Goal: Task Accomplishment & Management: Use online tool/utility

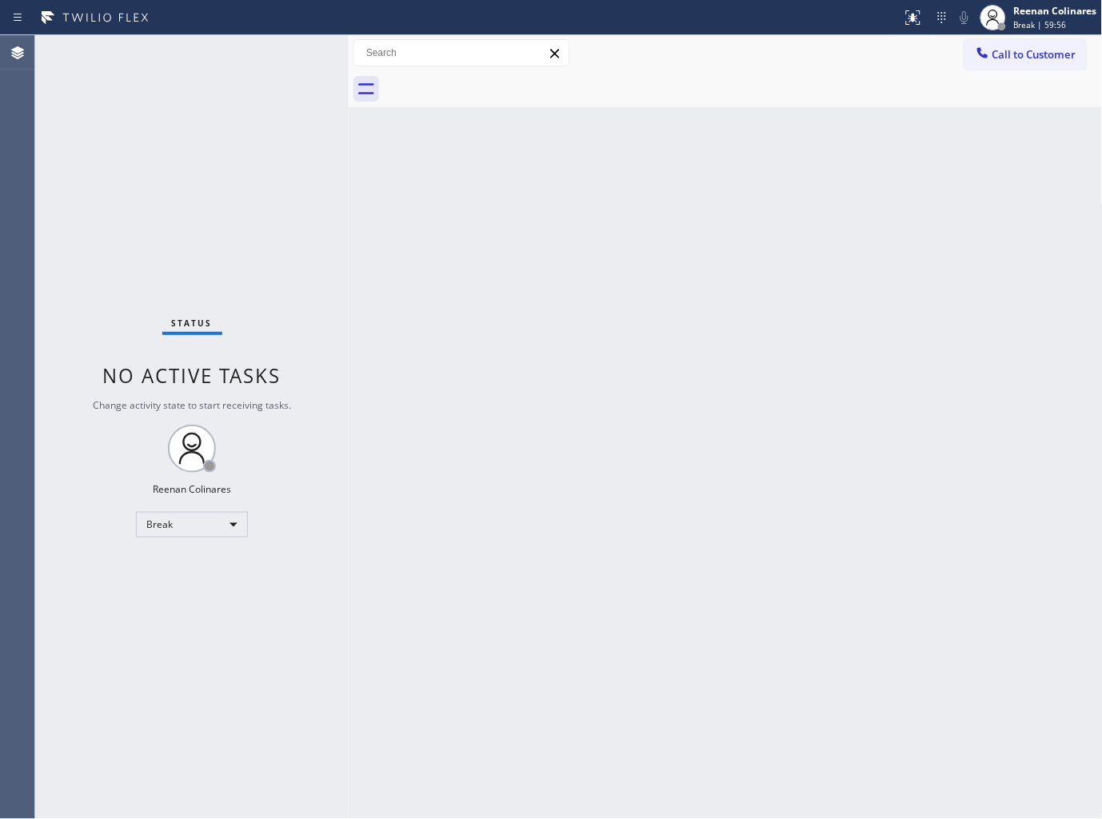
click at [890, 171] on div "Back to Dashboard Change Sender ID Customers Technicians Select a contact Outbo…" at bounding box center [726, 426] width 754 height 783
click at [1050, 10] on div "Reenan Colinares" at bounding box center [1055, 11] width 83 height 14
click at [964, 85] on button "Available" at bounding box center [1023, 84] width 160 height 21
click at [534, 293] on div "Back to Dashboard Change Sender ID Customers Technicians Select a contact Outbo…" at bounding box center [726, 426] width 754 height 783
click at [507, 397] on div "Back to Dashboard Change Sender ID Customers Technicians Select a contact Outbo…" at bounding box center [726, 426] width 754 height 783
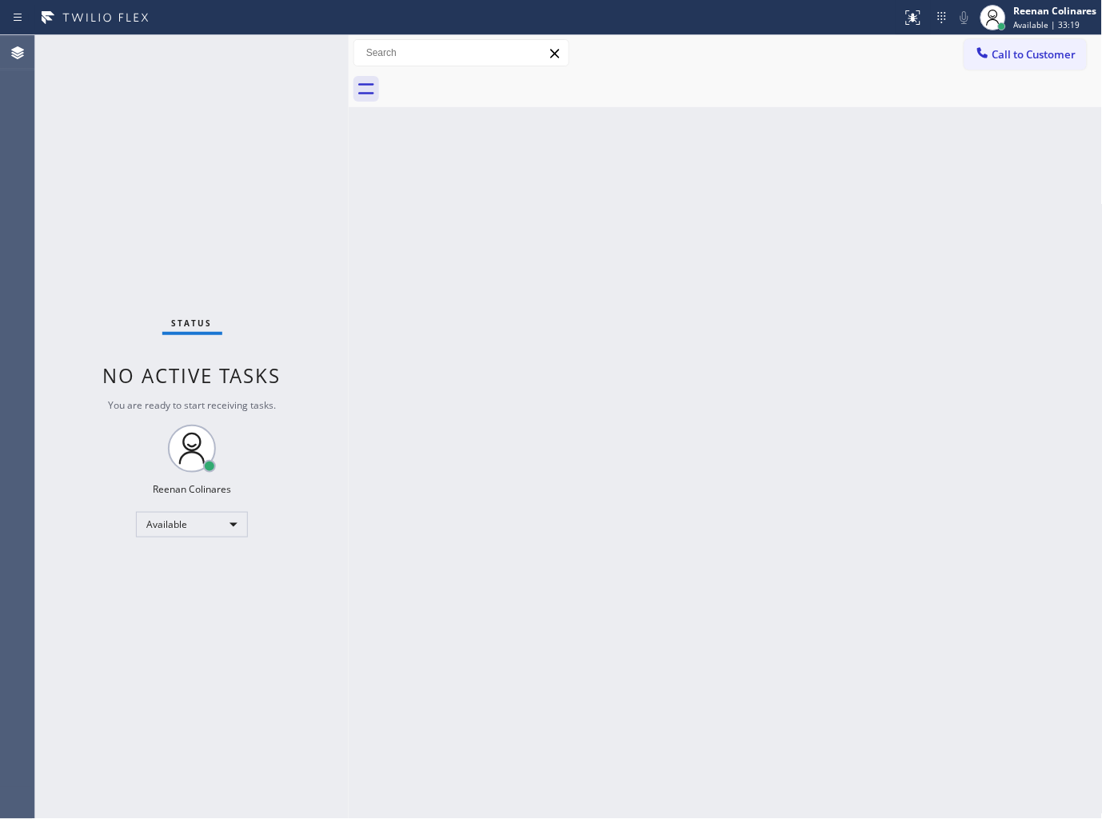
click at [205, 78] on div "Status No active tasks You are ready to start receiving tasks. Reenan Colinares…" at bounding box center [191, 426] width 313 height 783
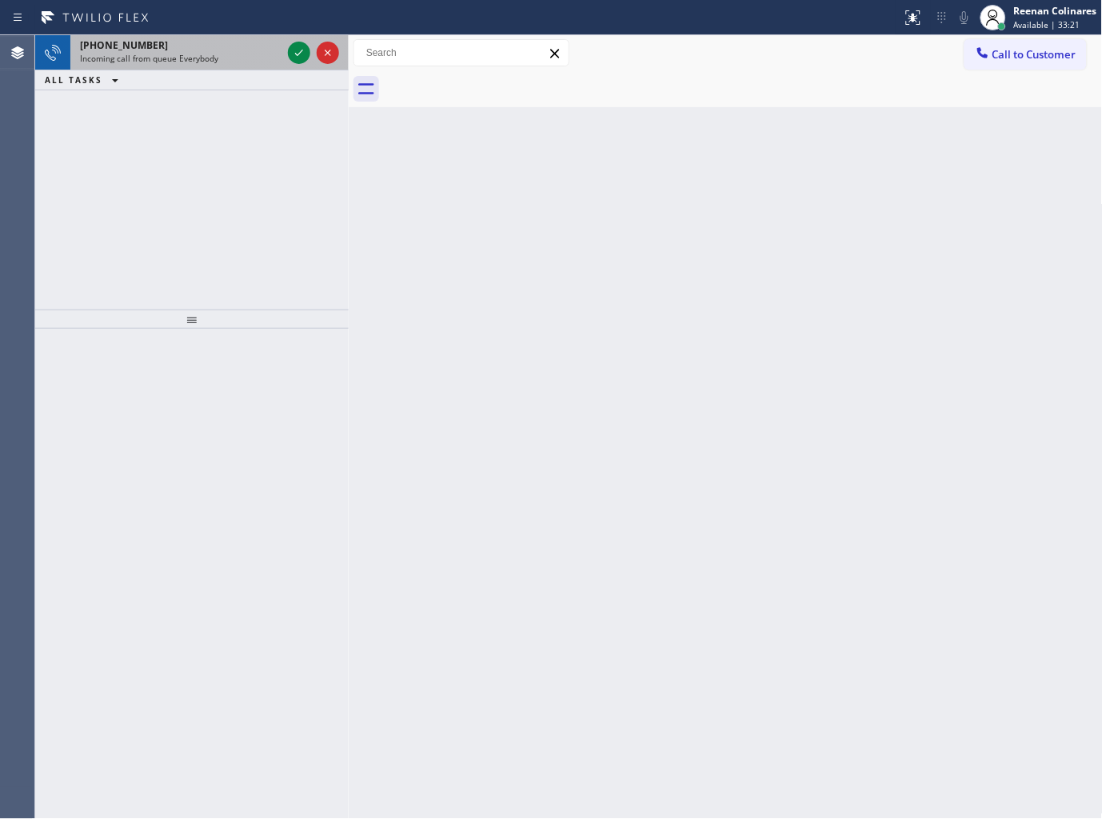
click at [209, 54] on span "Incoming call from queue Everybody" at bounding box center [149, 58] width 138 height 11
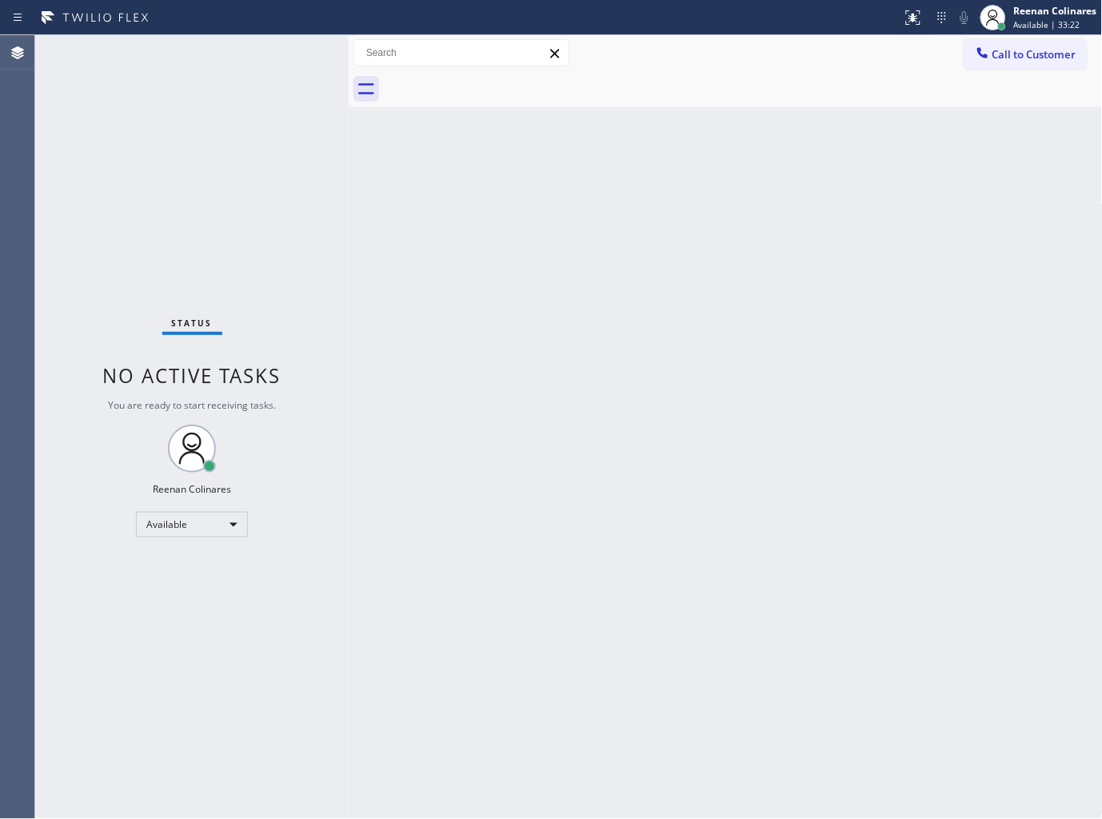
click at [257, 68] on div "Status No active tasks You are ready to start receiving tasks. Reenan Colinares…" at bounding box center [191, 426] width 313 height 783
click at [574, 267] on div "Back to Dashboard Change Sender ID Customers Technicians Select a contact Outbo…" at bounding box center [726, 426] width 754 height 783
click at [875, 179] on div "Back to Dashboard Change Sender ID Customers Technicians Select a contact Outbo…" at bounding box center [726, 426] width 754 height 783
click at [245, 75] on div "Status No active tasks You are ready to start receiving tasks. Reenan Colinares…" at bounding box center [191, 426] width 313 height 783
click at [249, 75] on div "Status No active tasks You are ready to start receiving tasks. Reenan Colinares…" at bounding box center [191, 426] width 313 height 783
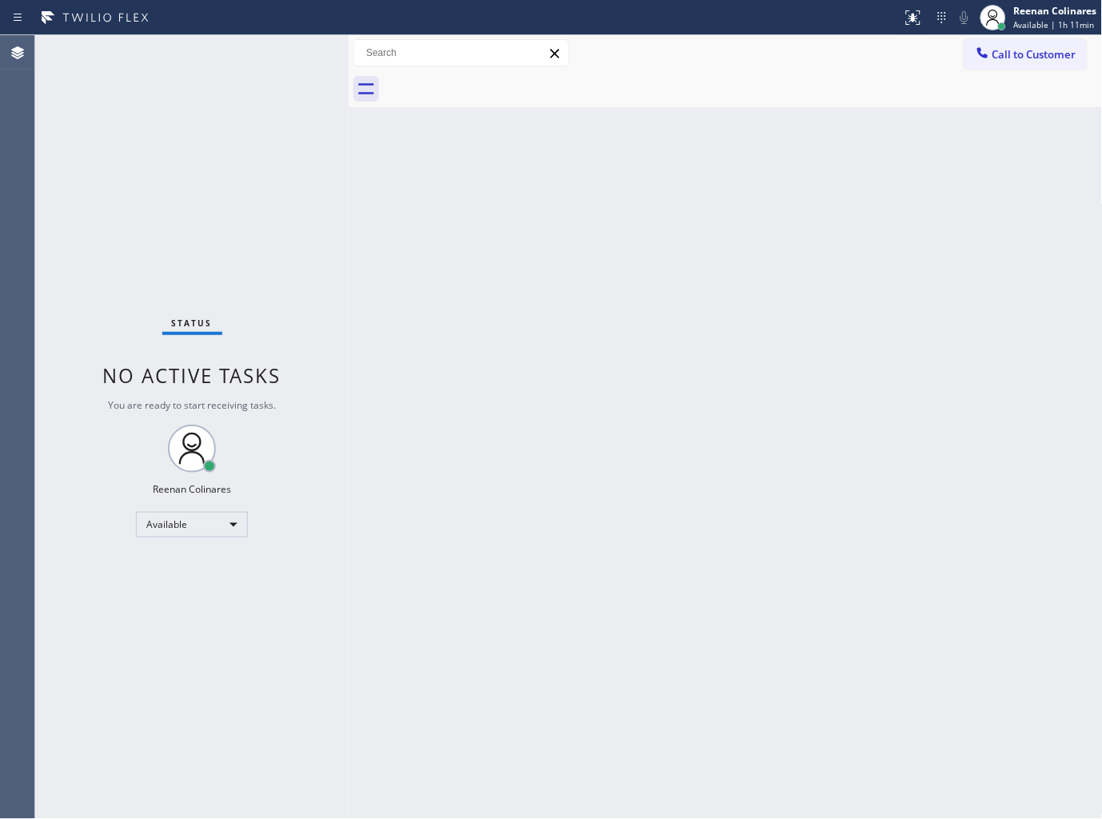
click at [781, 177] on div "Back to Dashboard Change Sender ID Customers Technicians Select a contact Outbo…" at bounding box center [726, 426] width 754 height 783
click at [708, 550] on div "Back to Dashboard Change Sender ID Customers Technicians Select a contact Outbo…" at bounding box center [726, 426] width 754 height 783
click at [876, 339] on div "Back to Dashboard Change Sender ID Customers Technicians Select a contact Outbo…" at bounding box center [726, 426] width 754 height 783
click at [634, 564] on div "Back to Dashboard Change Sender ID Customers Technicians Select a contact Outbo…" at bounding box center [726, 426] width 754 height 783
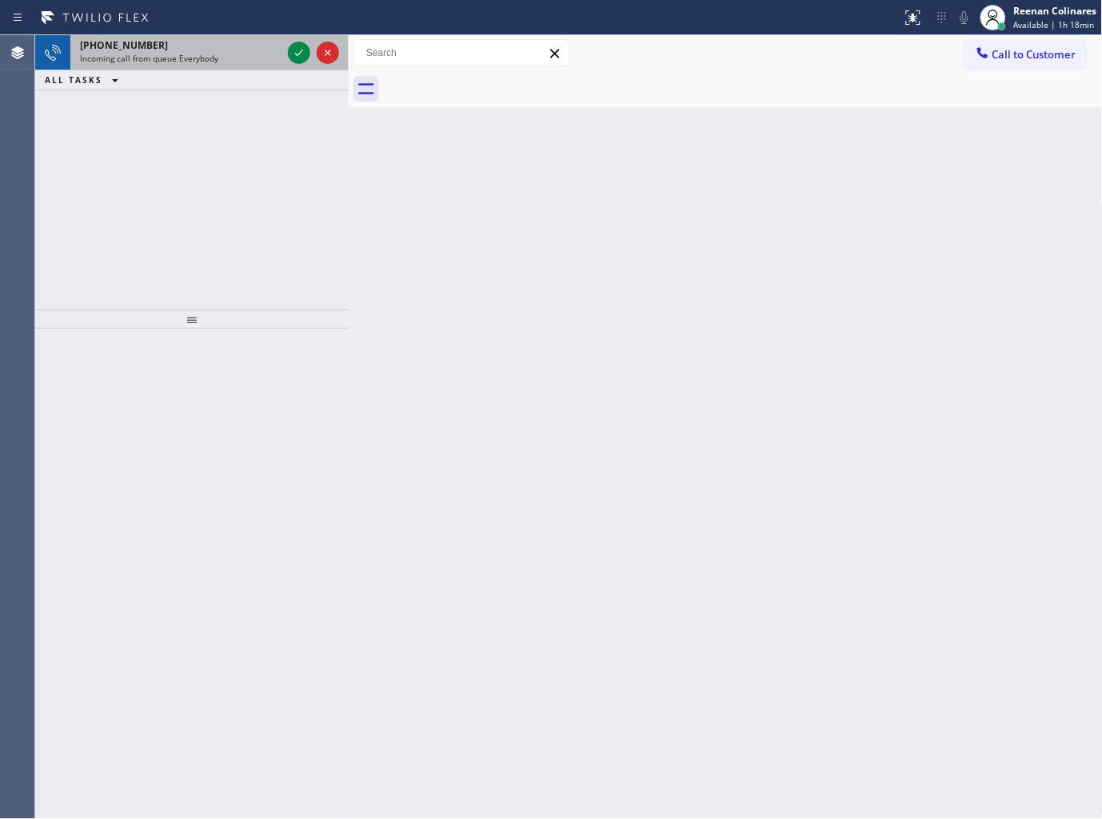
click at [233, 61] on div "Incoming call from queue Everybody" at bounding box center [180, 58] width 201 height 11
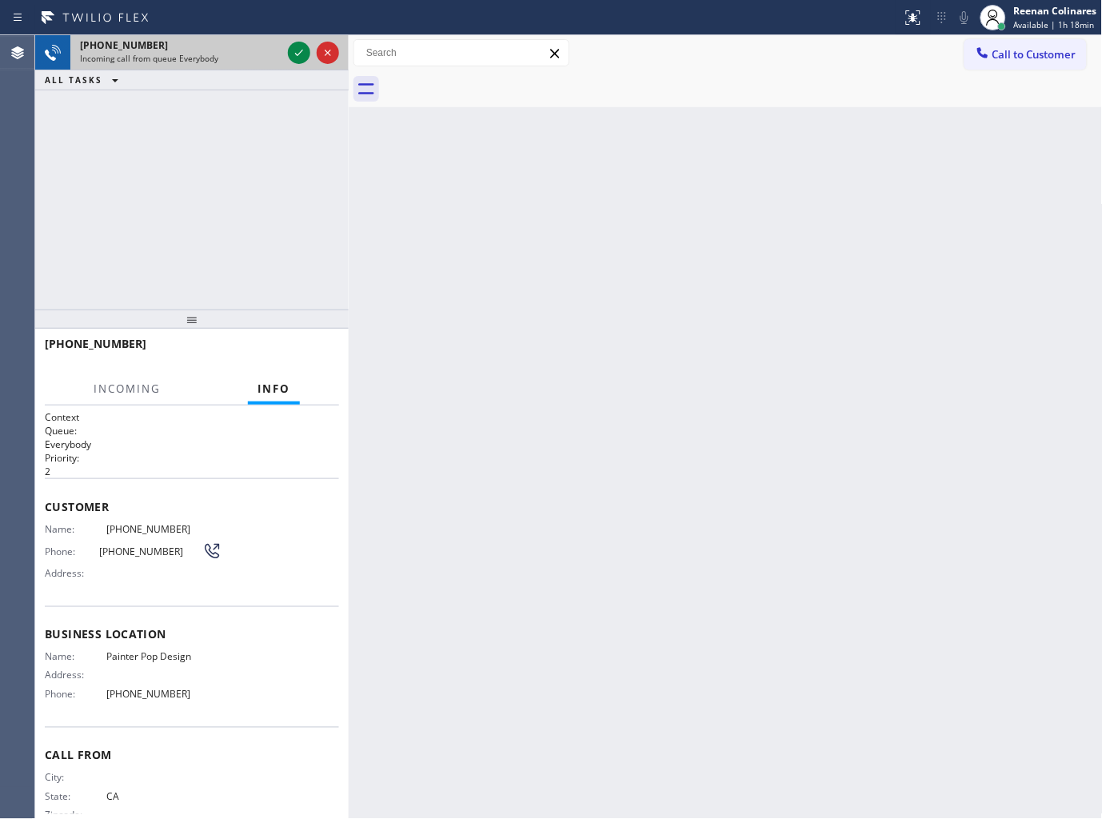
click at [253, 59] on div "Incoming call from queue Everybody" at bounding box center [180, 58] width 201 height 11
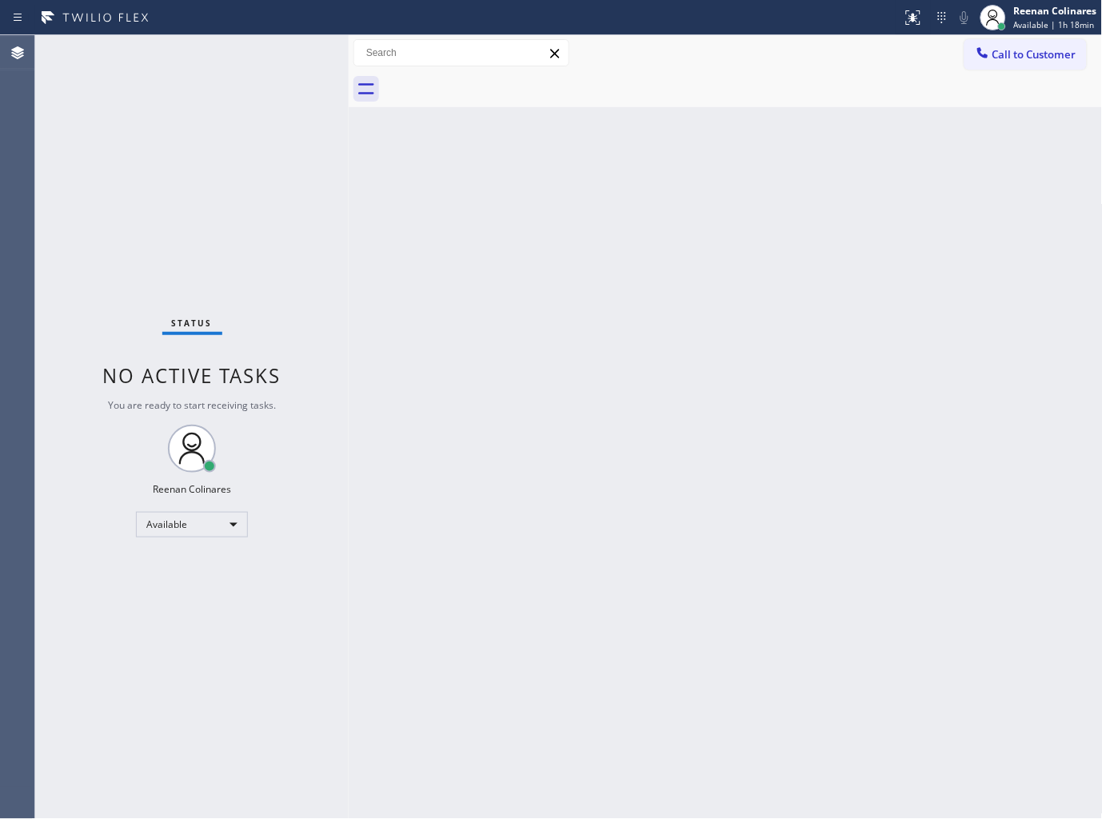
click at [281, 58] on div "Status No active tasks You are ready to start receiving tasks. Reenan Colinares…" at bounding box center [191, 426] width 313 height 783
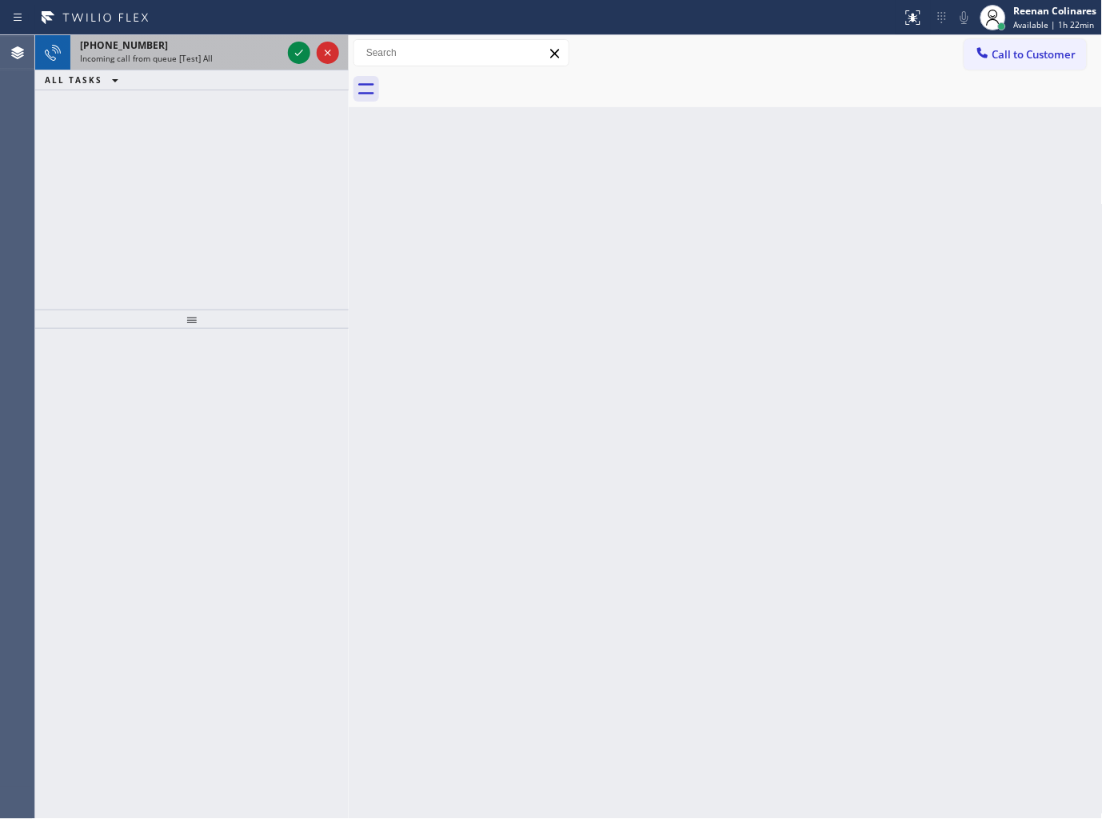
drag, startPoint x: 258, startPoint y: 52, endPoint x: 233, endPoint y: 45, distance: 26.6
click at [249, 49] on div "[PHONE_NUMBER] Incoming call from queue [Test] All" at bounding box center [177, 52] width 214 height 35
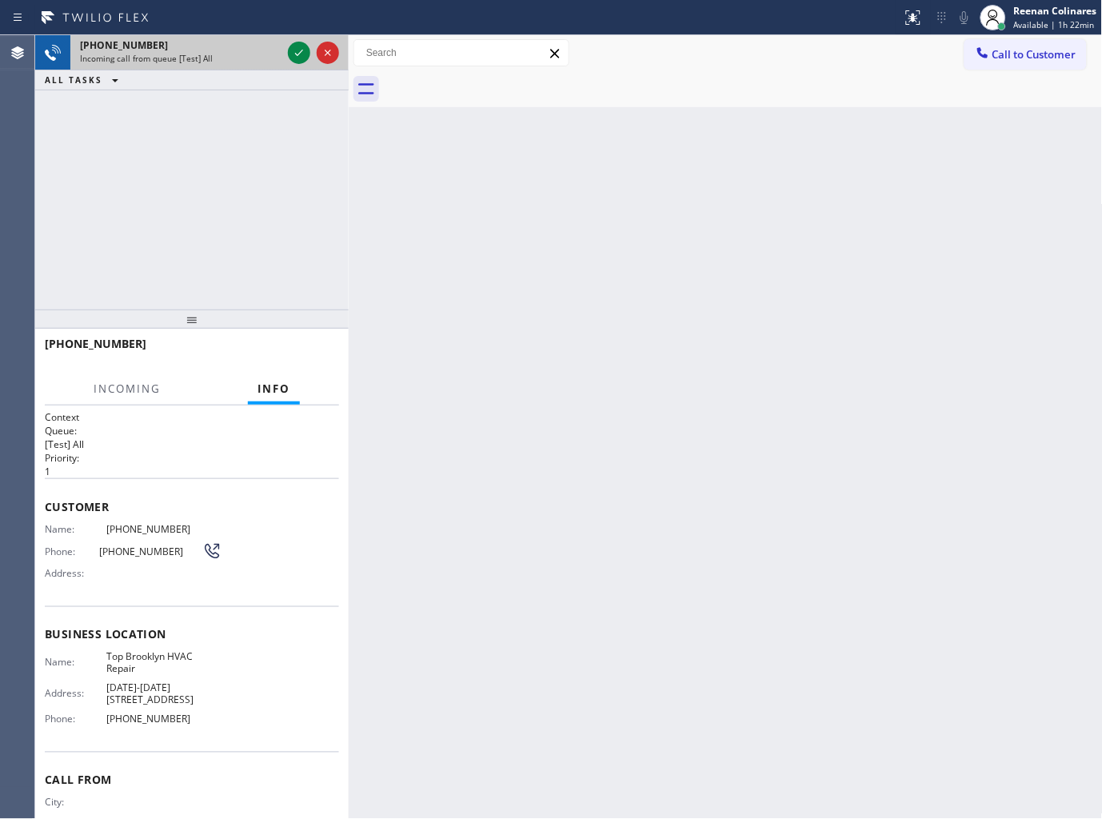
click at [259, 46] on div "[PHONE_NUMBER]" at bounding box center [180, 45] width 201 height 14
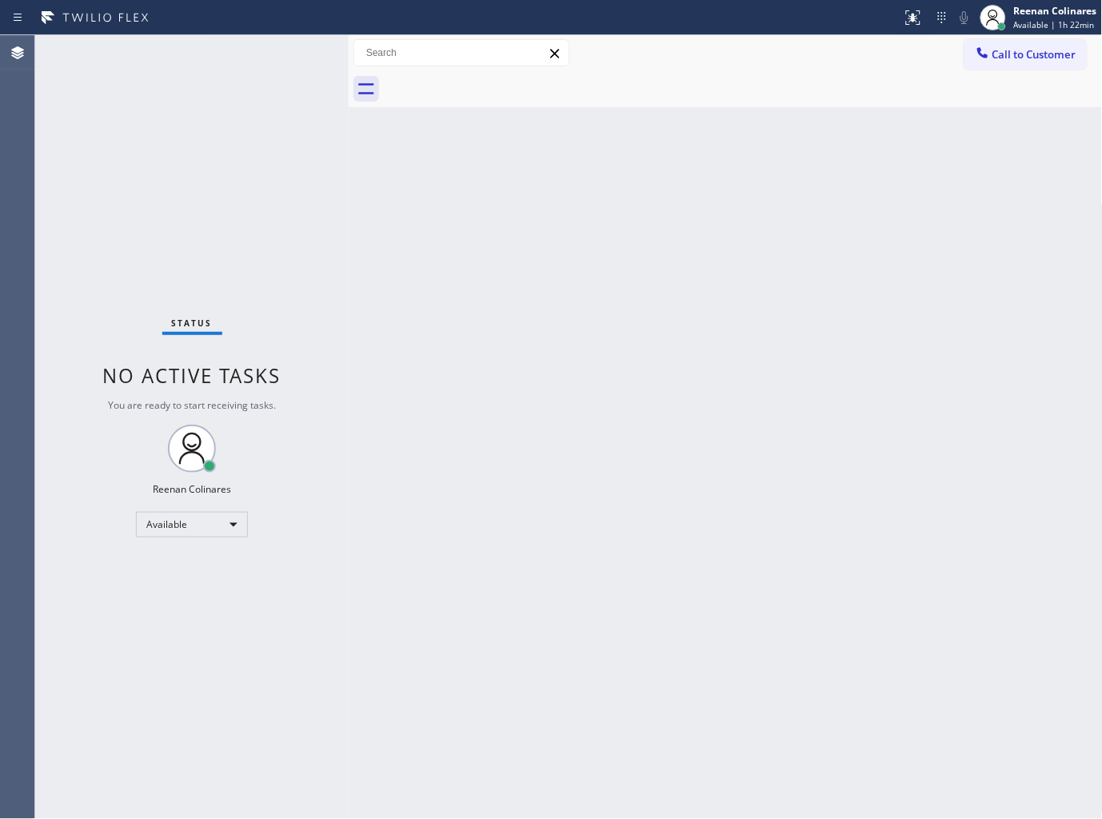
click at [262, 58] on div "Status No active tasks You are ready to start receiving tasks. Reenan Colinares…" at bounding box center [191, 426] width 313 height 783
click at [265, 56] on div "Status No active tasks You are ready to start receiving tasks. Reenan Colinares…" at bounding box center [191, 426] width 313 height 783
click at [213, 158] on div "Status No active tasks You are ready to start receiving tasks. Reenan Colinares…" at bounding box center [191, 426] width 313 height 783
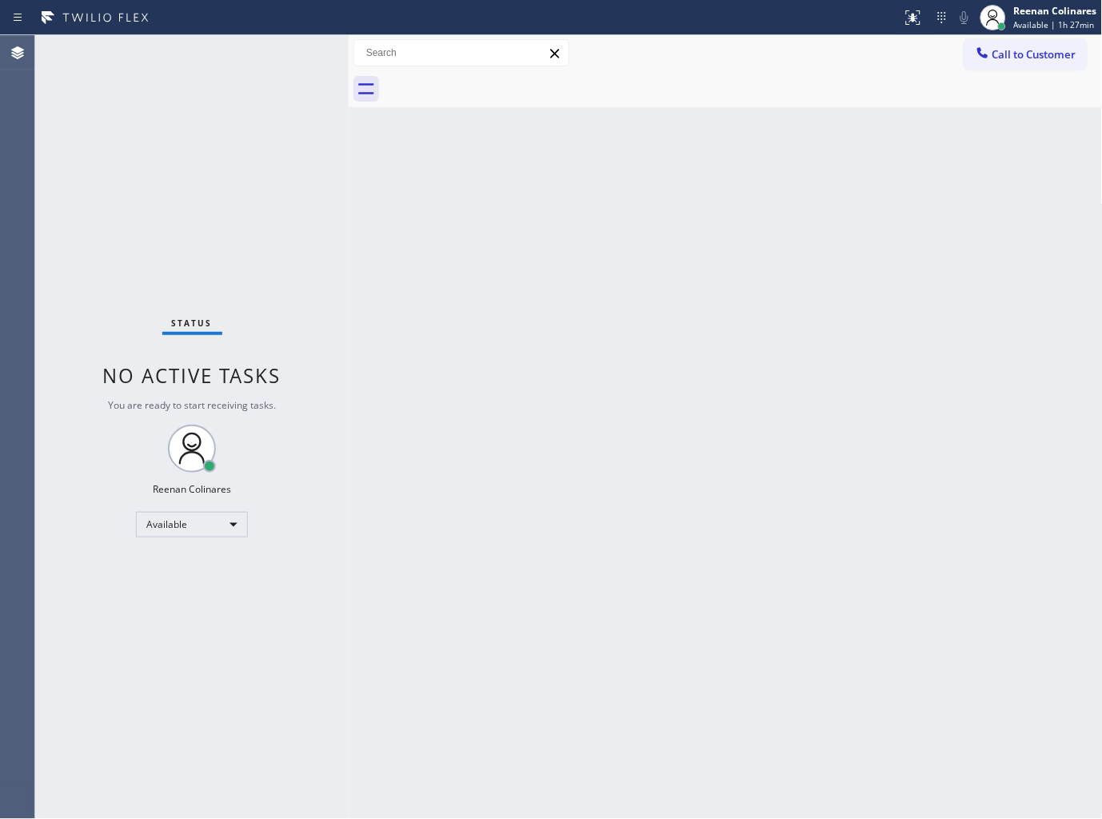
click at [546, 347] on div "Back to Dashboard Change Sender ID Customers Technicians Select a contact Outbo…" at bounding box center [726, 426] width 754 height 783
click at [708, 152] on div "Back to Dashboard Change Sender ID Customers Technicians Select a contact Outbo…" at bounding box center [726, 426] width 754 height 783
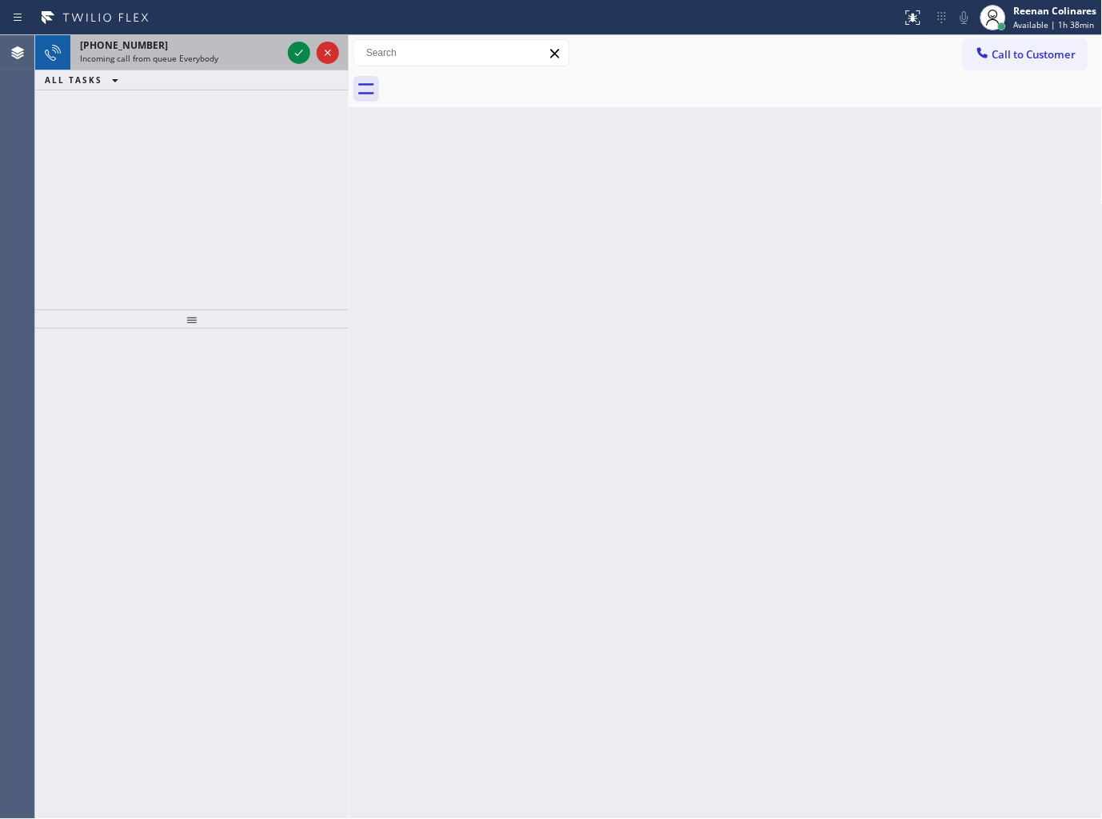
click at [153, 59] on span "Incoming call from queue Everybody" at bounding box center [149, 58] width 138 height 11
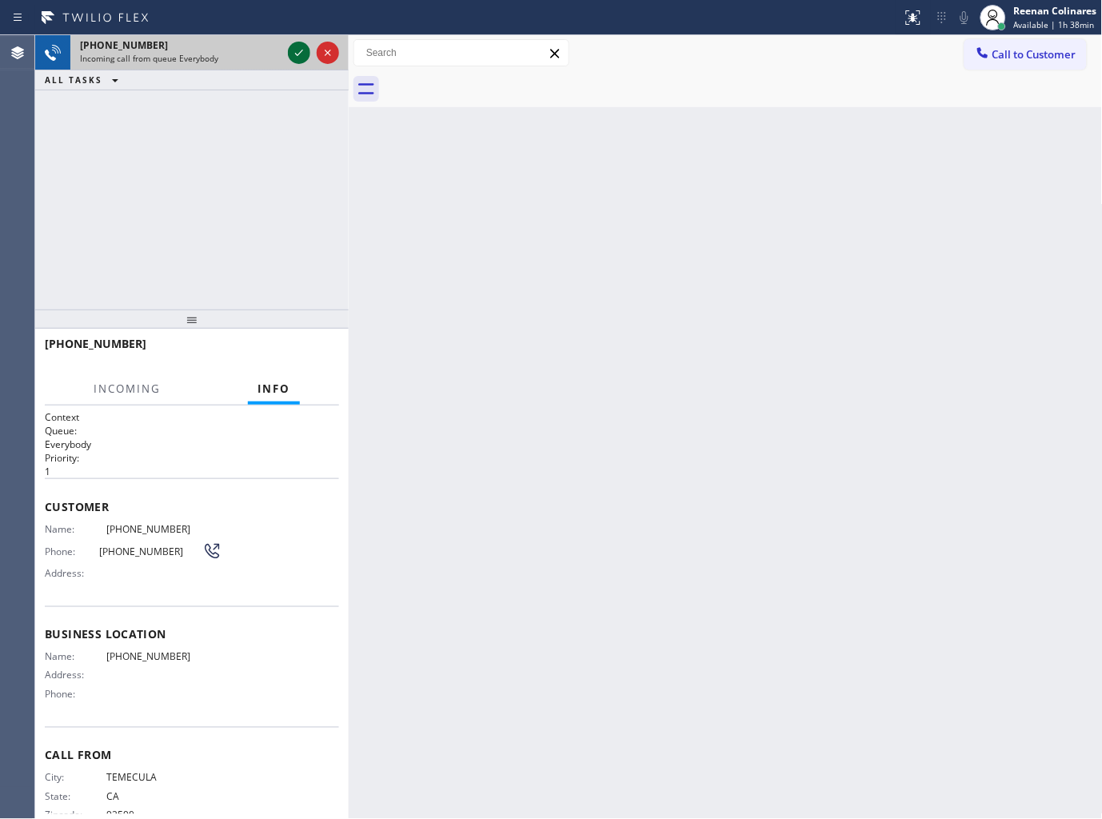
click at [297, 49] on icon at bounding box center [298, 52] width 19 height 19
click at [213, 65] on div "[PHONE_NUMBER] Incoming call from queue Everybody" at bounding box center [177, 52] width 214 height 35
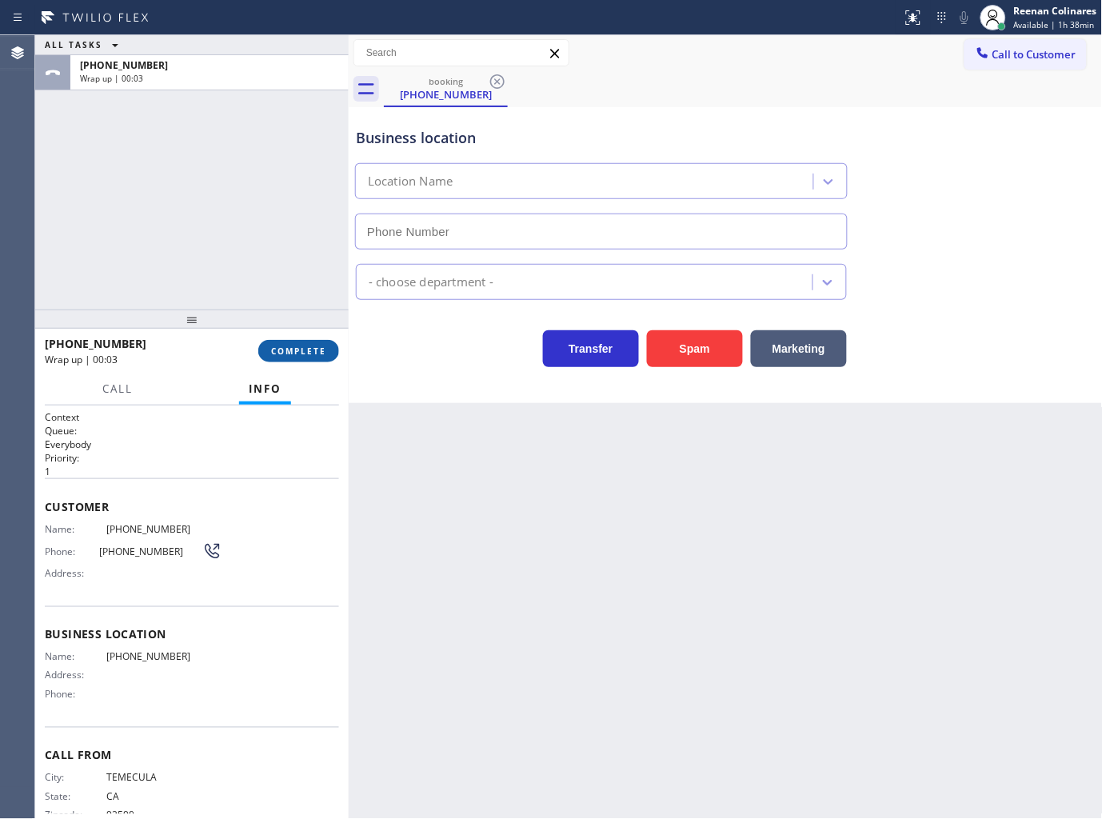
click at [309, 353] on span "COMPLETE" at bounding box center [298, 350] width 55 height 11
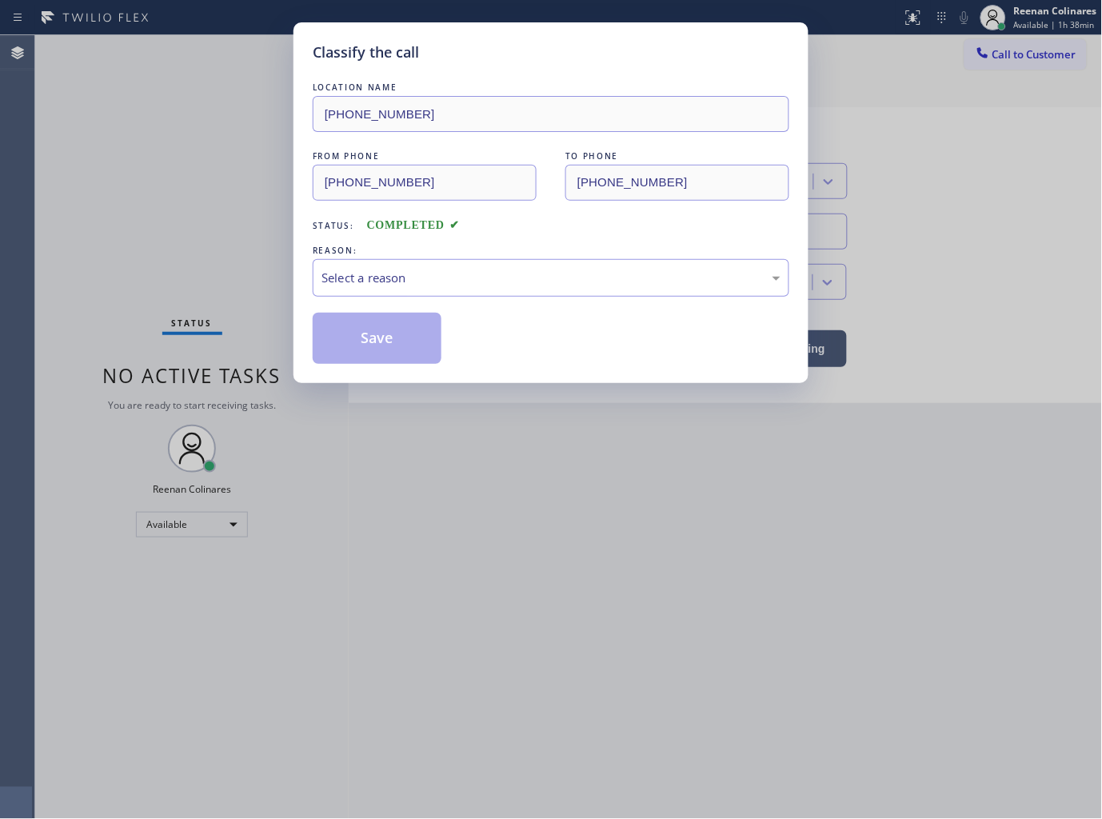
click at [398, 257] on div "REASON:" at bounding box center [551, 250] width 476 height 17
click at [393, 285] on div "Select a reason" at bounding box center [550, 278] width 459 height 18
click at [368, 333] on button "Save" at bounding box center [377, 338] width 129 height 51
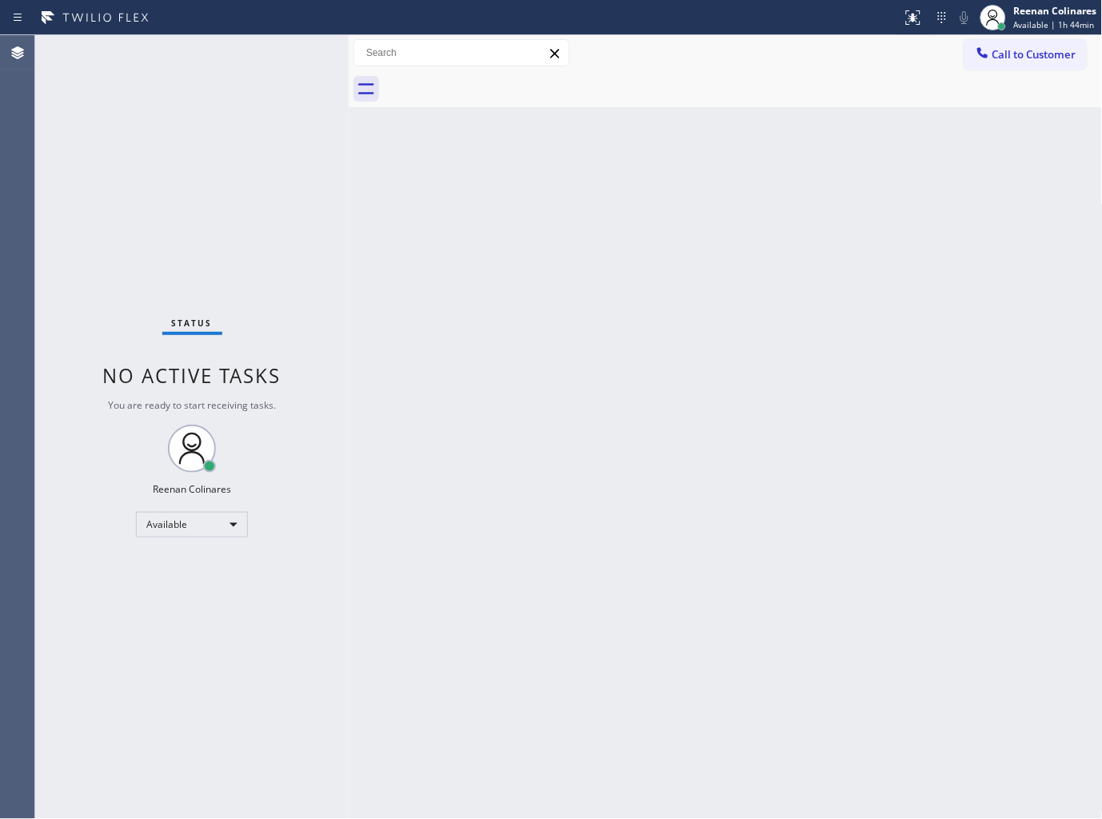
click at [672, 132] on div "Back to Dashboard Change Sender ID Customers Technicians Select a contact Outbo…" at bounding box center [726, 426] width 754 height 783
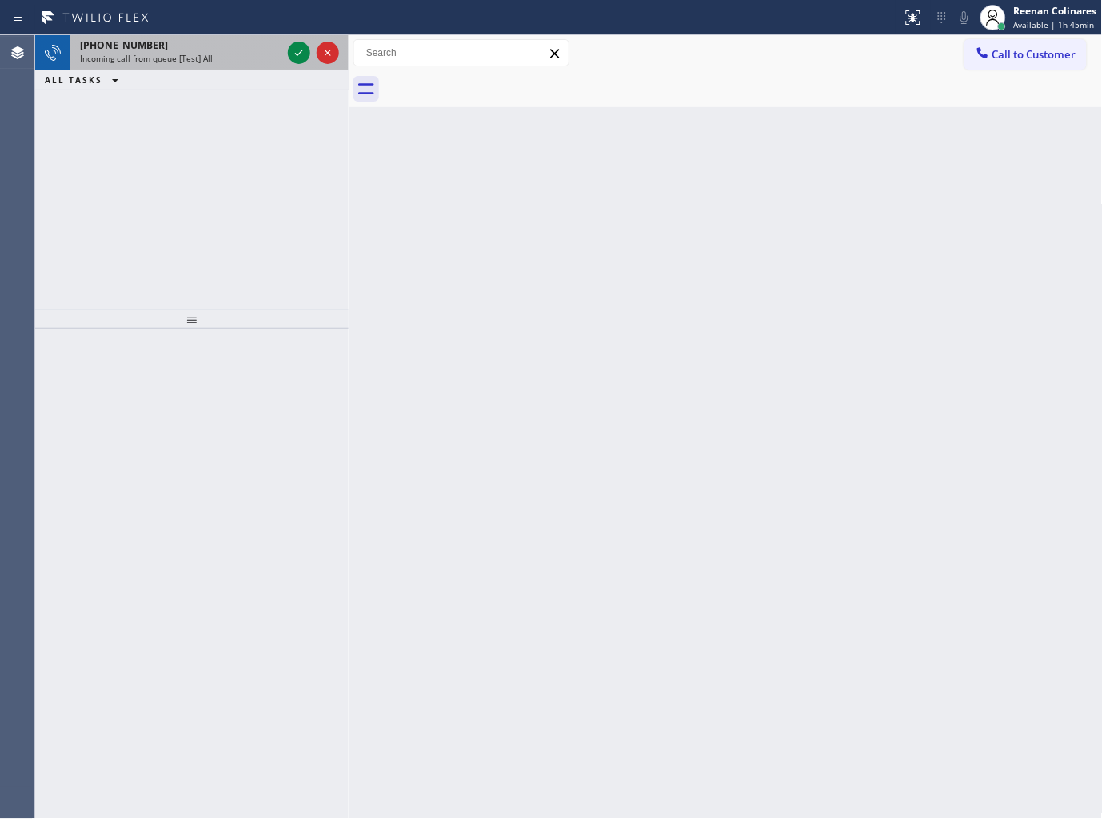
click at [196, 50] on div "[PHONE_NUMBER]" at bounding box center [180, 45] width 201 height 14
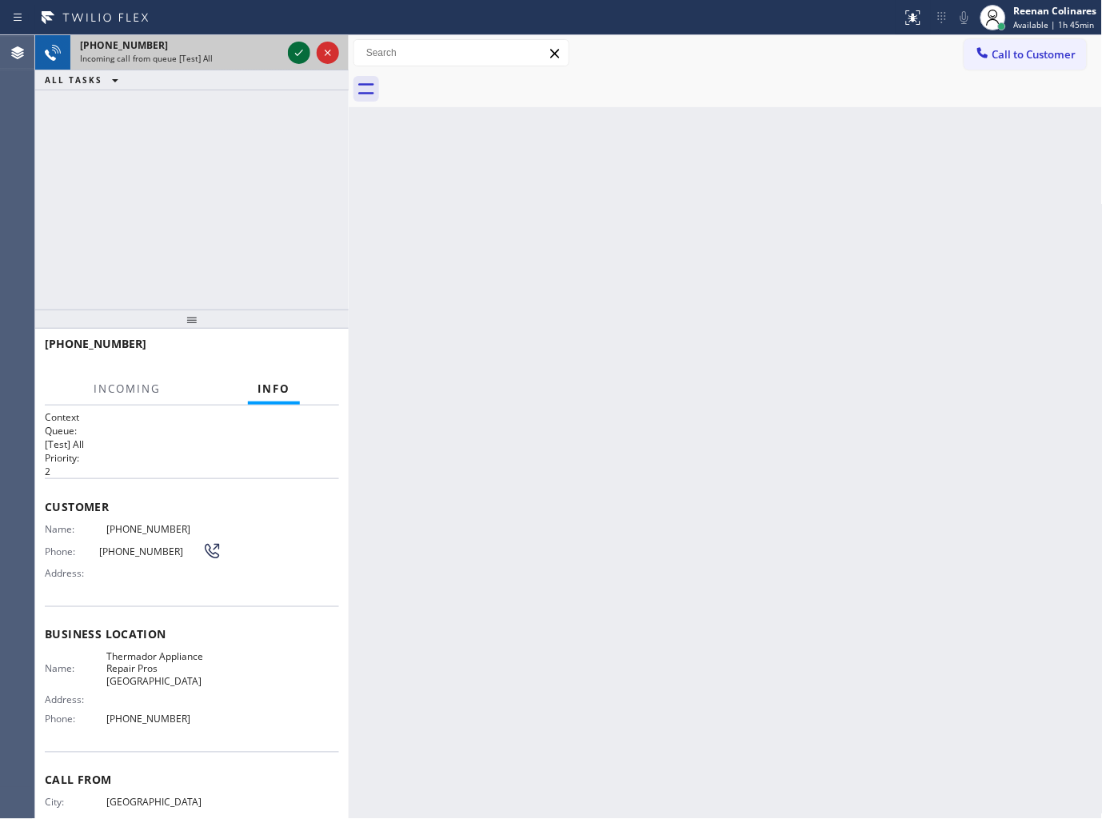
click at [297, 56] on icon at bounding box center [298, 52] width 19 height 19
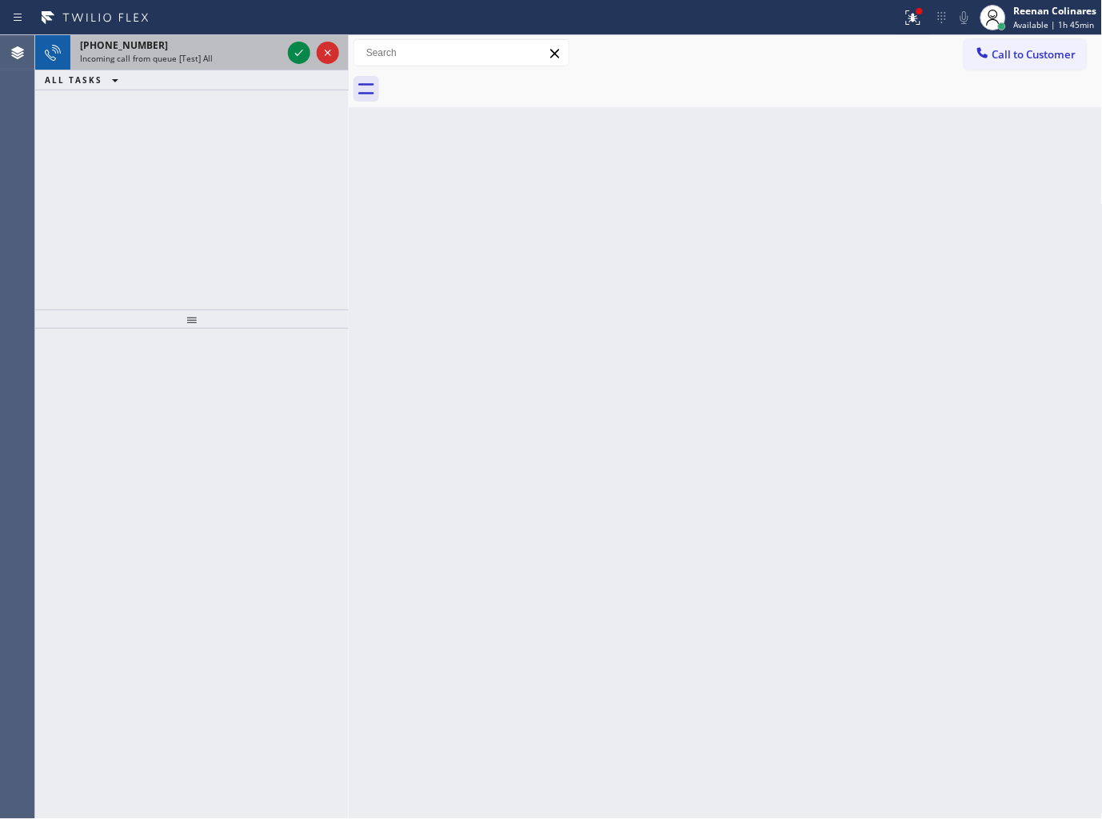
click at [218, 57] on div "Incoming call from queue [Test] All" at bounding box center [180, 58] width 201 height 11
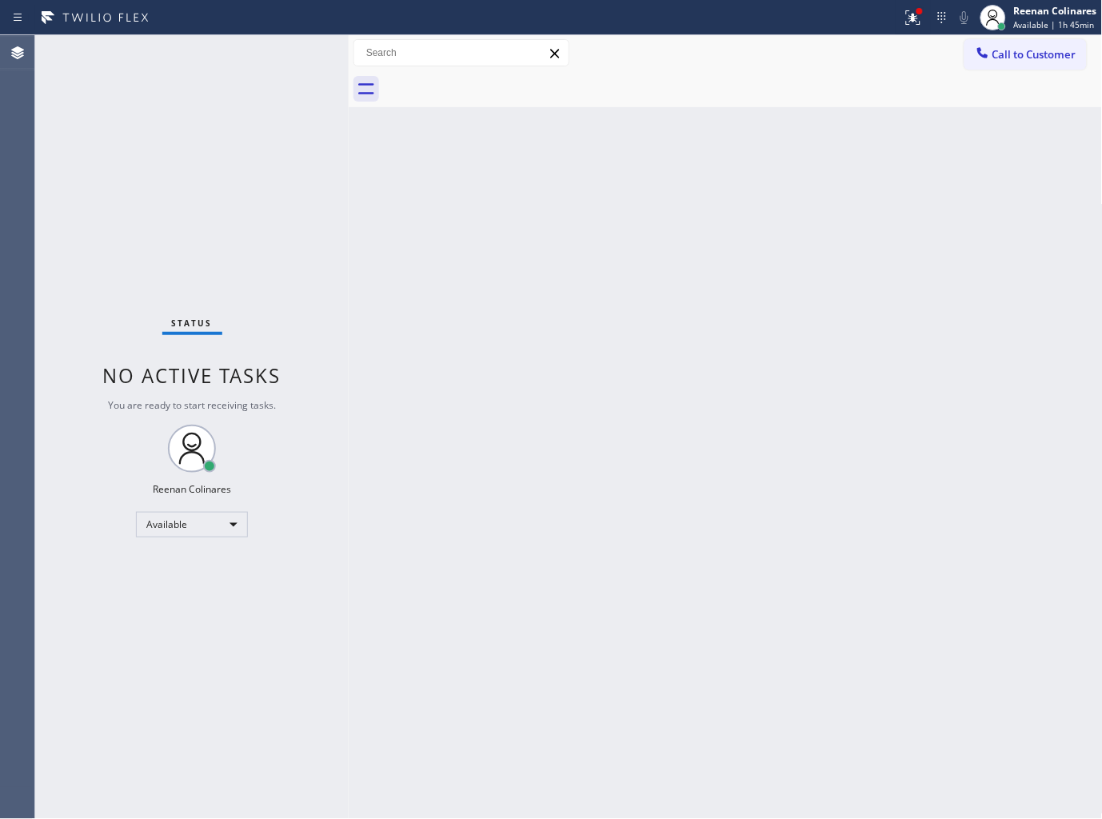
click at [230, 62] on div "Status No active tasks You are ready to start receiving tasks. Reenan Colinares…" at bounding box center [191, 426] width 313 height 783
click at [907, 19] on icon at bounding box center [912, 17] width 19 height 19
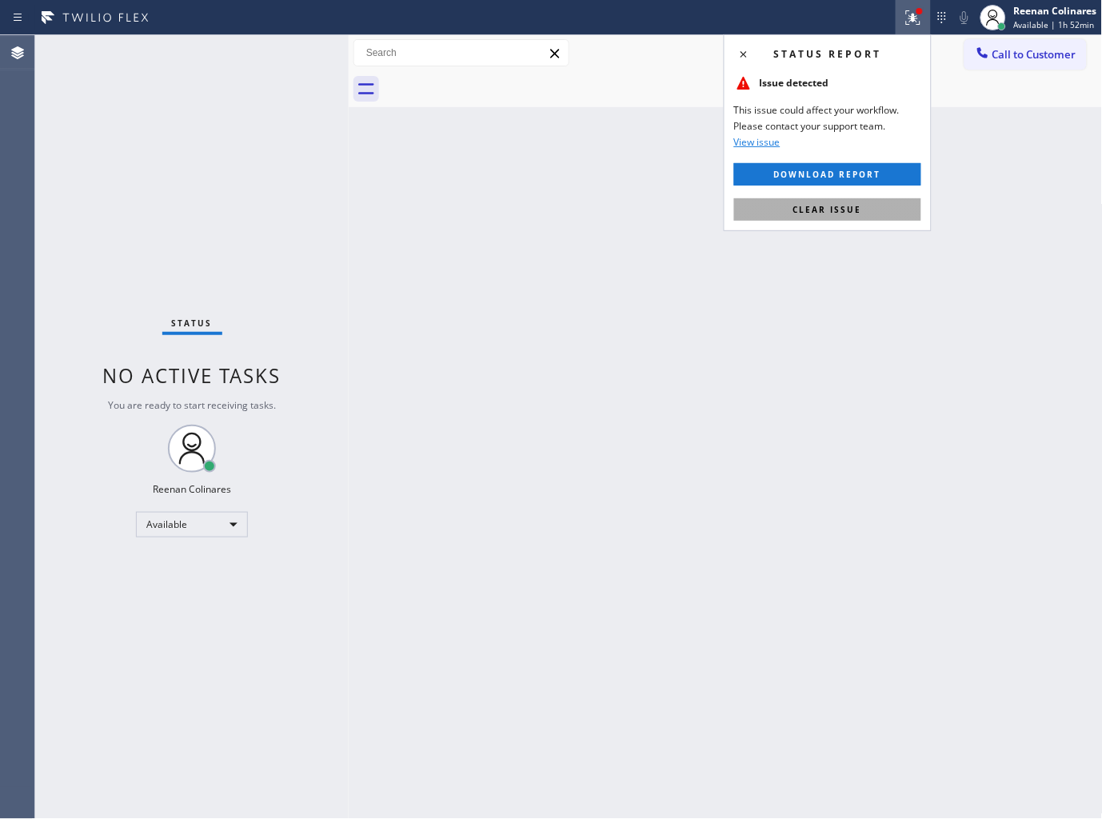
click at [856, 210] on span "Clear issue" at bounding box center [827, 209] width 69 height 11
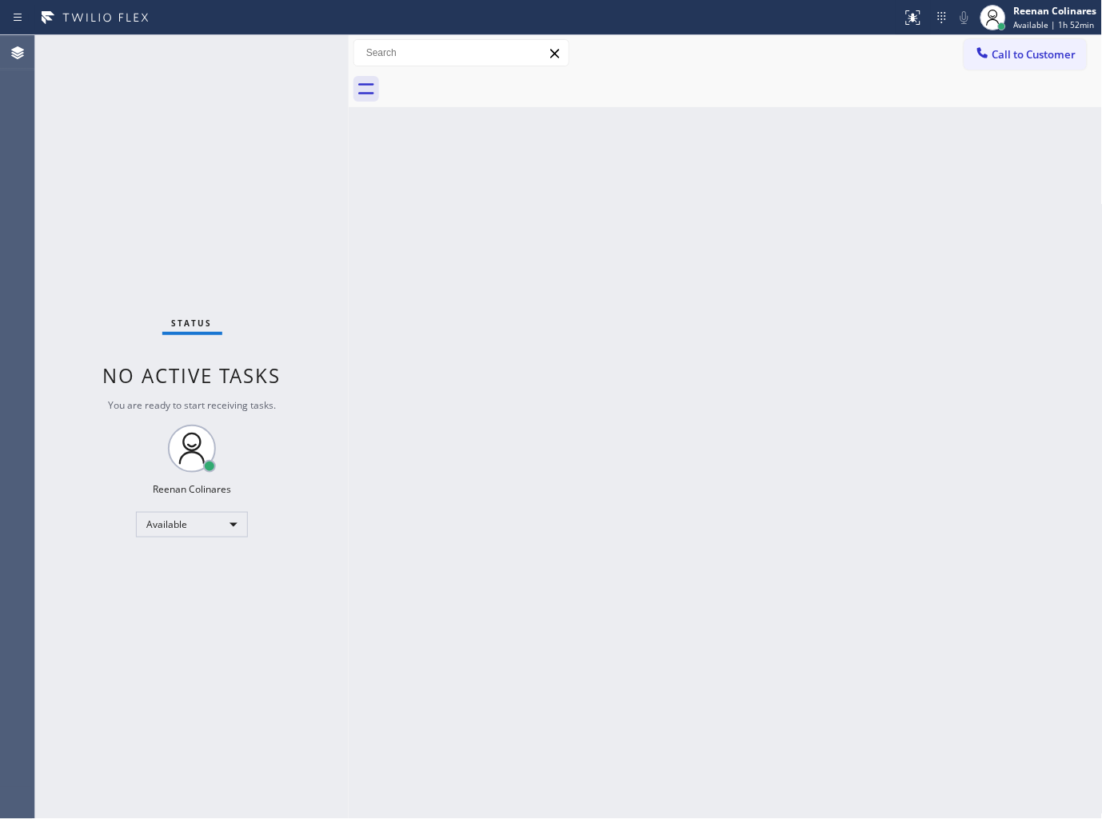
click at [388, 320] on div "Back to Dashboard Change Sender ID Customers Technicians Select a contact Outbo…" at bounding box center [726, 426] width 754 height 783
click at [548, 237] on div "Back to Dashboard Change Sender ID Customers Technicians Select a contact Outbo…" at bounding box center [726, 426] width 754 height 783
click at [202, 525] on div "Available" at bounding box center [192, 525] width 112 height 26
click at [189, 602] on li "Break" at bounding box center [191, 605] width 109 height 19
click at [224, 520] on div "Break" at bounding box center [192, 525] width 112 height 26
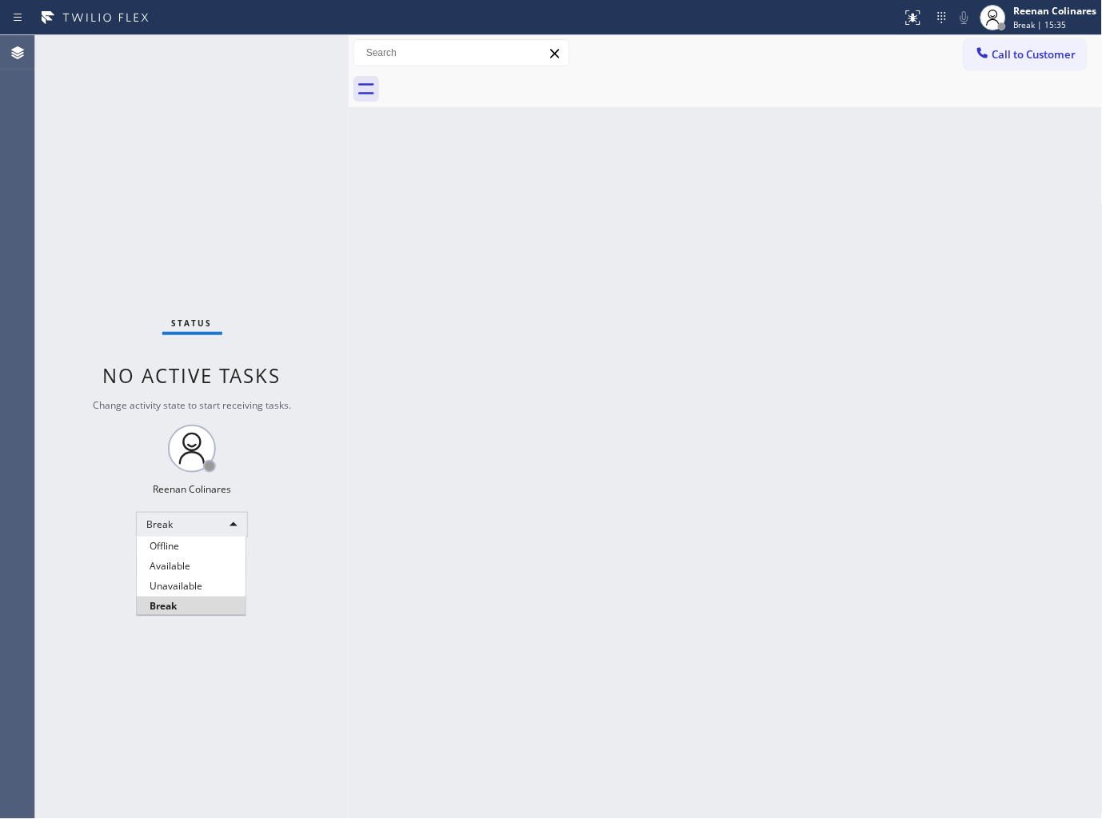
click at [176, 563] on li "Available" at bounding box center [191, 565] width 109 height 19
click at [573, 569] on div "Back to Dashboard Change Sender ID Customers Technicians Select a contact Outbo…" at bounding box center [726, 426] width 754 height 783
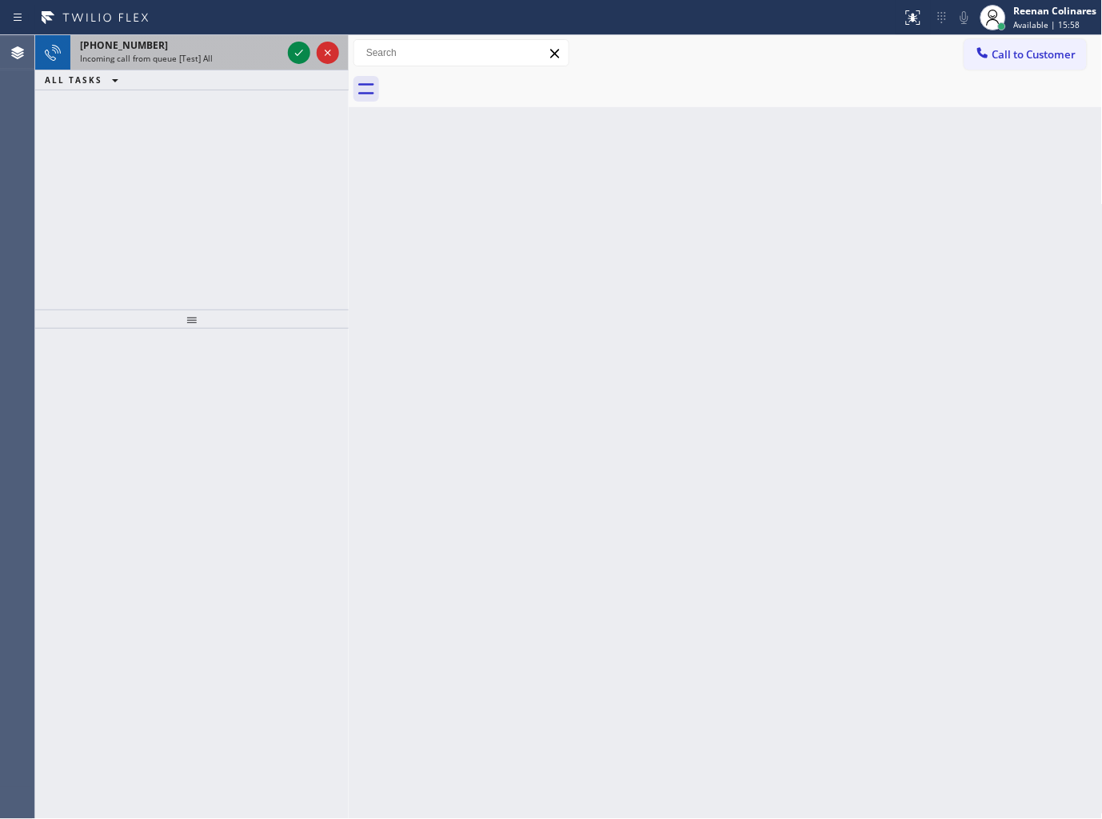
click at [220, 56] on div "Incoming call from queue [Test] All" at bounding box center [180, 58] width 201 height 11
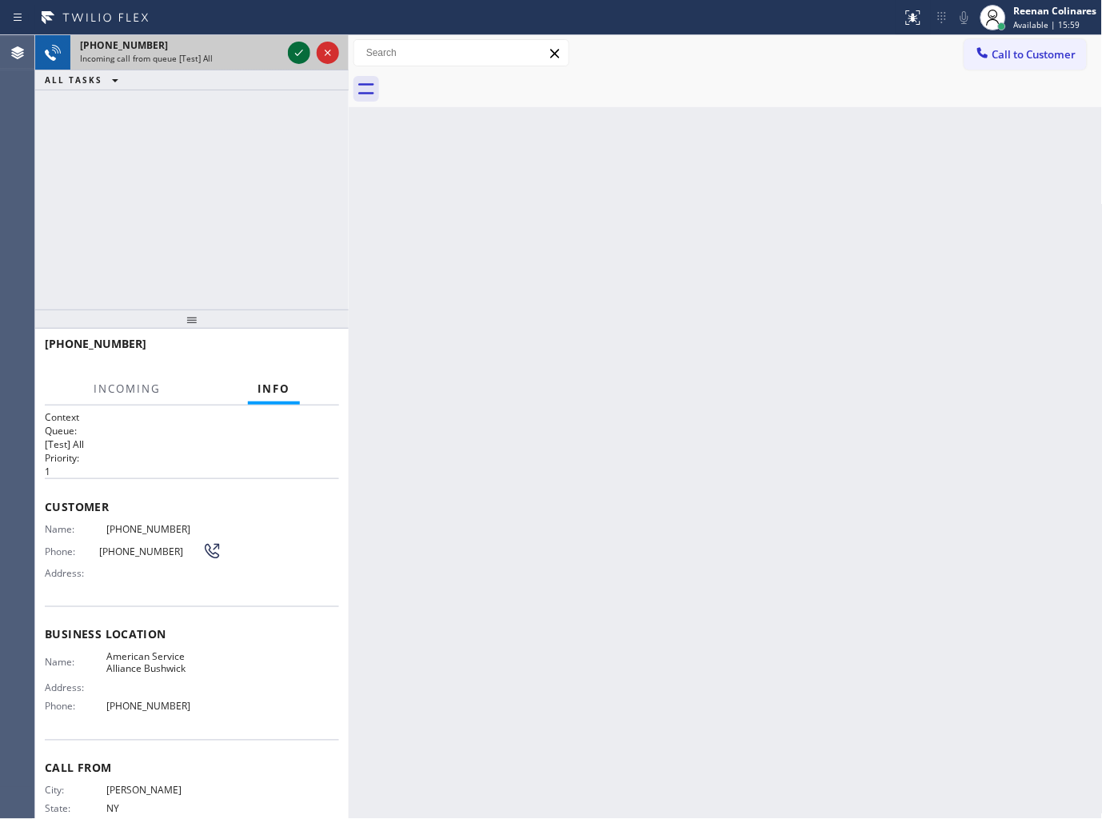
click at [297, 50] on icon at bounding box center [298, 52] width 19 height 19
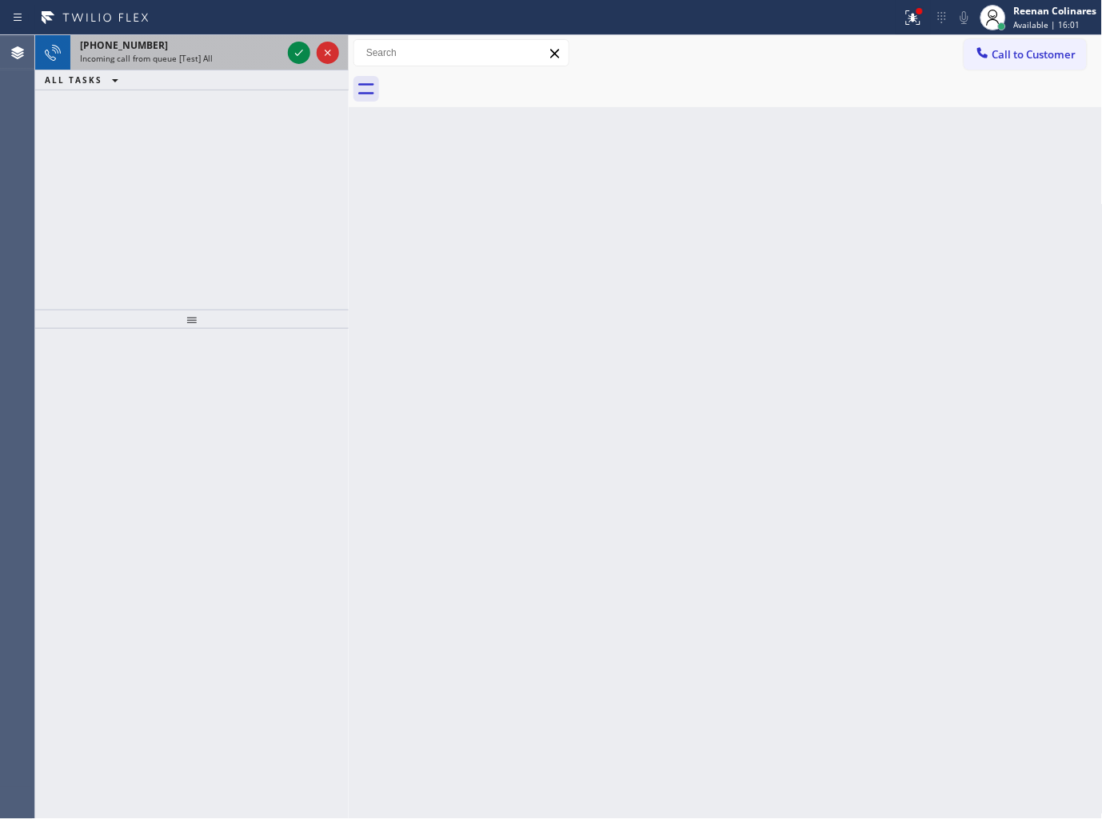
click at [221, 60] on div "Incoming call from queue [Test] All" at bounding box center [180, 58] width 201 height 11
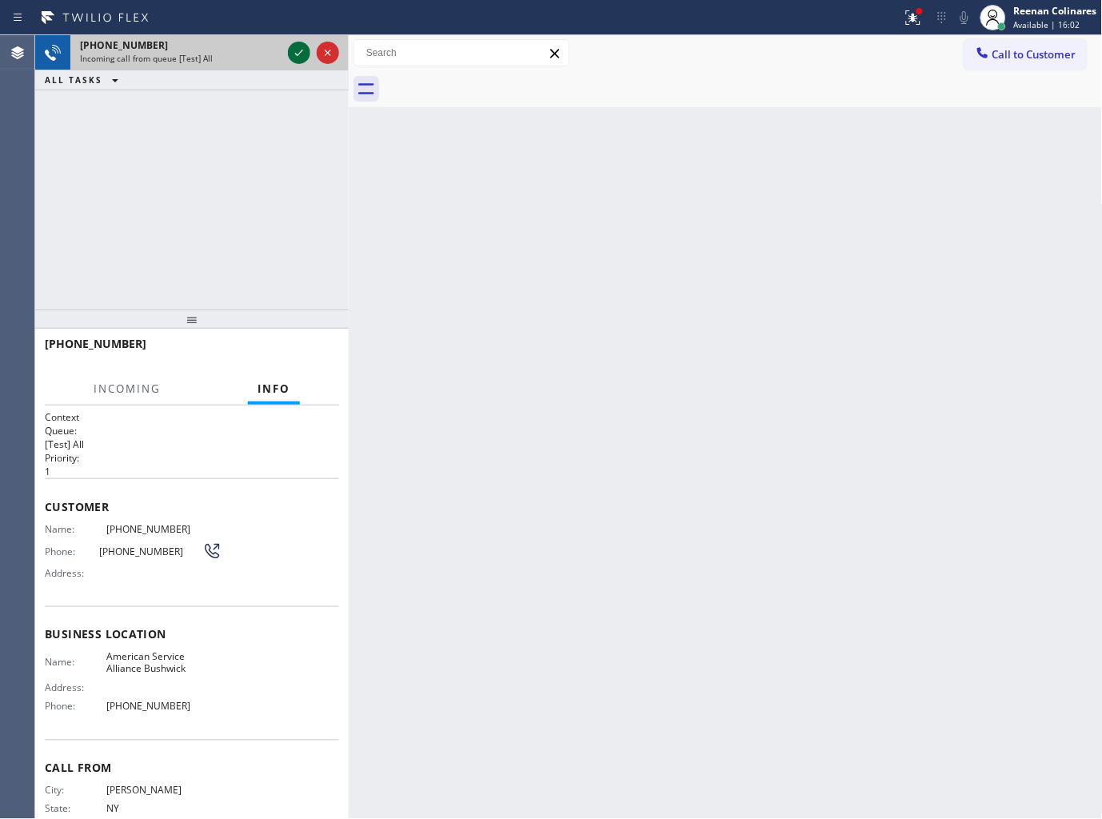
click at [299, 54] on icon at bounding box center [298, 52] width 19 height 19
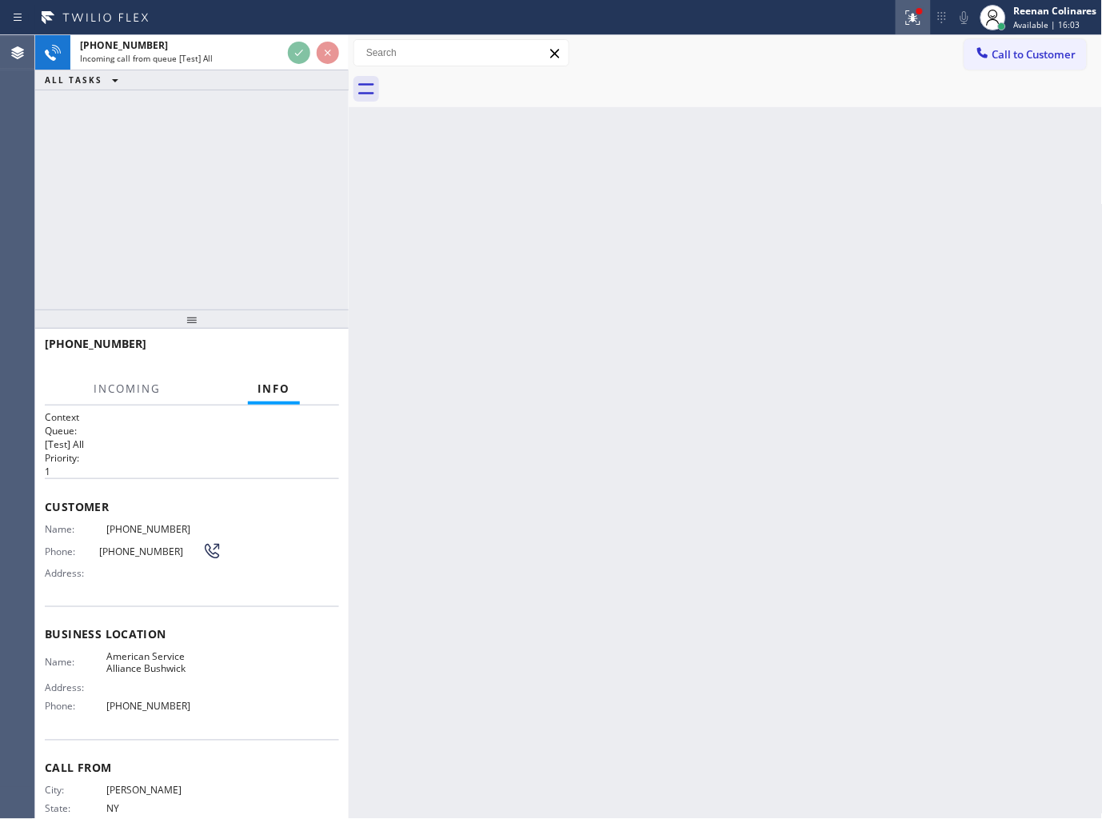
click at [918, 20] on icon at bounding box center [912, 17] width 19 height 19
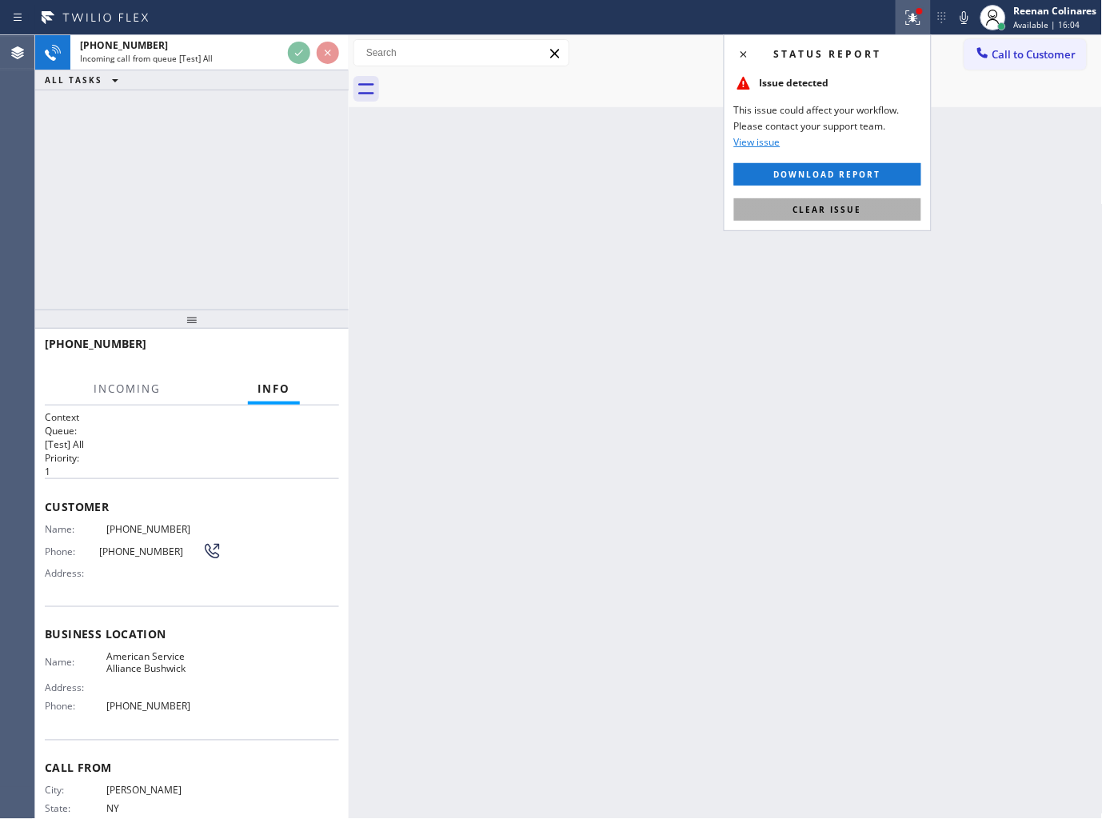
click at [826, 206] on span "Clear issue" at bounding box center [827, 209] width 69 height 11
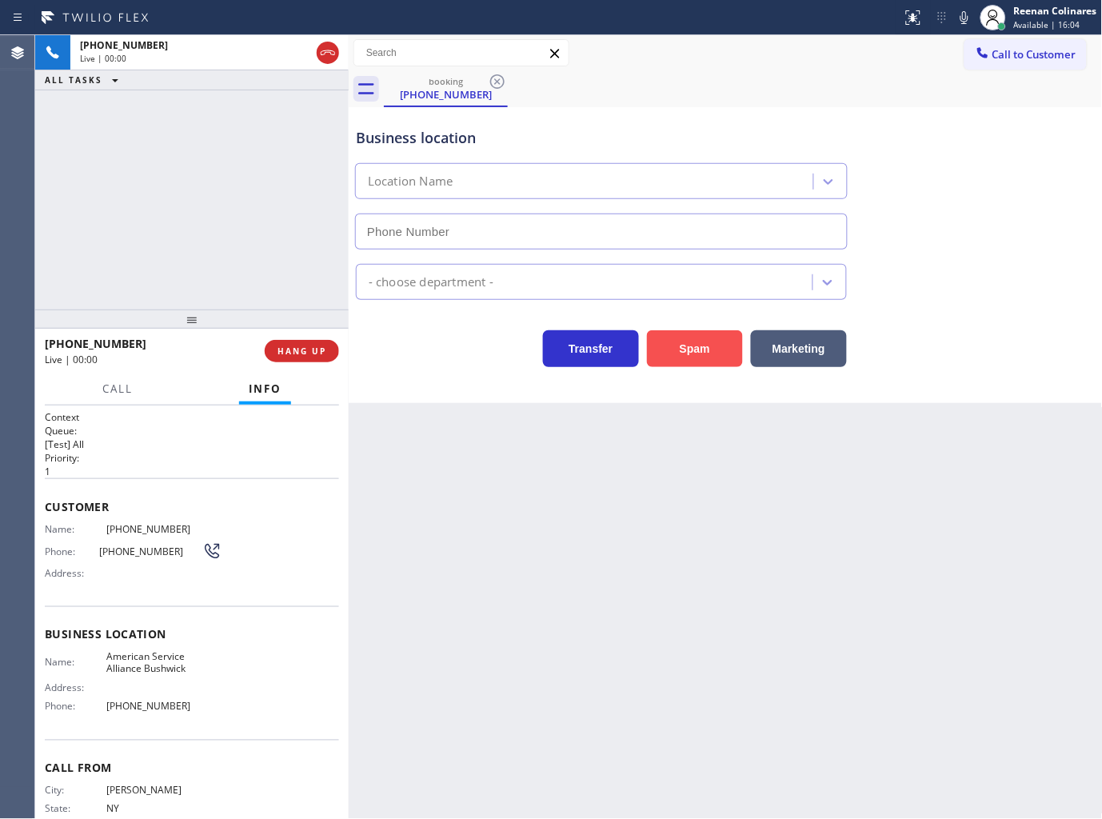
type input "[PHONE_NUMBER]"
drag, startPoint x: 670, startPoint y: 345, endPoint x: 1091, endPoint y: 100, distance: 487.6
click at [681, 344] on button "Spam" at bounding box center [695, 348] width 96 height 37
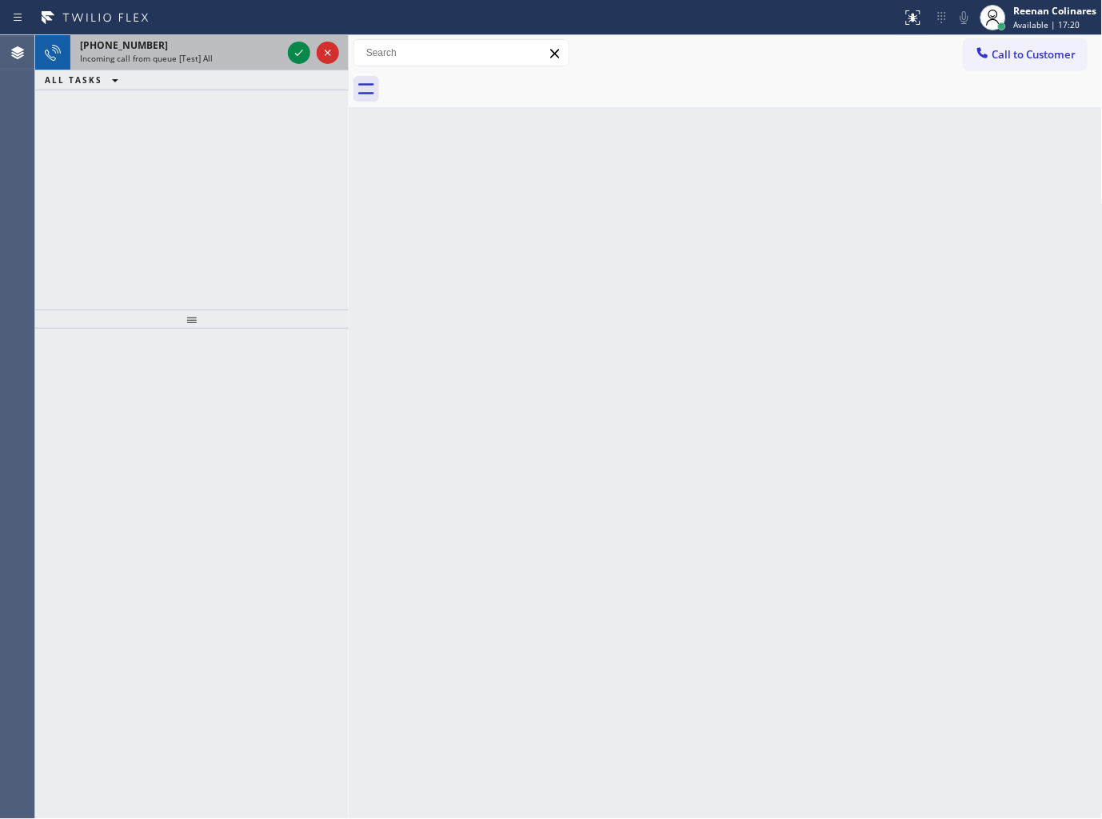
drag, startPoint x: 205, startPoint y: 46, endPoint x: 258, endPoint y: 46, distance: 52.8
click at [205, 46] on div "[PHONE_NUMBER]" at bounding box center [180, 45] width 201 height 14
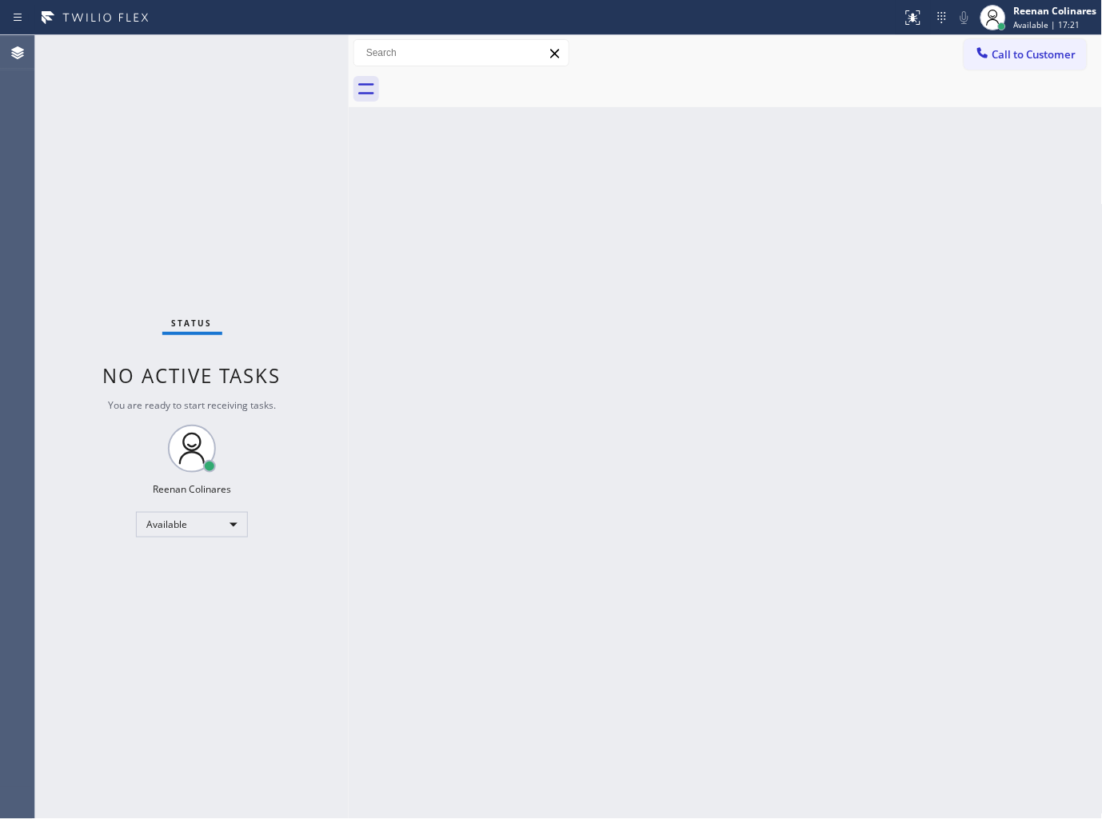
click at [238, 50] on div "Status No active tasks You are ready to start receiving tasks. Reenan Colinares…" at bounding box center [191, 426] width 313 height 783
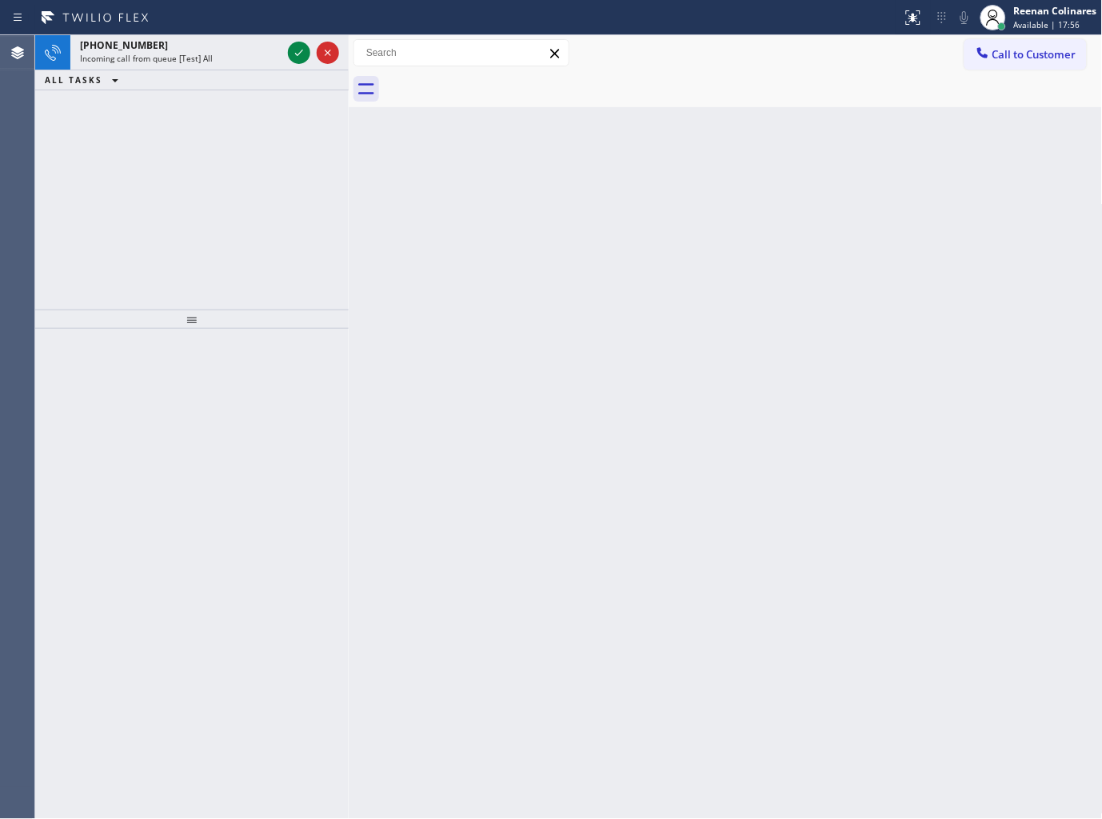
click at [201, 74] on div "ALL TASKS ALL TASKS ACTIVE TASKS TASKS IN WRAP UP" at bounding box center [191, 80] width 313 height 20
click at [208, 62] on span "Incoming call from queue [Test] All" at bounding box center [146, 58] width 133 height 11
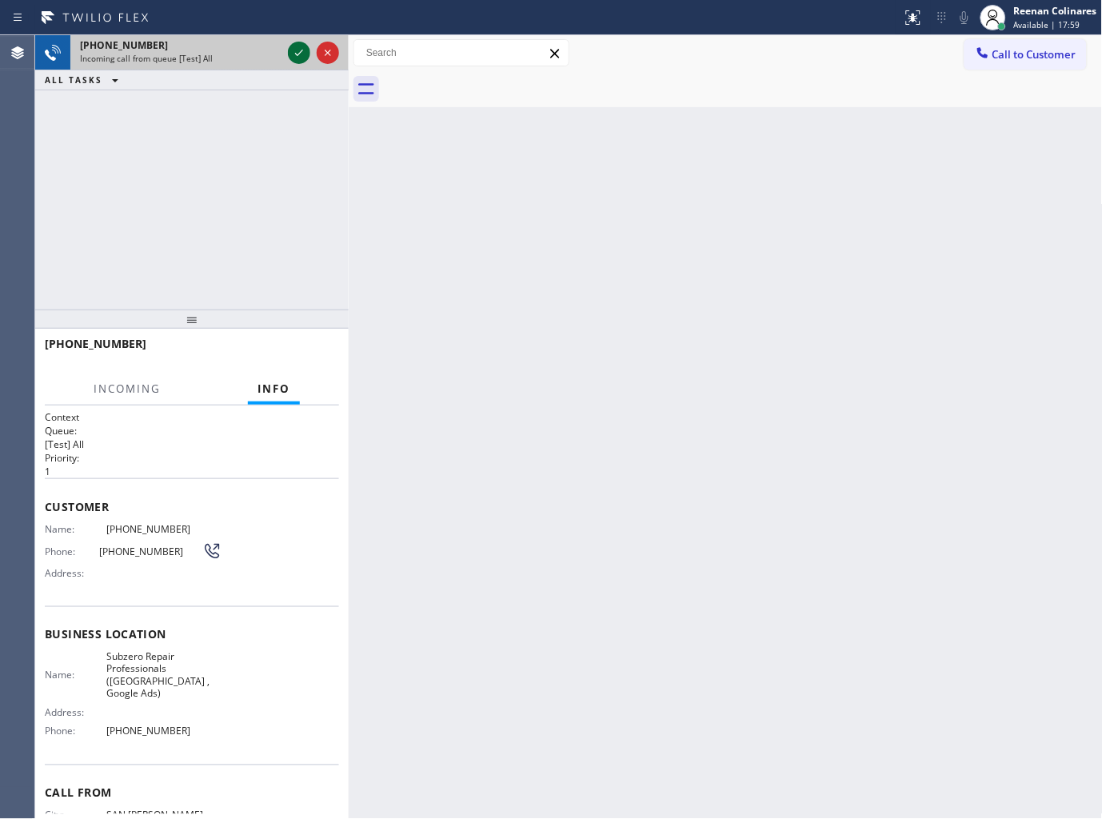
click at [290, 54] on icon at bounding box center [298, 52] width 19 height 19
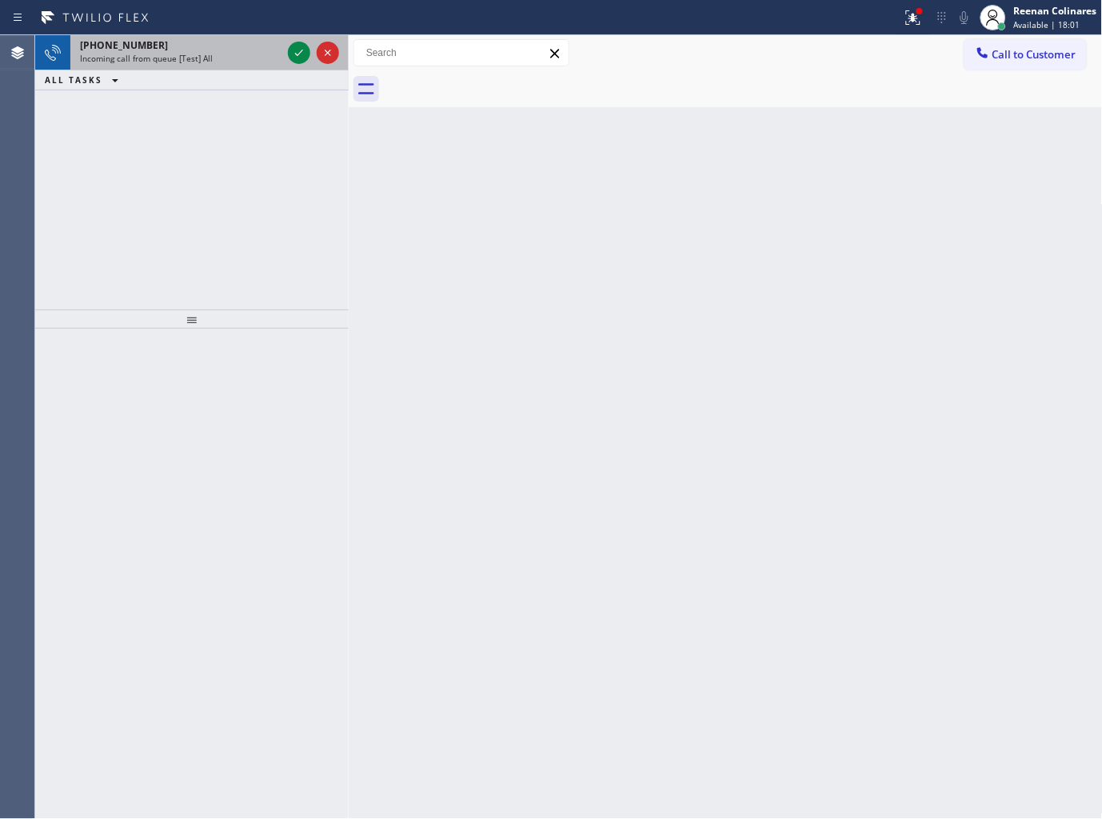
drag, startPoint x: 264, startPoint y: 72, endPoint x: 261, endPoint y: 62, distance: 10.7
click at [261, 67] on div "[PHONE_NUMBER] Incoming call from queue [Test] All ALL TASKS ALL TASKS ACTIVE T…" at bounding box center [191, 62] width 313 height 55
click at [269, 54] on div "Incoming call from queue [Test] All" at bounding box center [180, 58] width 201 height 11
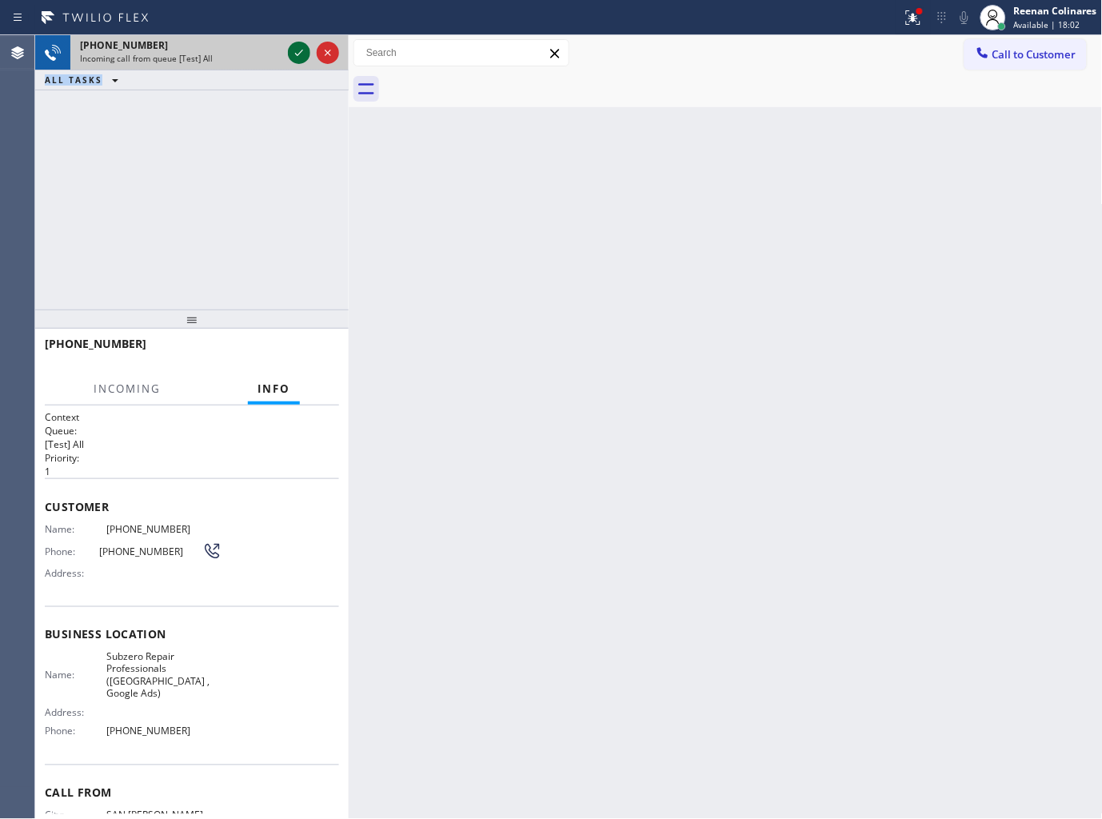
click at [293, 52] on icon at bounding box center [298, 52] width 19 height 19
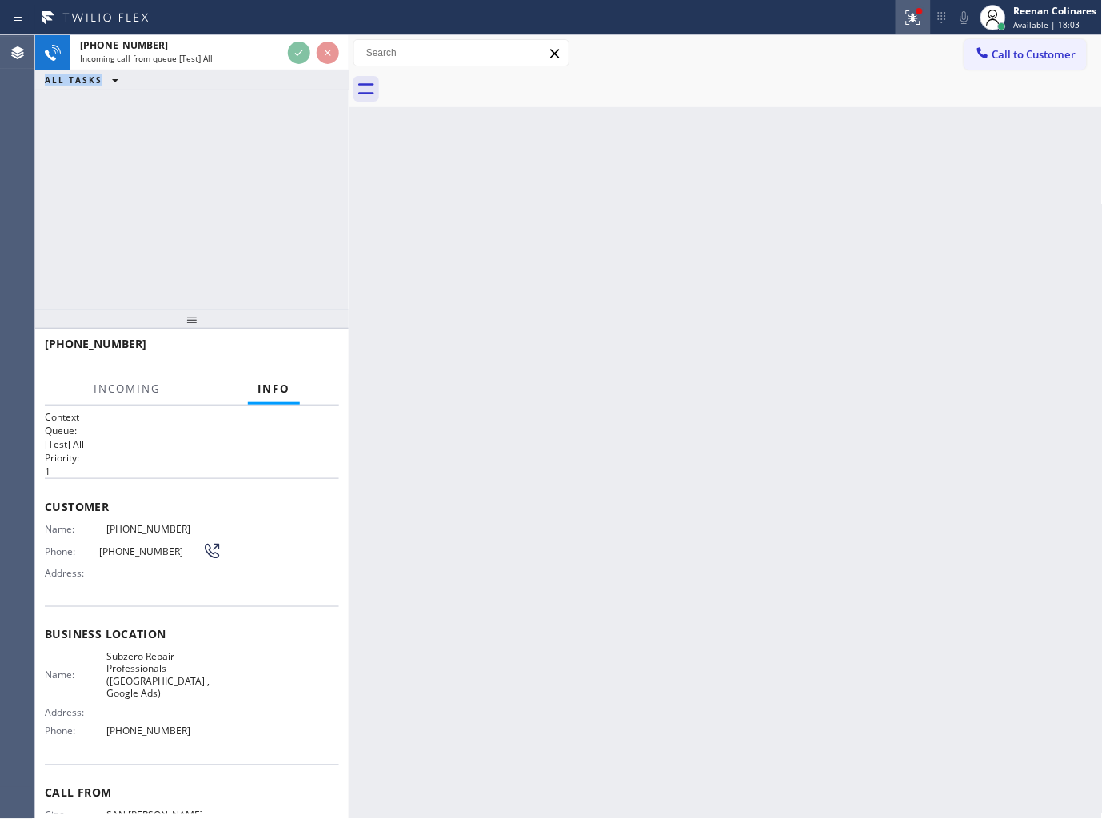
click at [921, 16] on icon at bounding box center [912, 17] width 19 height 19
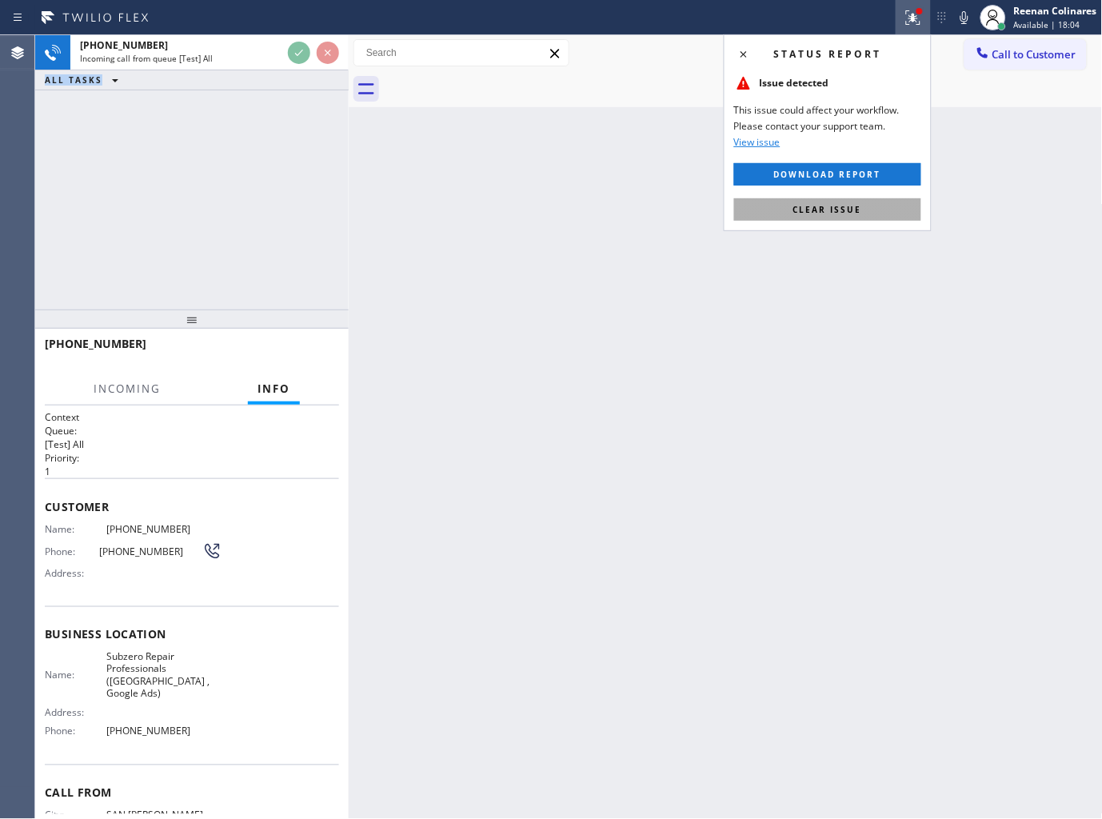
click at [836, 204] on span "Clear issue" at bounding box center [827, 209] width 69 height 11
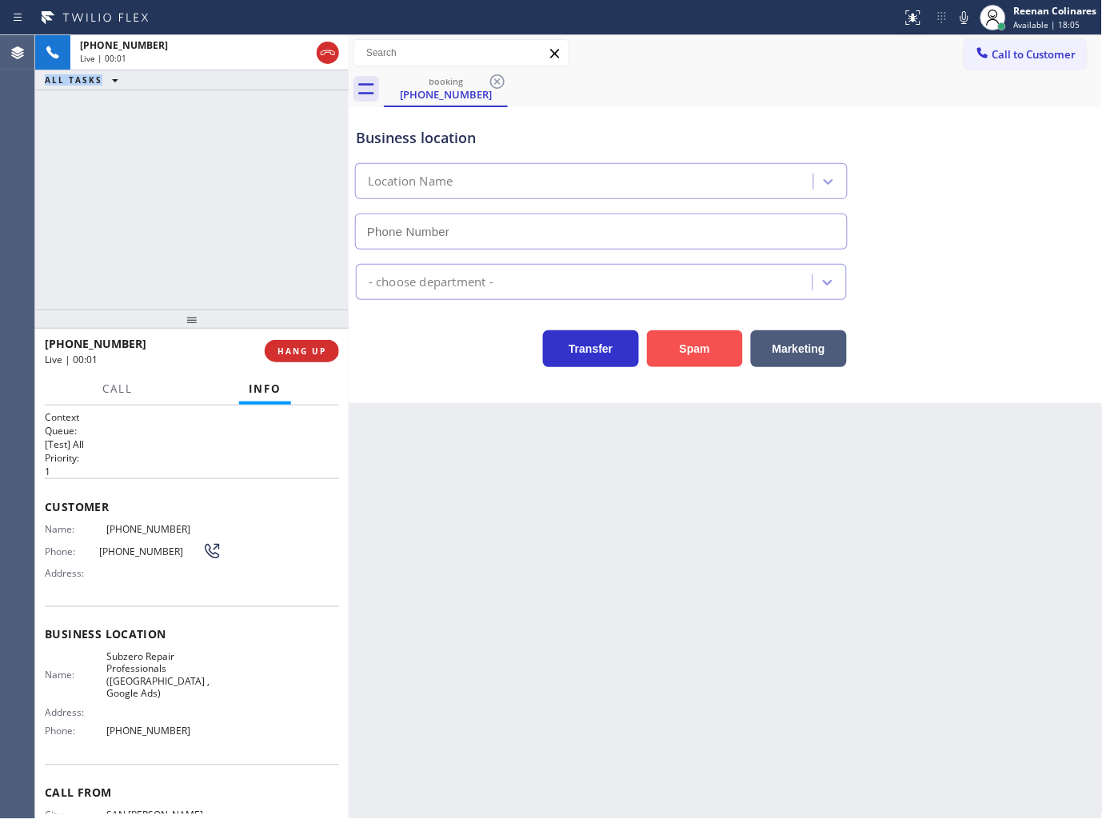
type input "[PHONE_NUMBER]"
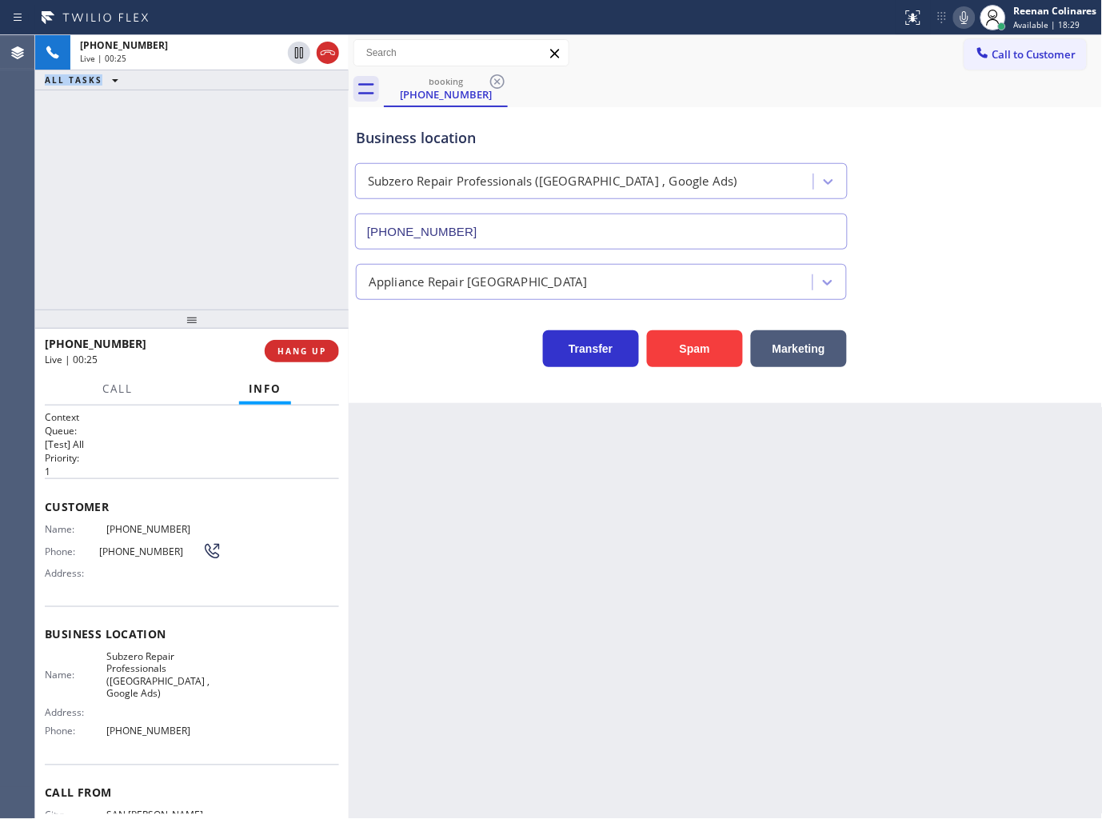
click at [963, 19] on icon at bounding box center [964, 17] width 19 height 19
click at [133, 386] on span "Call" at bounding box center [117, 388] width 30 height 14
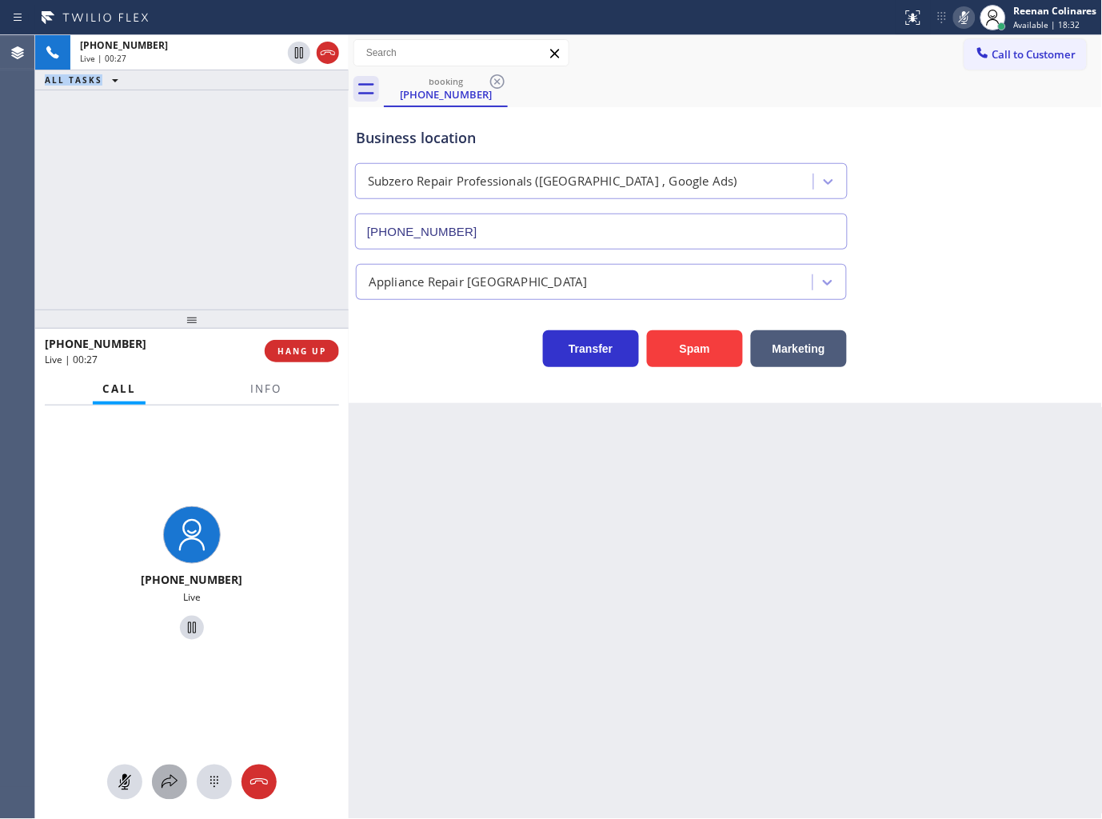
click at [177, 782] on icon at bounding box center [169, 781] width 19 height 19
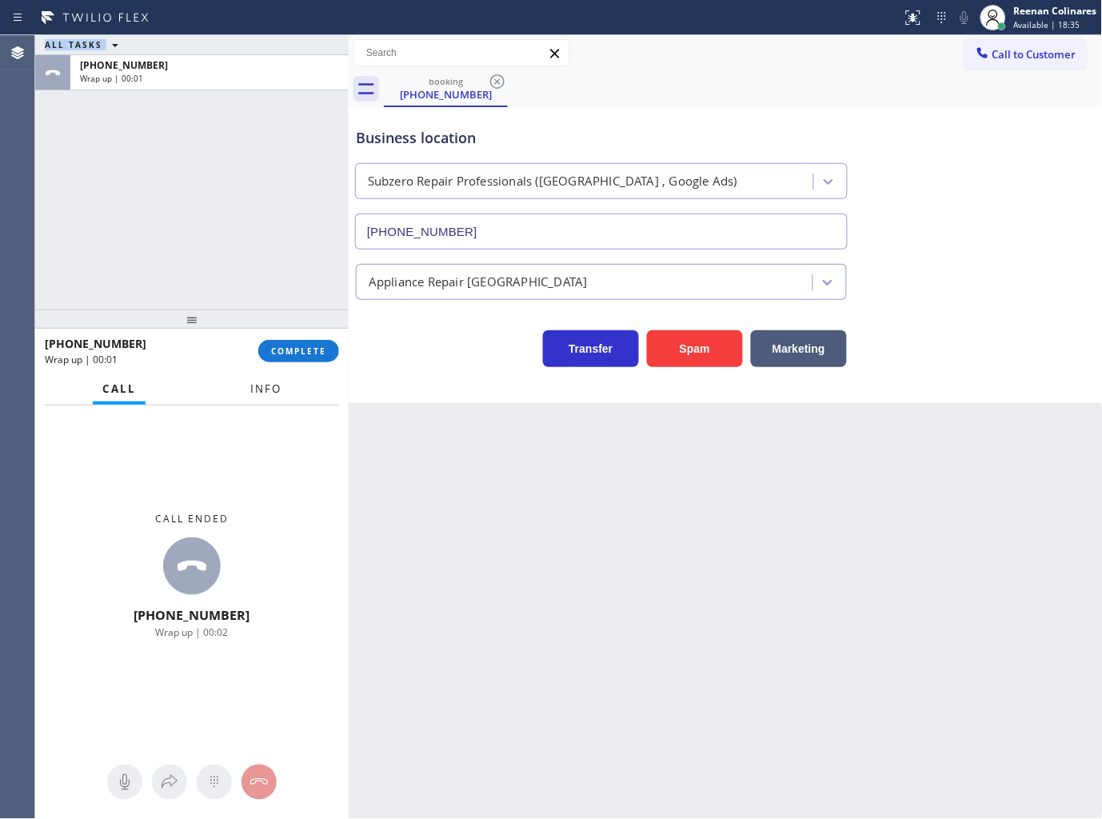
click at [266, 395] on span "Info" at bounding box center [265, 388] width 31 height 14
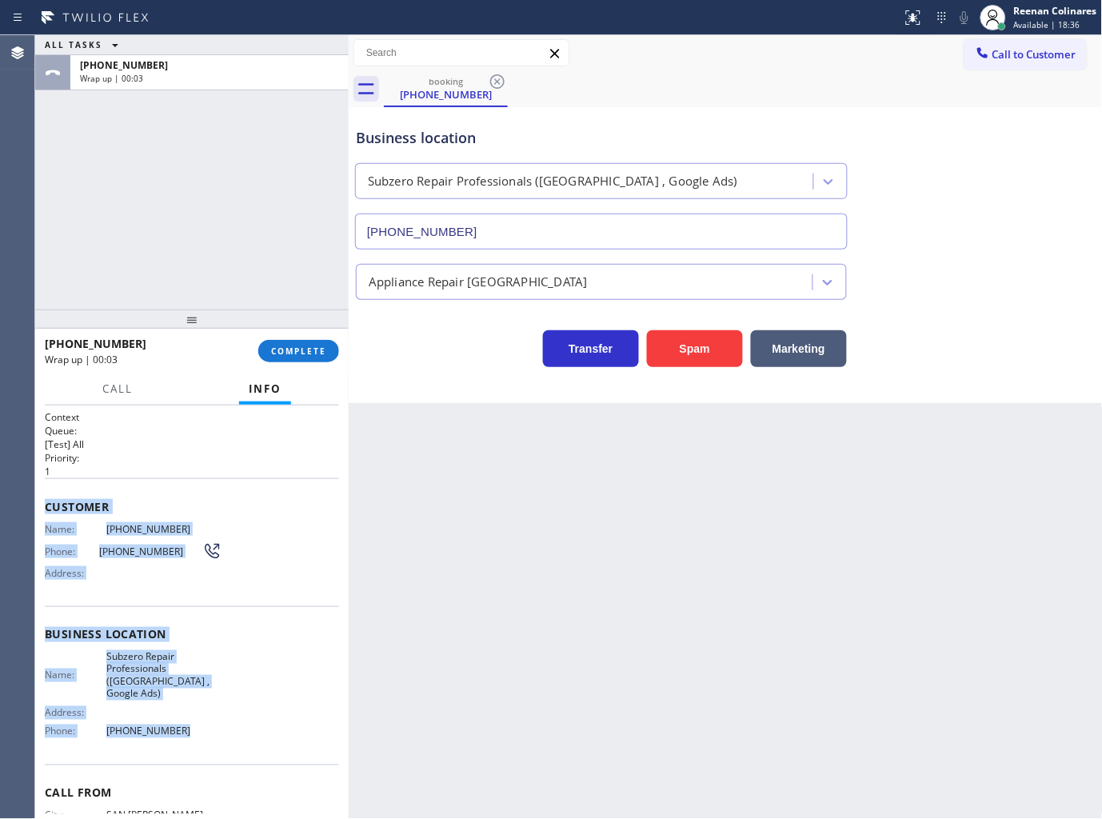
drag, startPoint x: 42, startPoint y: 500, endPoint x: 338, endPoint y: 747, distance: 385.5
click at [257, 735] on div "Context Queue: [Test] All Priority: 1 Customer Name: [PHONE_NUMBER] Phone: [PHO…" at bounding box center [191, 612] width 313 height 414
click at [321, 346] on span "COMPLETE" at bounding box center [298, 350] width 55 height 11
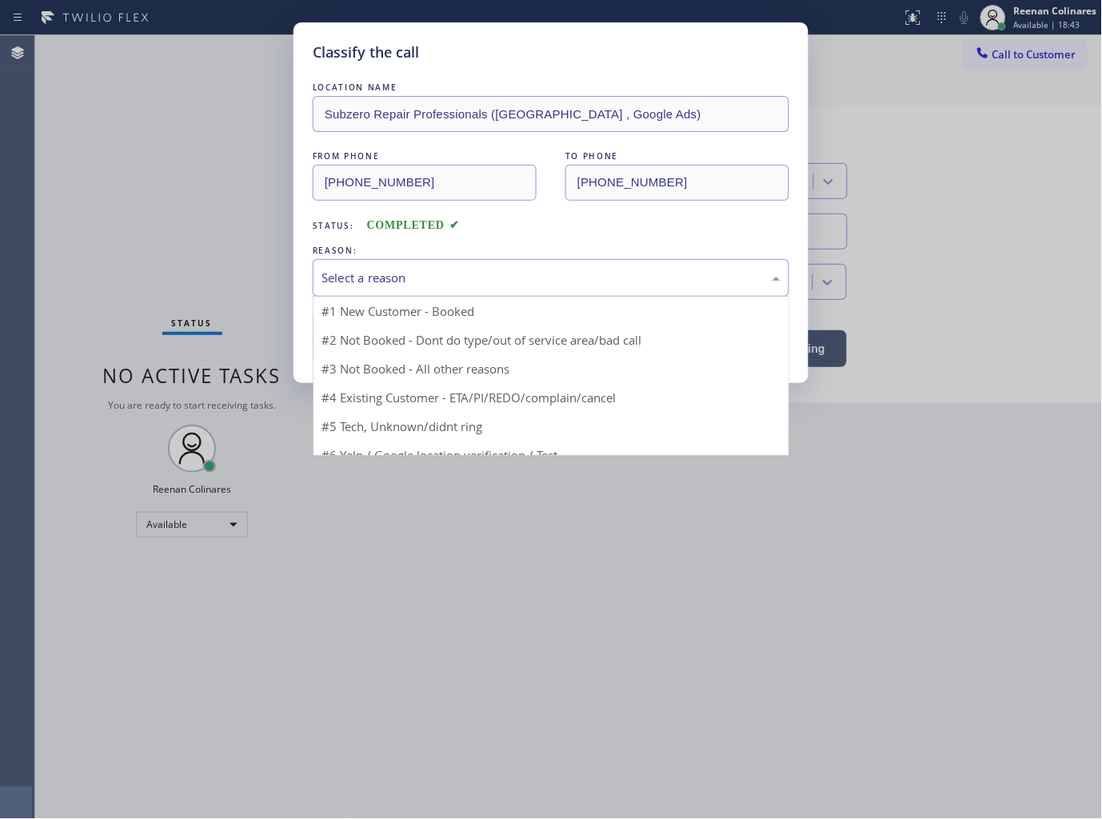
drag, startPoint x: 409, startPoint y: 291, endPoint x: 417, endPoint y: 285, distance: 10.2
click at [413, 286] on div "Select a reason" at bounding box center [551, 278] width 476 height 38
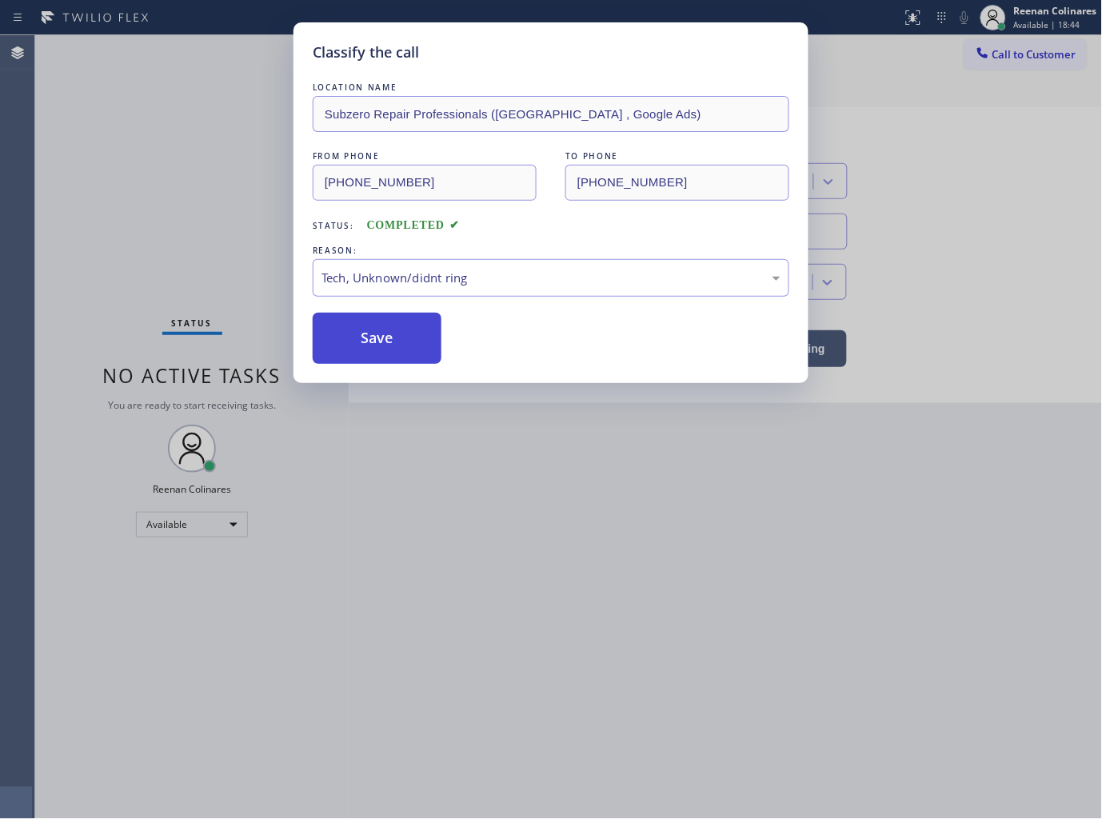
click at [349, 333] on button "Save" at bounding box center [377, 338] width 129 height 51
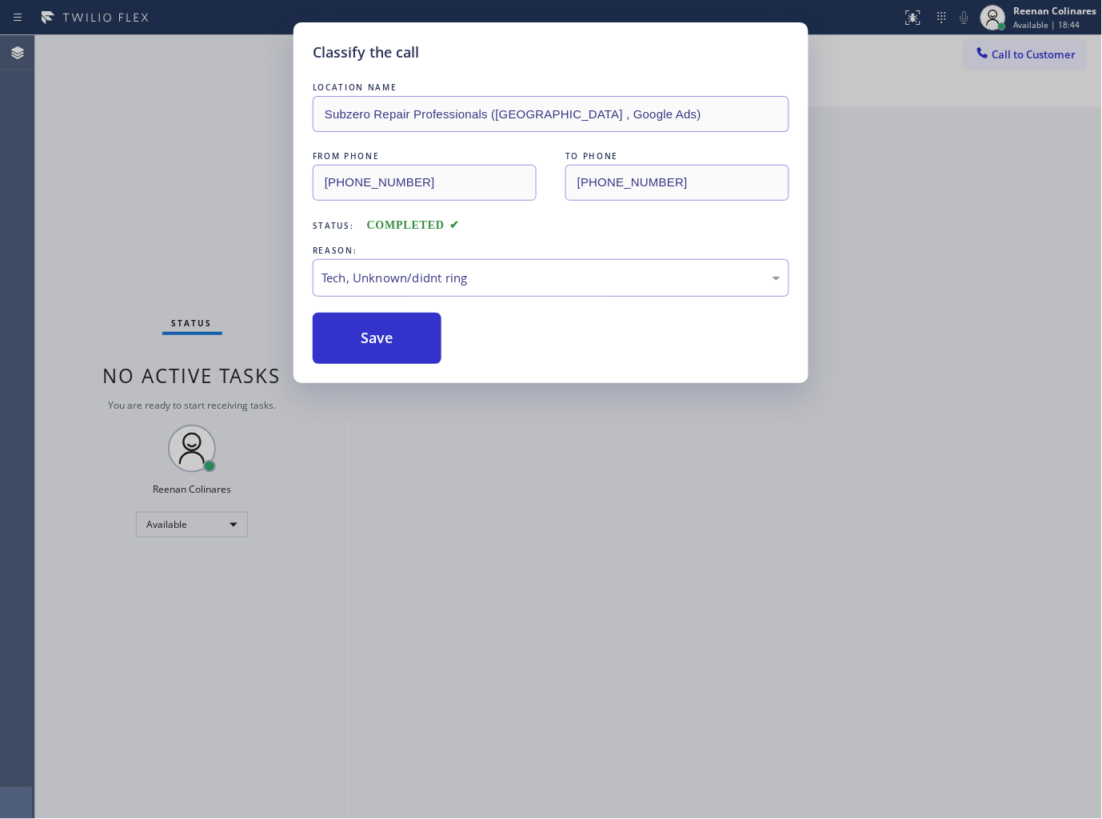
click at [211, 312] on div "Classify the call LOCATION NAME Subzero Repair Professionals ([GEOGRAPHIC_DATA]…" at bounding box center [551, 409] width 1102 height 819
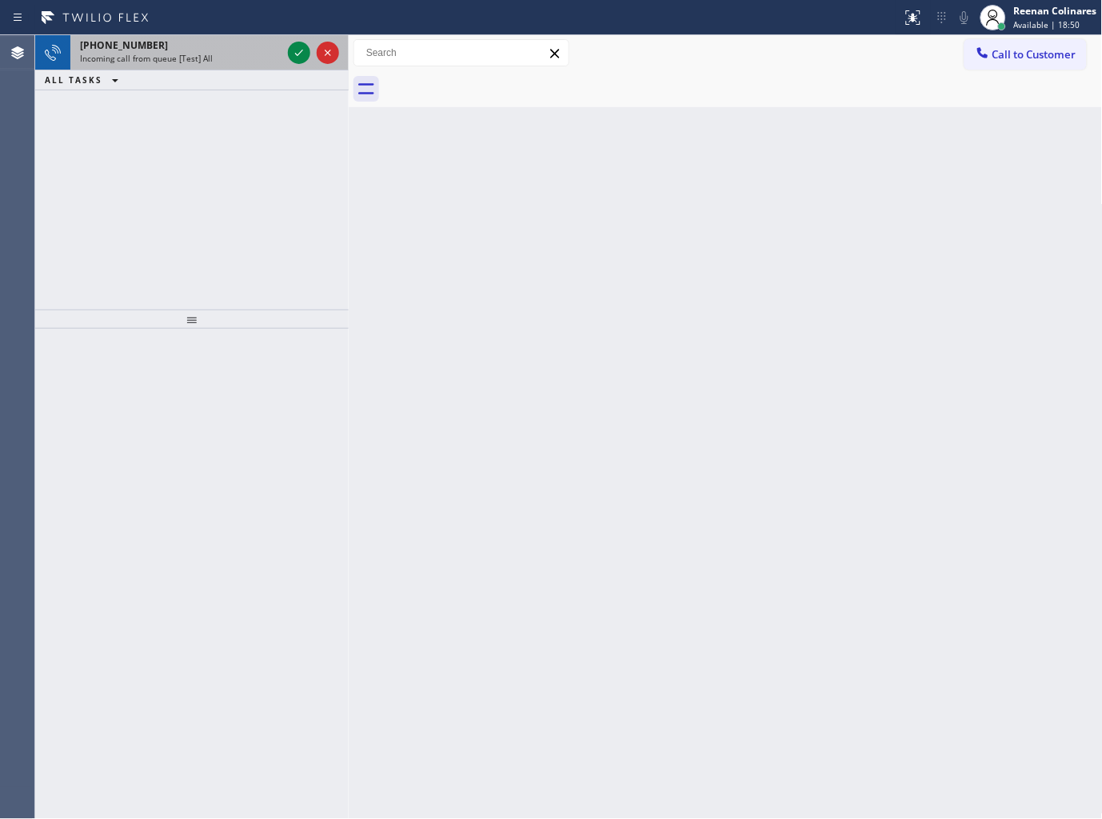
click at [171, 66] on div "[PHONE_NUMBER] Incoming call from queue [Test] All" at bounding box center [177, 52] width 214 height 35
click at [214, 61] on div "Incoming call from queue [Test] All" at bounding box center [180, 58] width 201 height 11
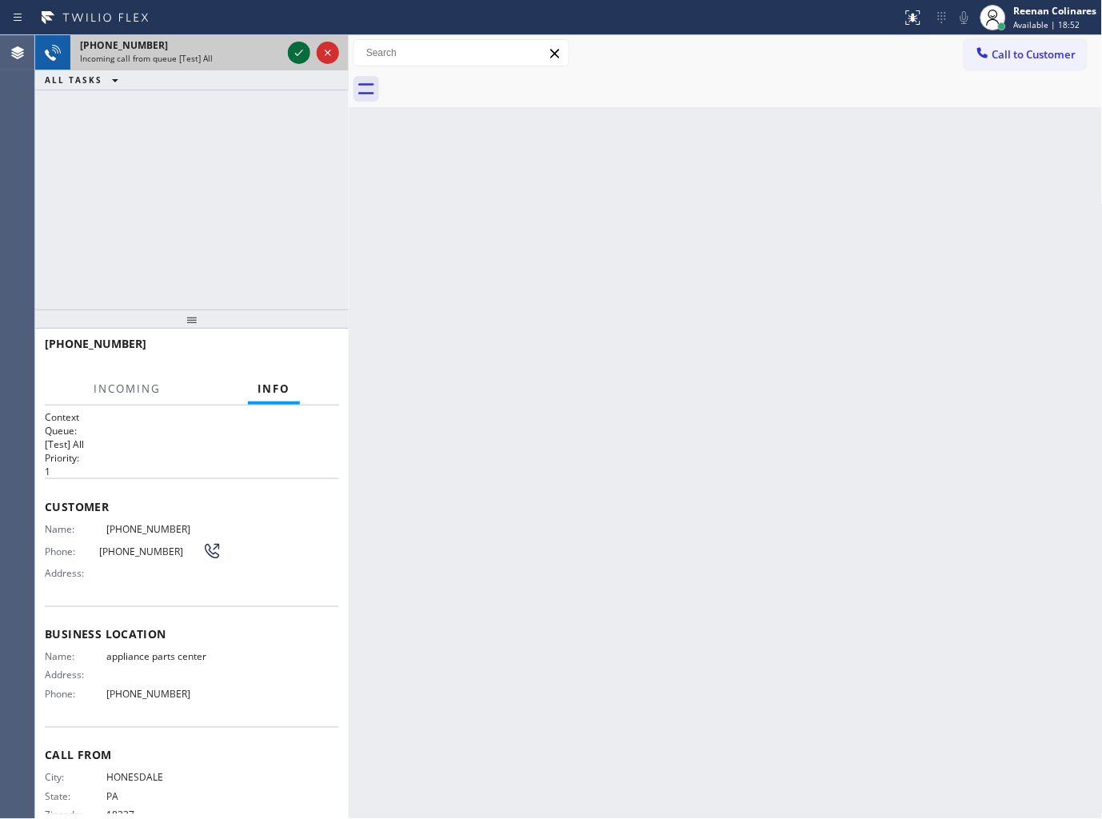
click at [297, 56] on icon at bounding box center [298, 52] width 19 height 19
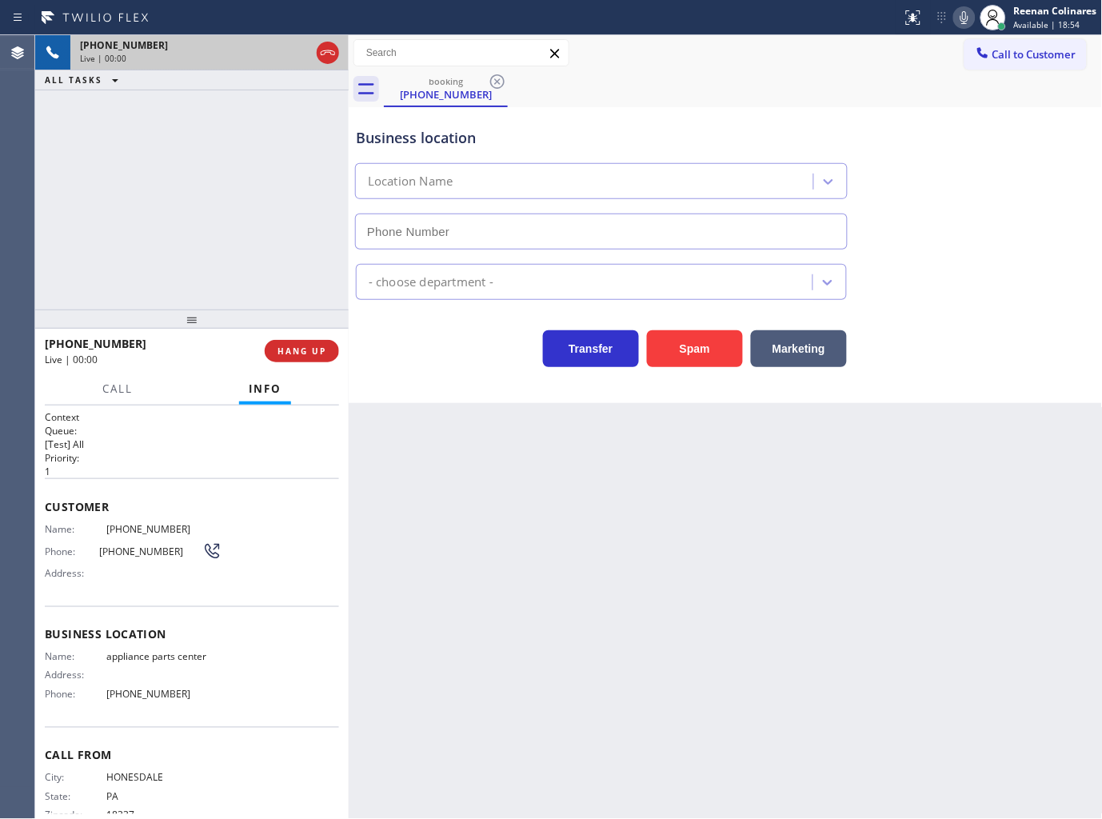
type input "[PHONE_NUMBER]"
click at [963, 16] on icon at bounding box center [964, 17] width 19 height 19
click at [963, 17] on rect at bounding box center [964, 15] width 11 height 11
click at [967, 18] on icon at bounding box center [964, 17] width 19 height 19
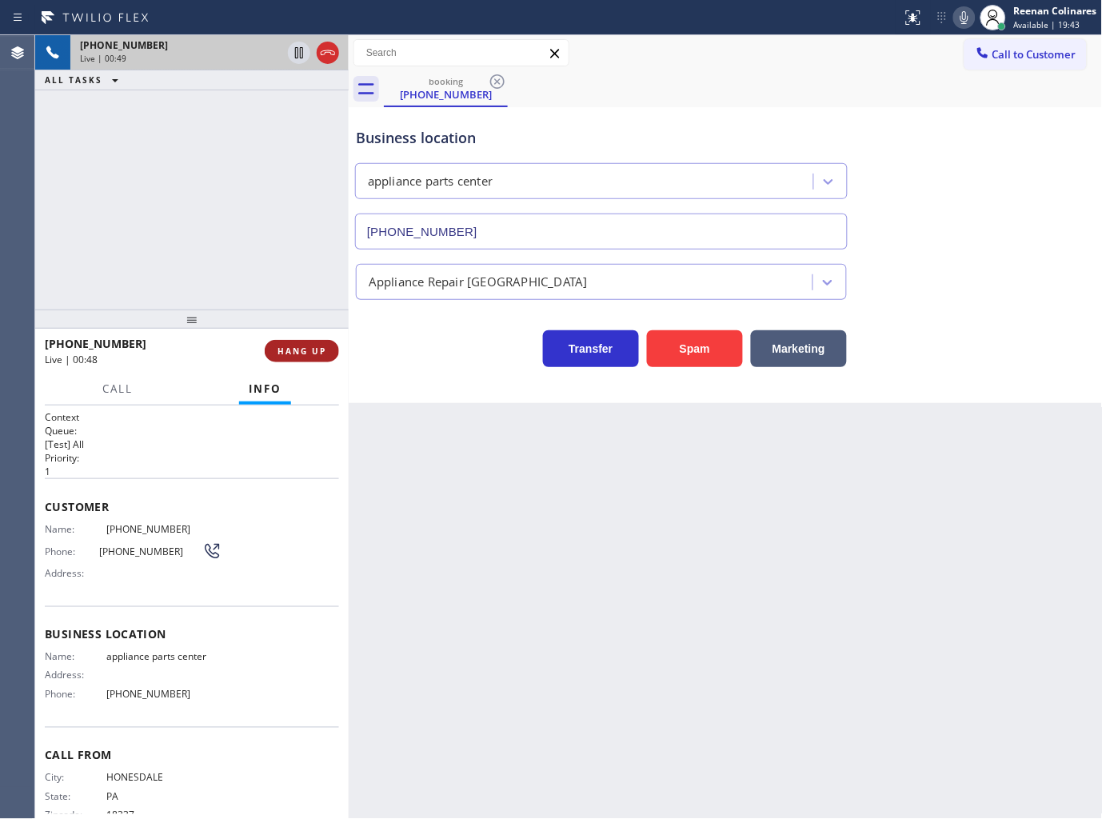
click at [313, 352] on span "HANG UP" at bounding box center [301, 350] width 49 height 11
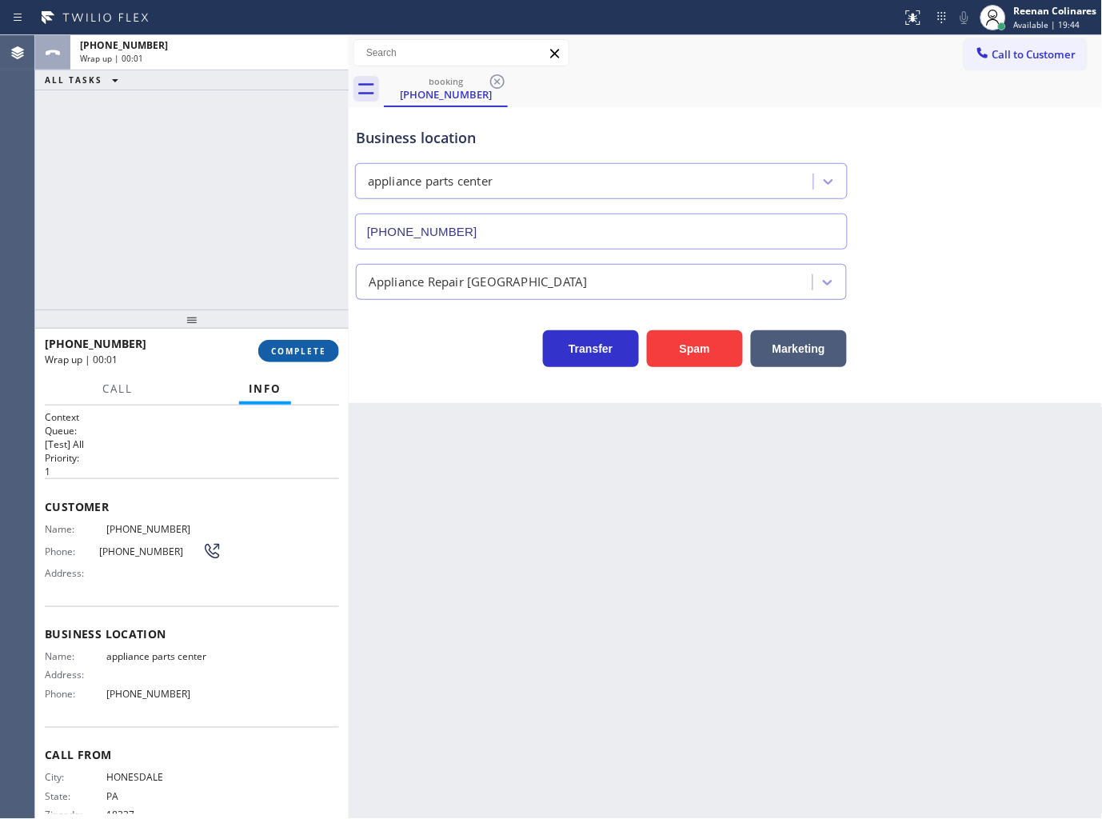
click at [313, 352] on span "COMPLETE" at bounding box center [298, 350] width 55 height 11
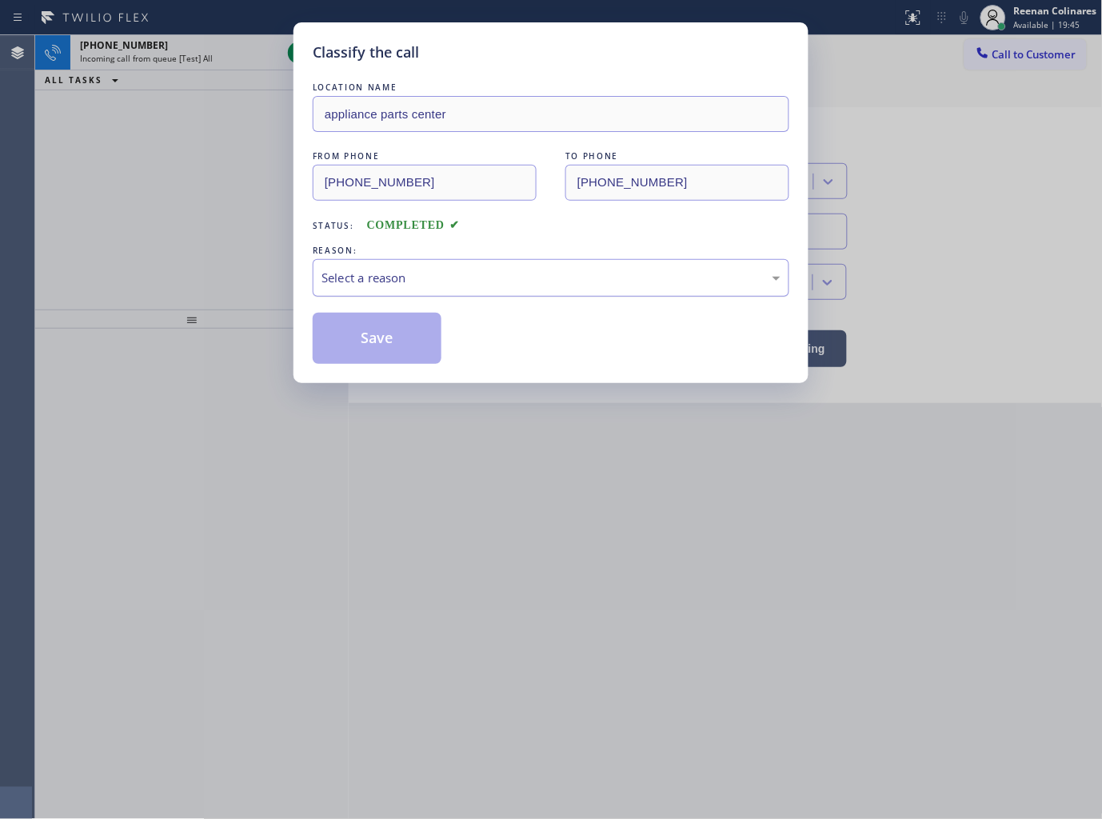
click at [381, 277] on div "Select a reason" at bounding box center [550, 278] width 459 height 18
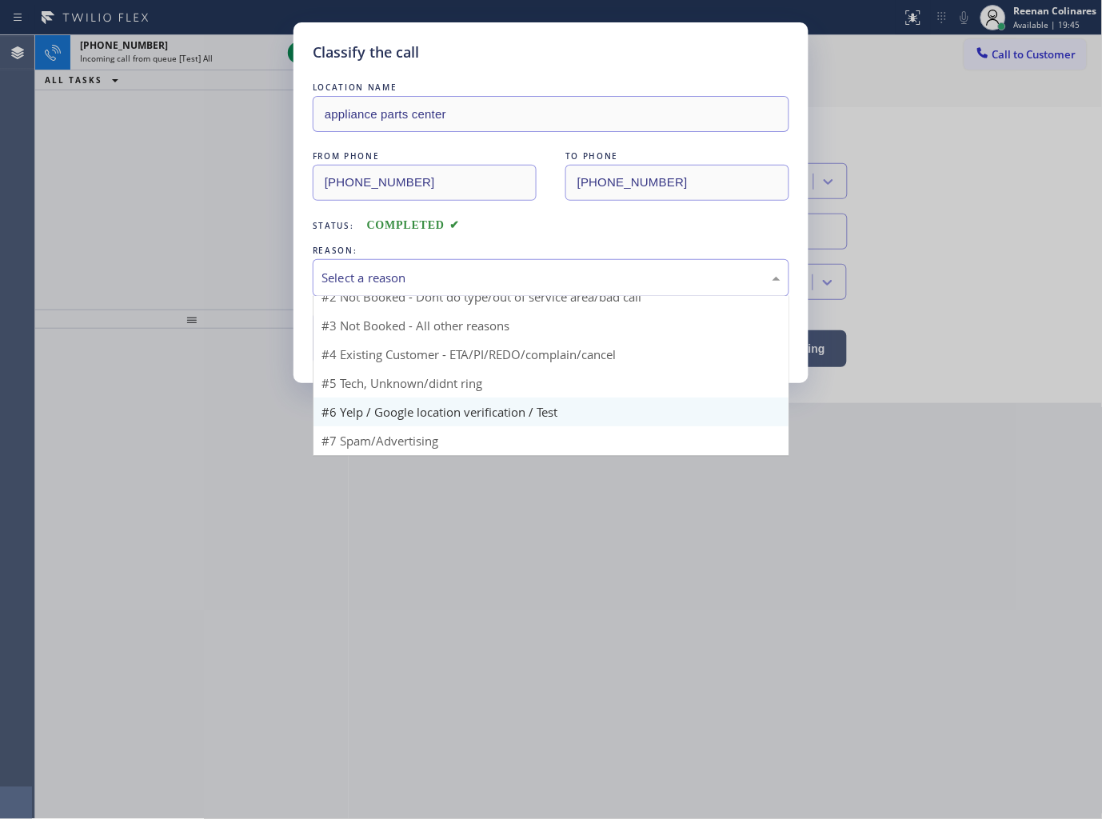
scroll to position [14, 0]
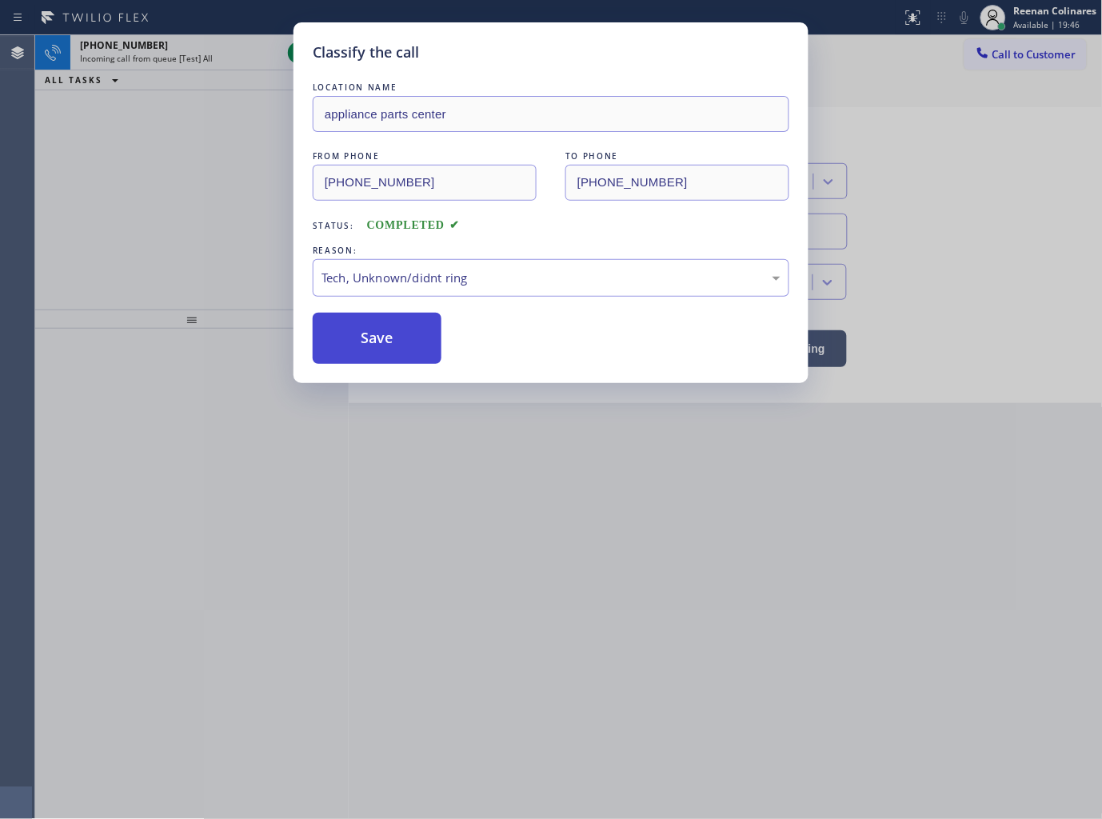
click at [366, 355] on button "Save" at bounding box center [377, 338] width 129 height 51
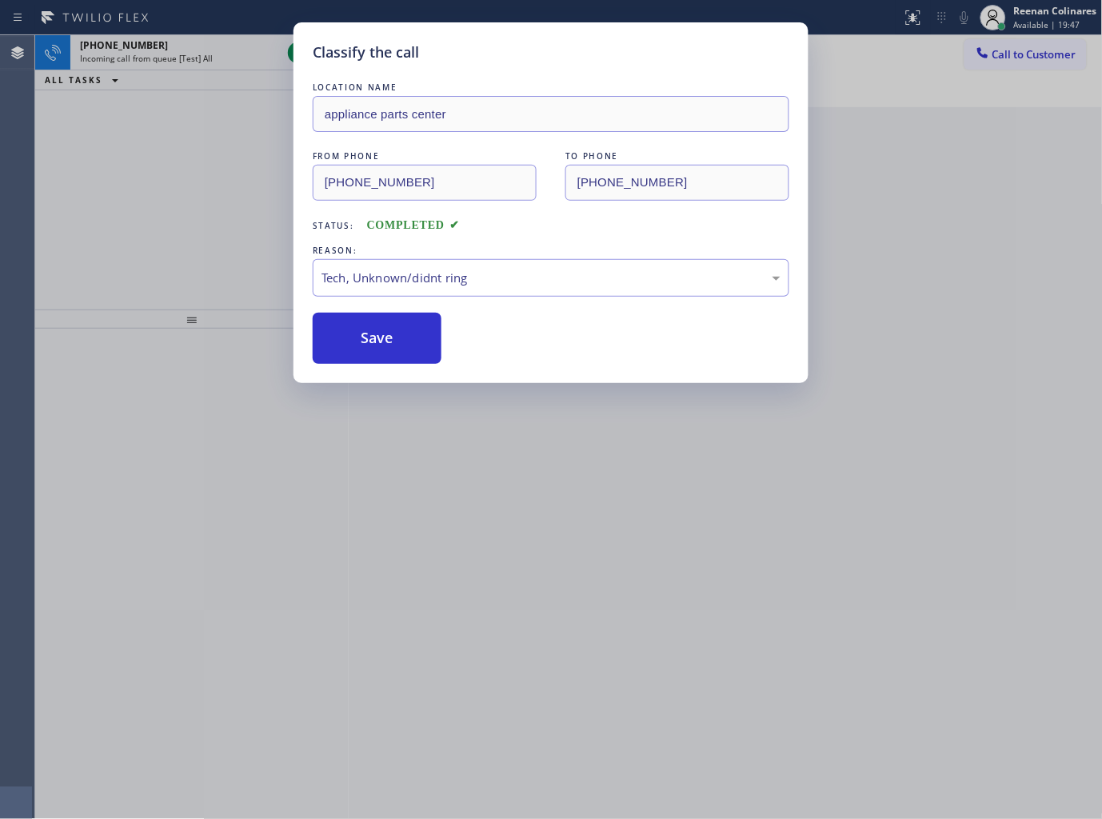
click at [201, 104] on div "Classify the call LOCATION NAME appliance parts center FROM PHONE [PHONE_NUMBER…" at bounding box center [551, 409] width 1102 height 819
click at [201, 80] on div "Classify the call LOCATION NAME HVAC Alliance Expert Aventura FROM PHONE [PHONE…" at bounding box center [568, 426] width 1066 height 783
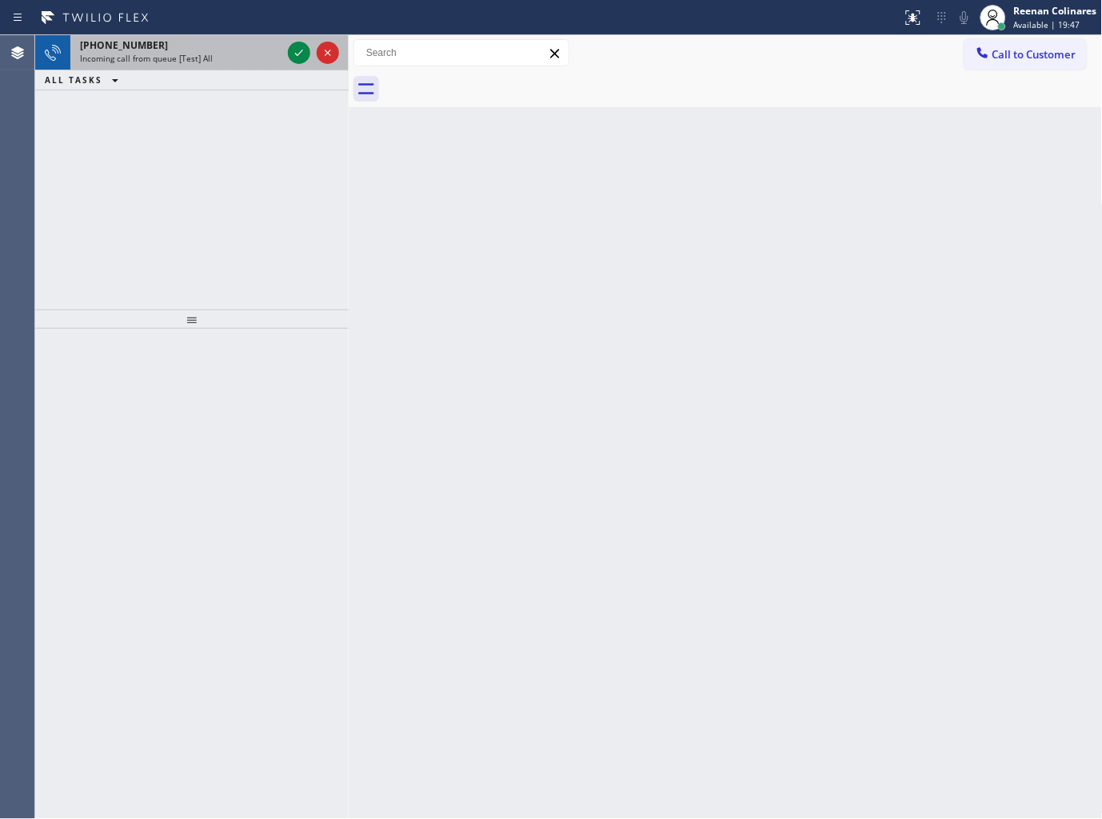
click at [213, 42] on div "[PHONE_NUMBER]" at bounding box center [180, 45] width 201 height 14
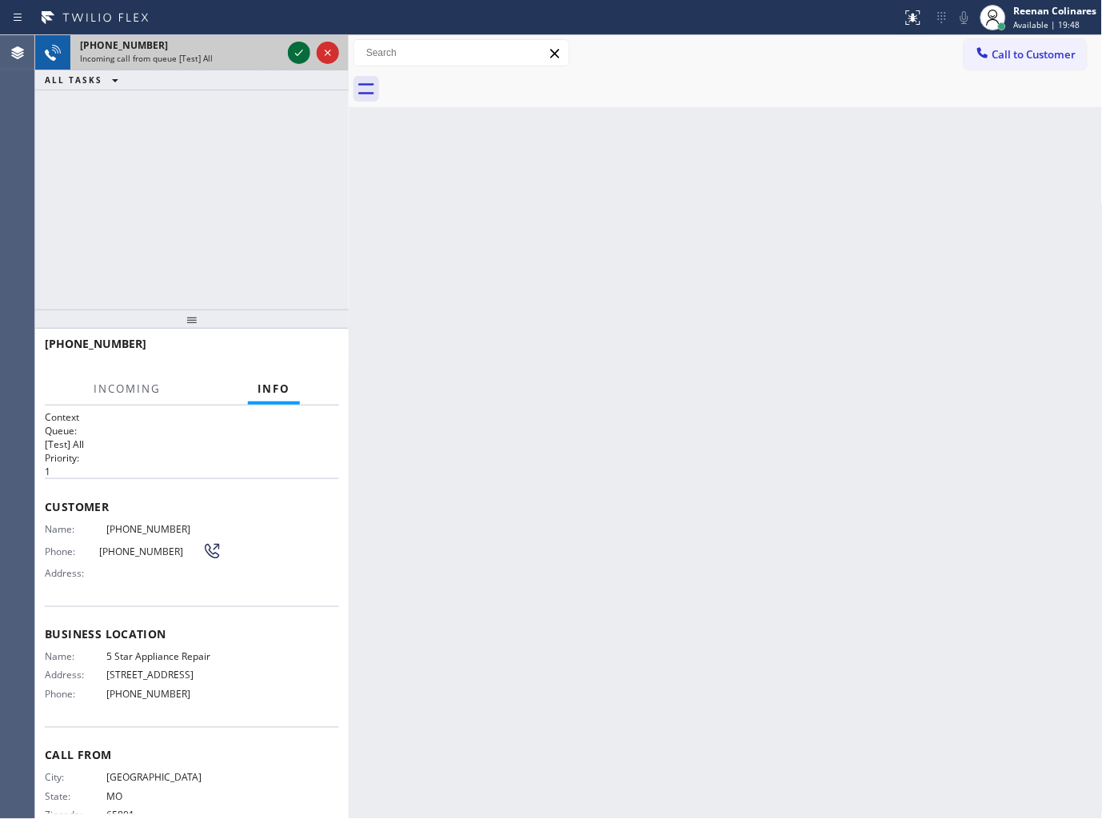
click at [296, 51] on icon at bounding box center [298, 52] width 19 height 19
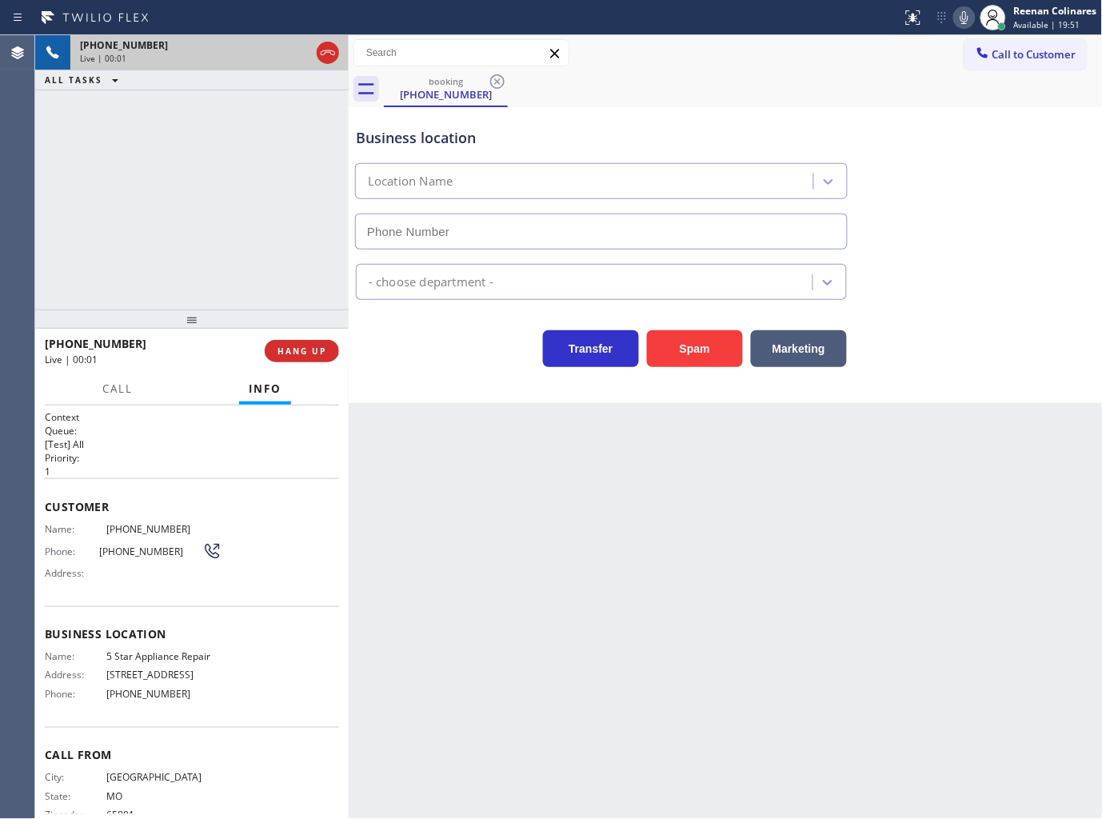
type input "[PHONE_NUMBER]"
drag, startPoint x: 962, startPoint y: 18, endPoint x: 297, endPoint y: 250, distance: 704.4
click at [962, 18] on icon at bounding box center [964, 17] width 19 height 19
drag, startPoint x: 108, startPoint y: 381, endPoint x: 105, endPoint y: 392, distance: 10.9
click at [109, 382] on span "Call" at bounding box center [117, 388] width 30 height 14
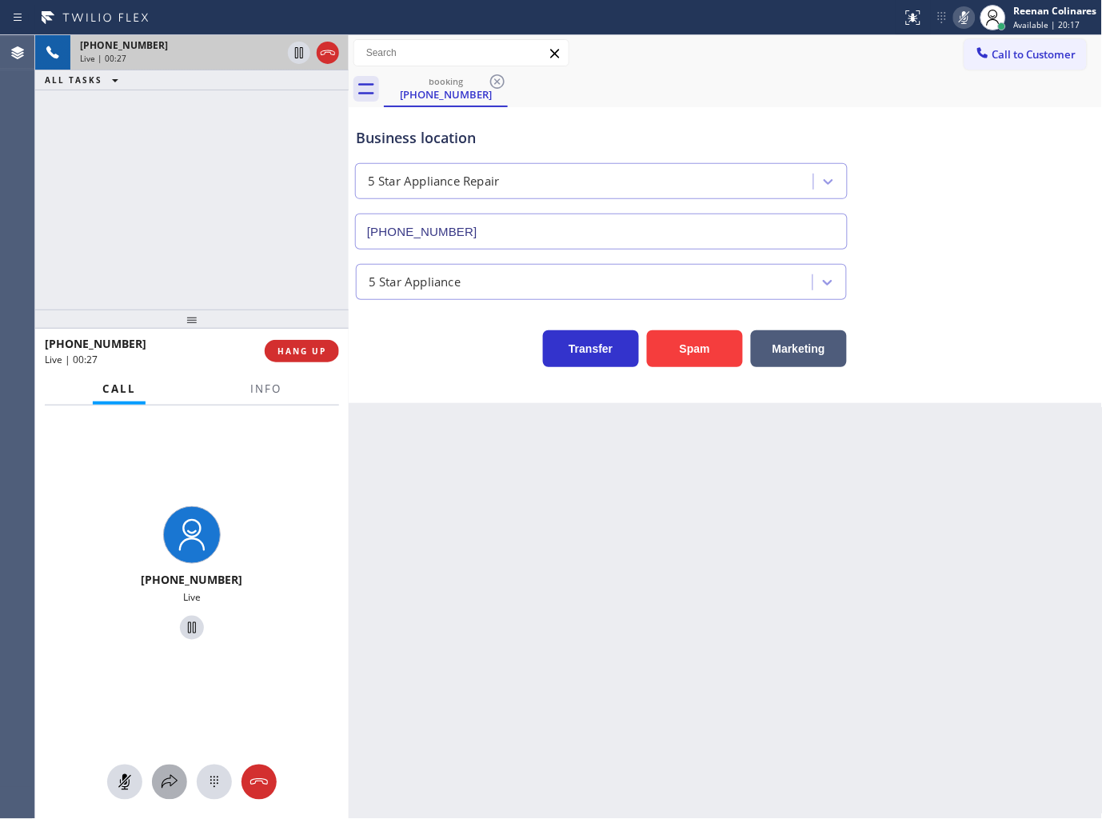
click at [170, 784] on icon at bounding box center [169, 782] width 16 height 14
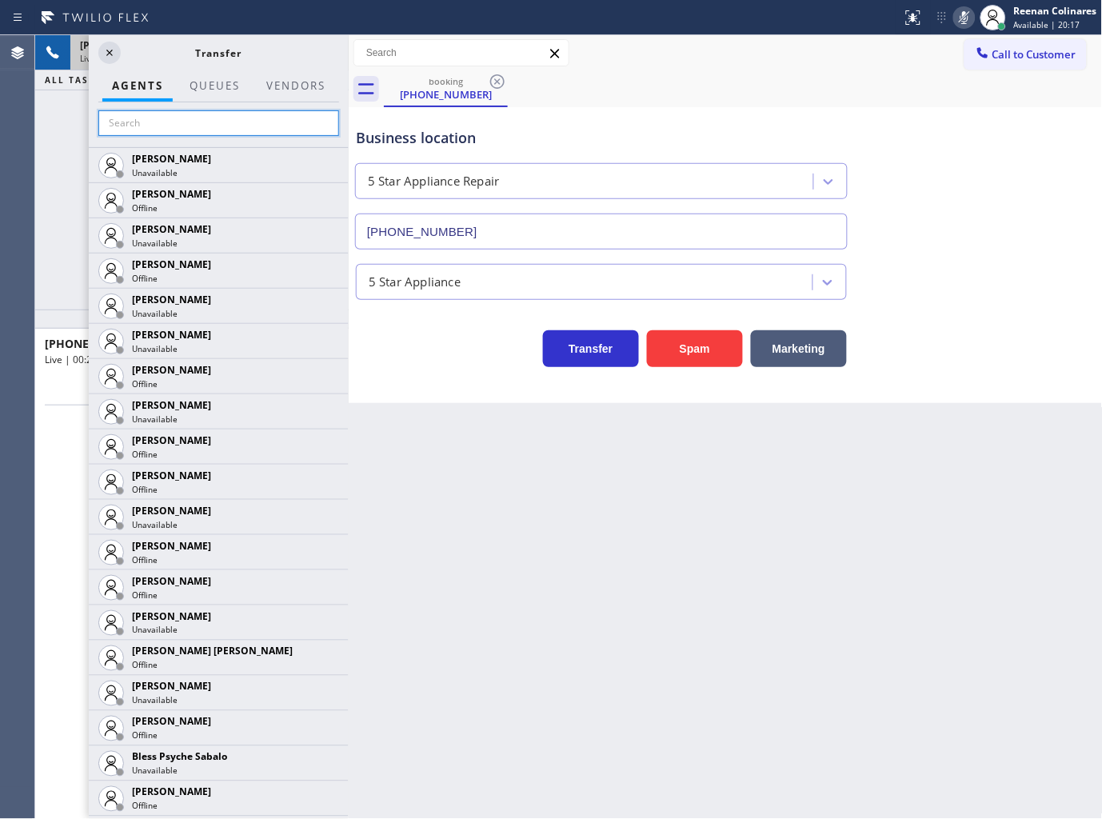
click at [149, 120] on input "text" at bounding box center [218, 123] width 241 height 26
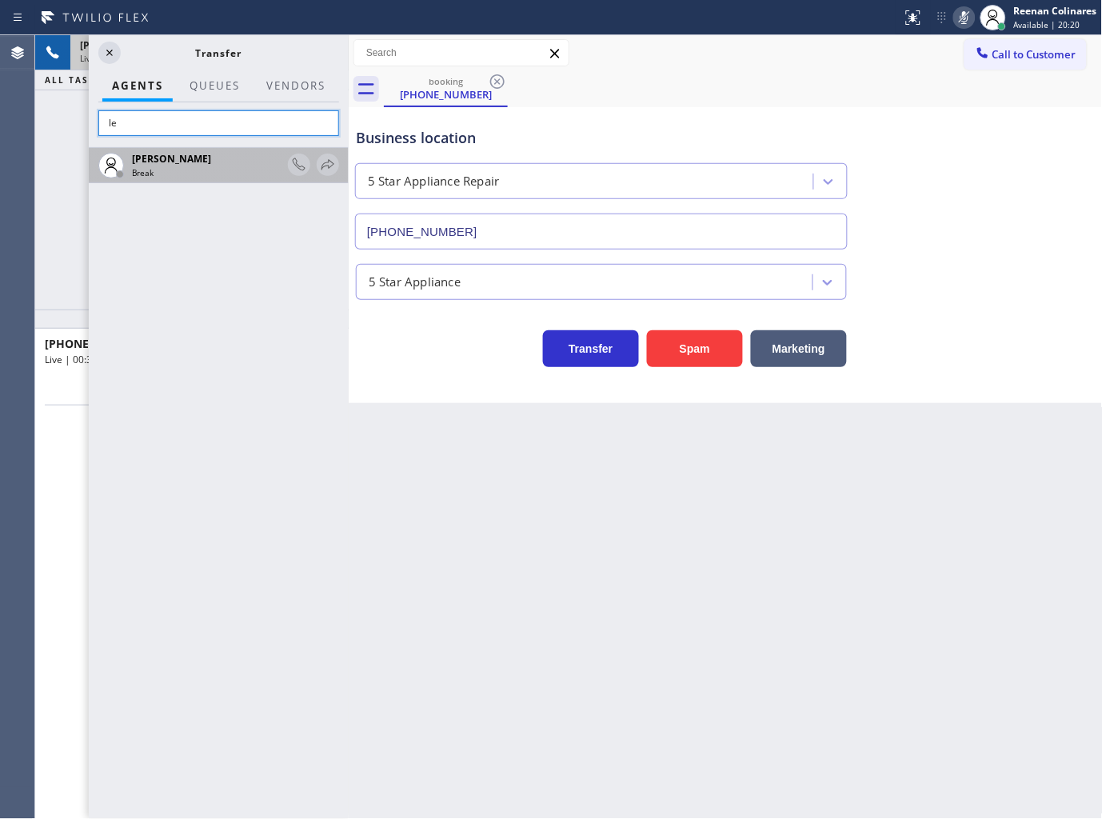
type input "l"
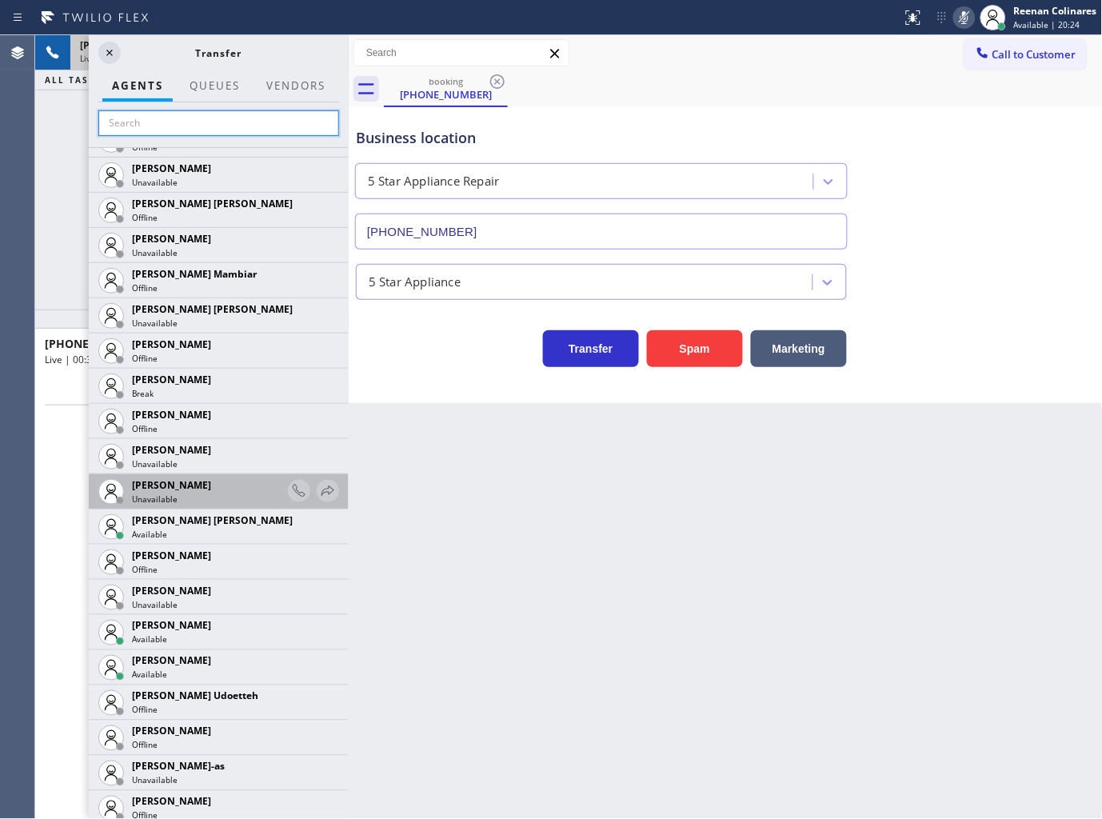
scroll to position [1243, 0]
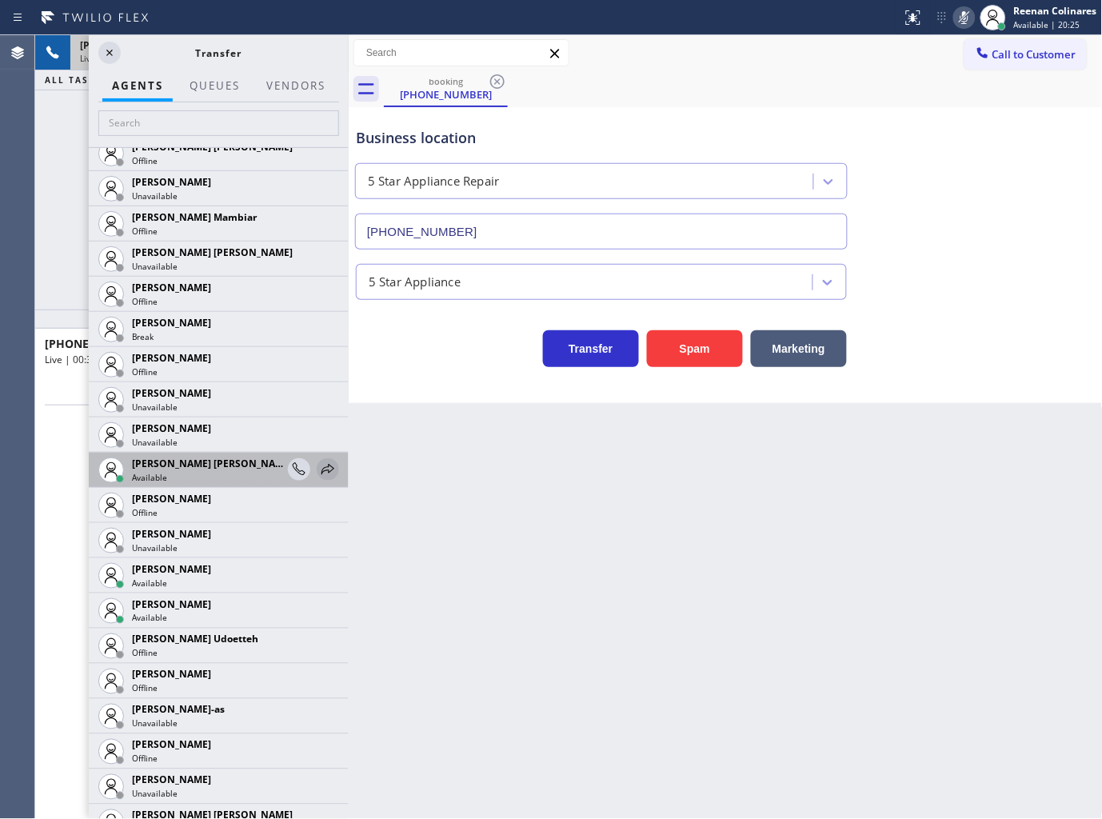
click at [321, 466] on icon at bounding box center [327, 469] width 13 height 10
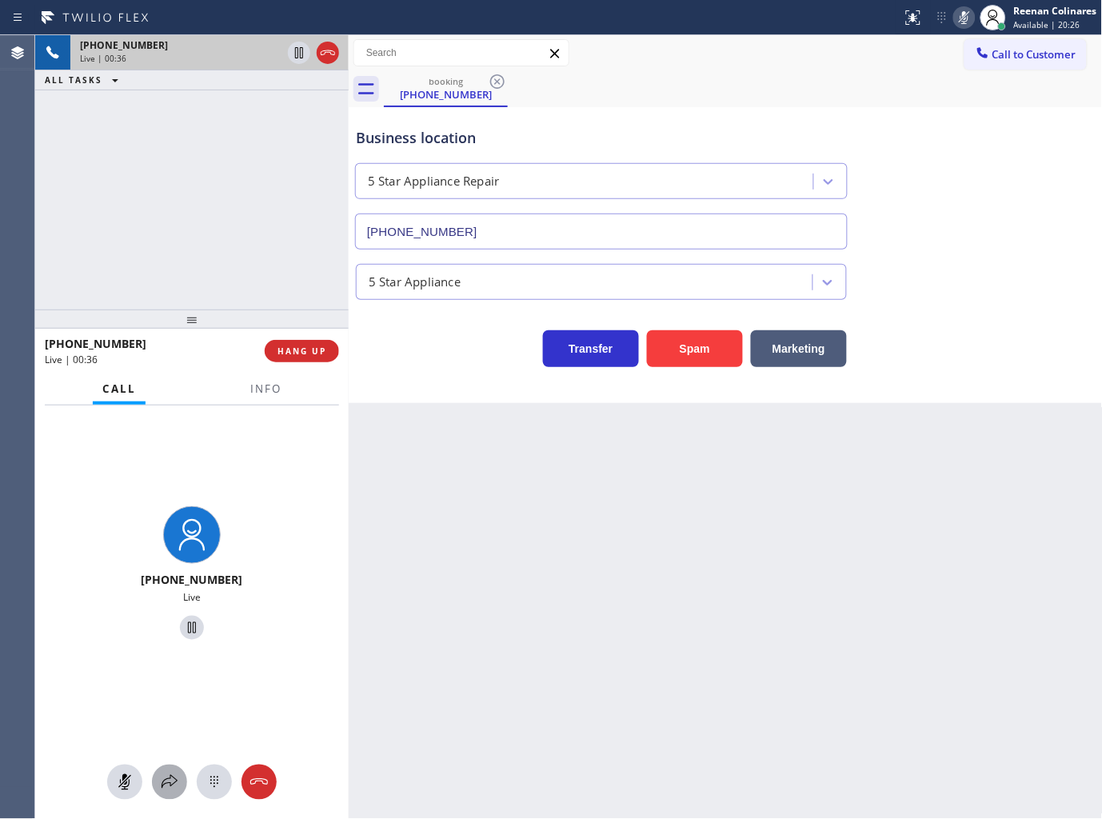
click at [166, 780] on icon at bounding box center [169, 781] width 19 height 19
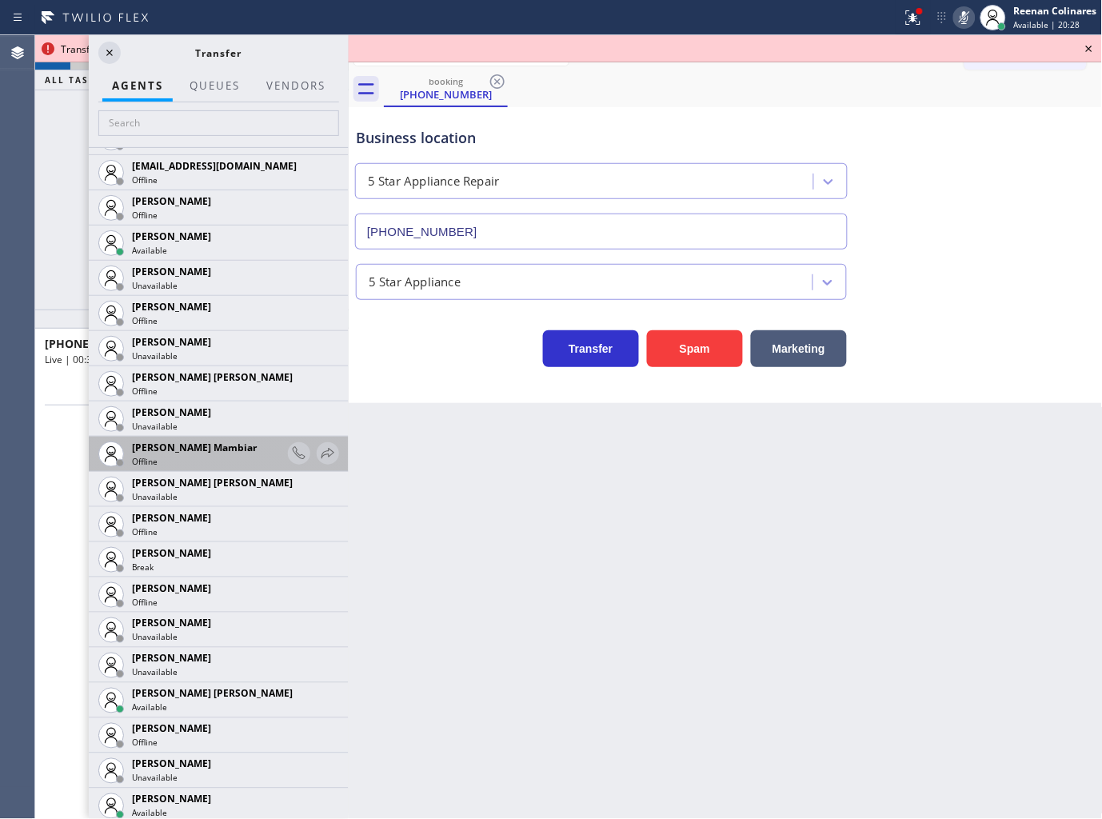
scroll to position [1154, 0]
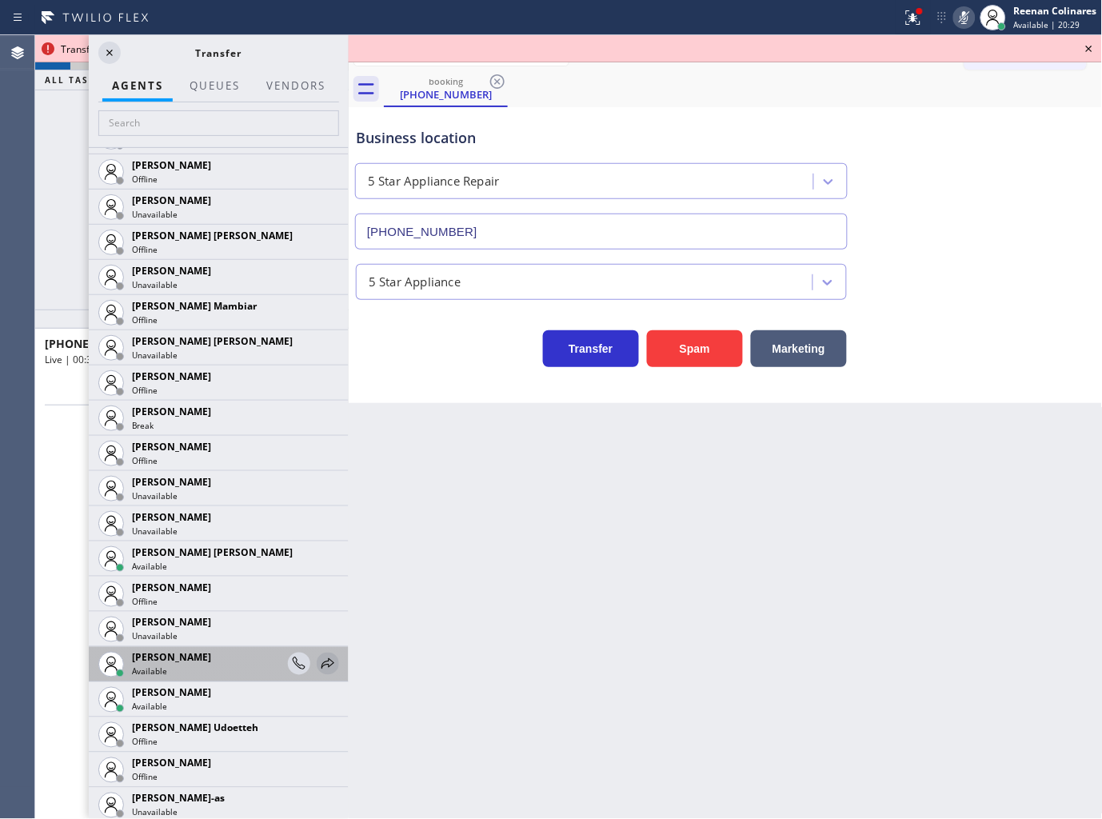
click at [318, 656] on icon at bounding box center [327, 663] width 19 height 19
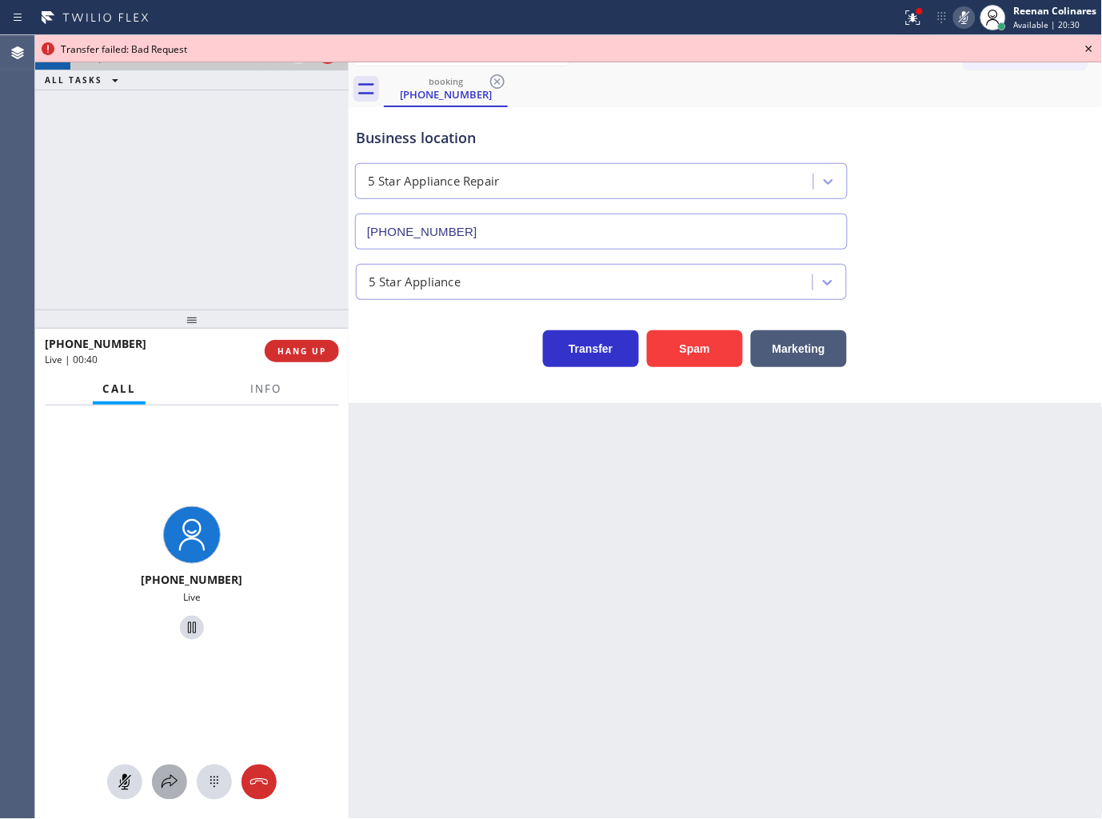
click at [170, 787] on icon at bounding box center [169, 781] width 19 height 19
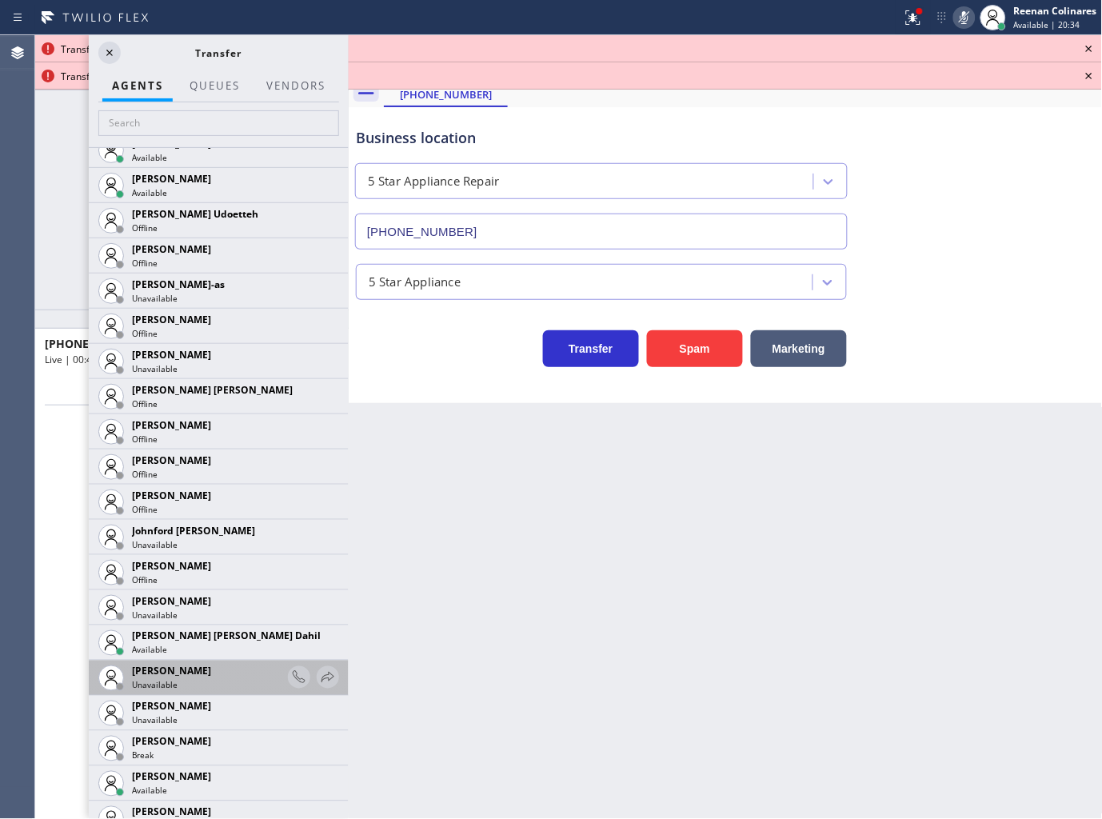
scroll to position [1688, 0]
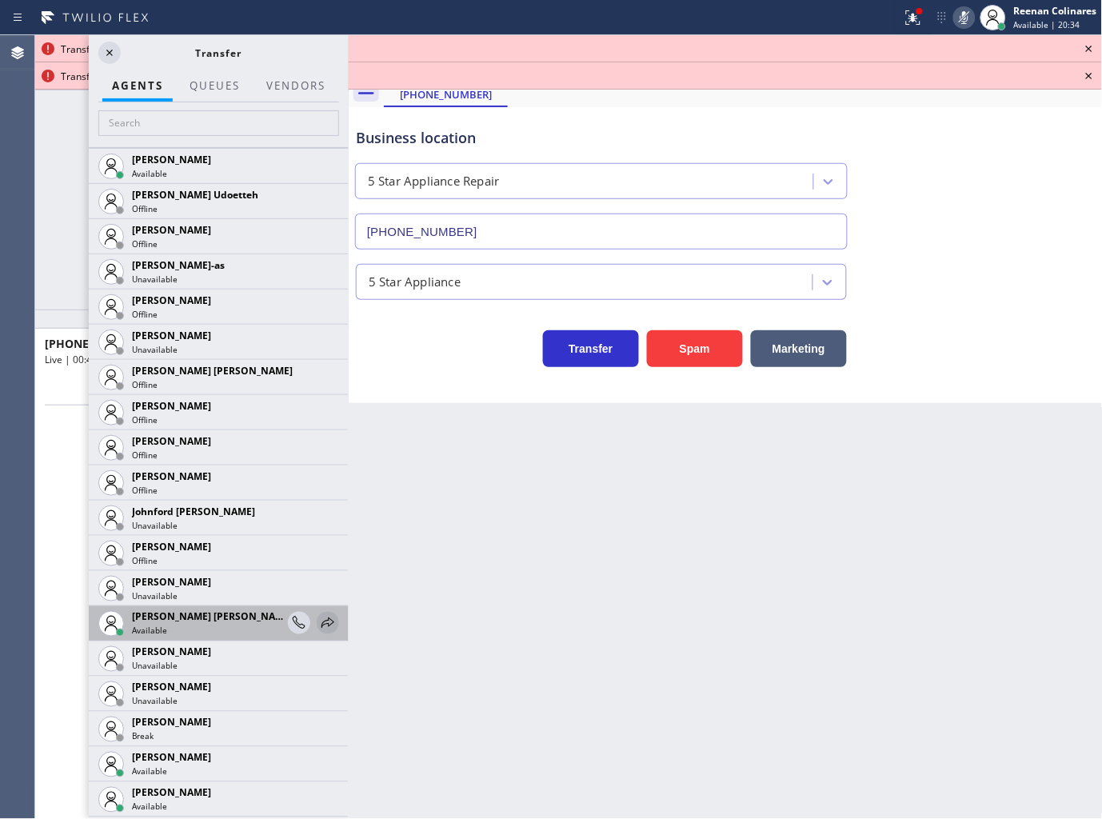
click at [318, 616] on icon at bounding box center [327, 622] width 19 height 19
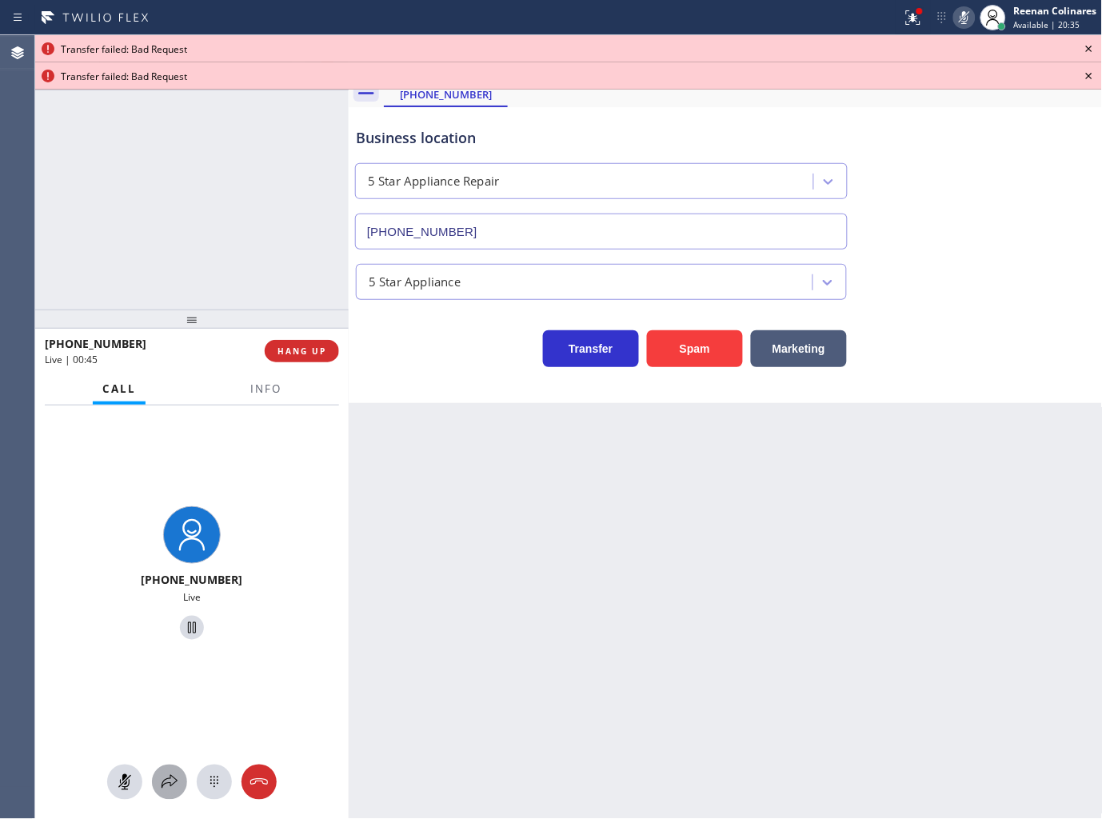
click at [161, 785] on icon at bounding box center [169, 782] width 16 height 14
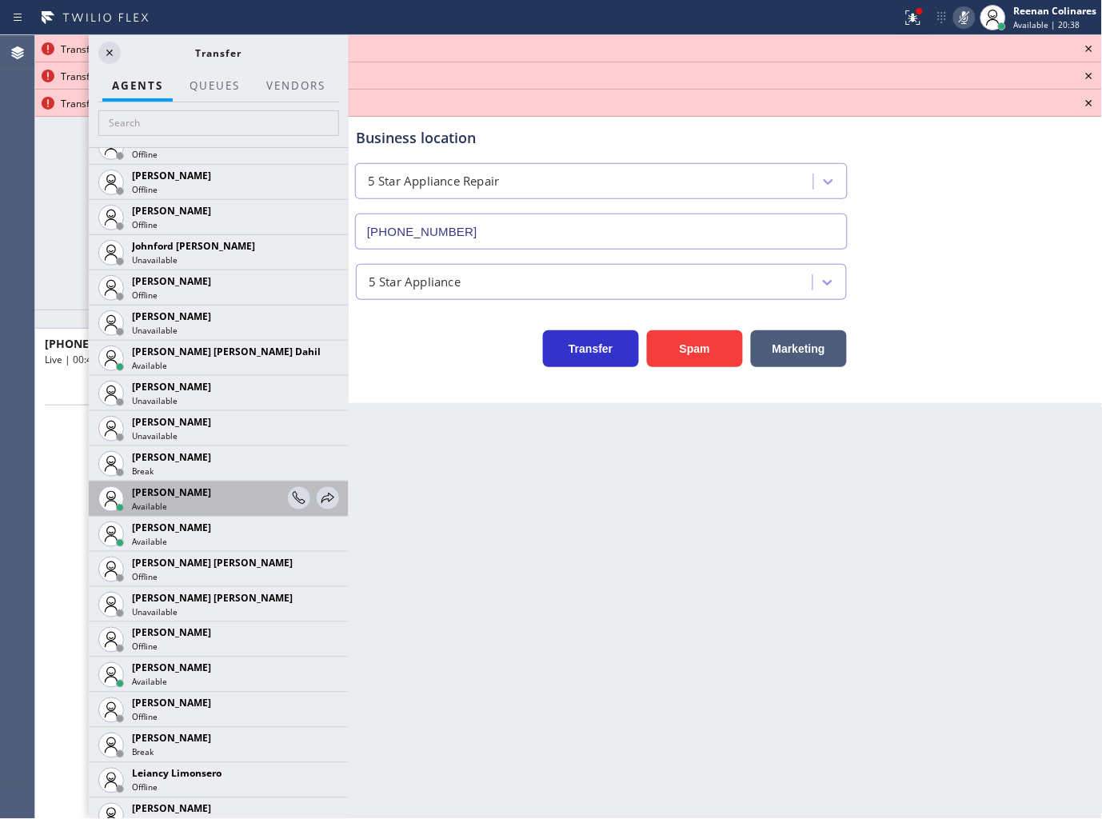
scroll to position [1954, 0]
click at [318, 504] on icon at bounding box center [327, 497] width 19 height 19
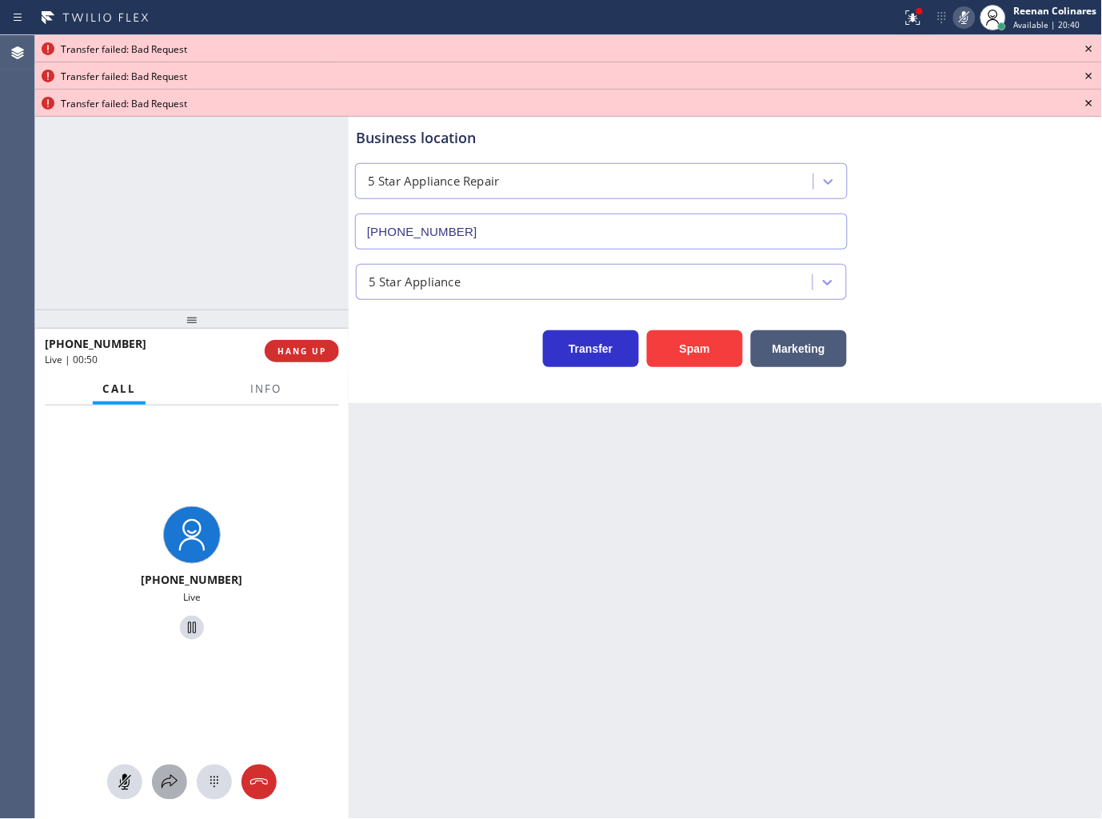
click at [166, 794] on button at bounding box center [169, 781] width 35 height 35
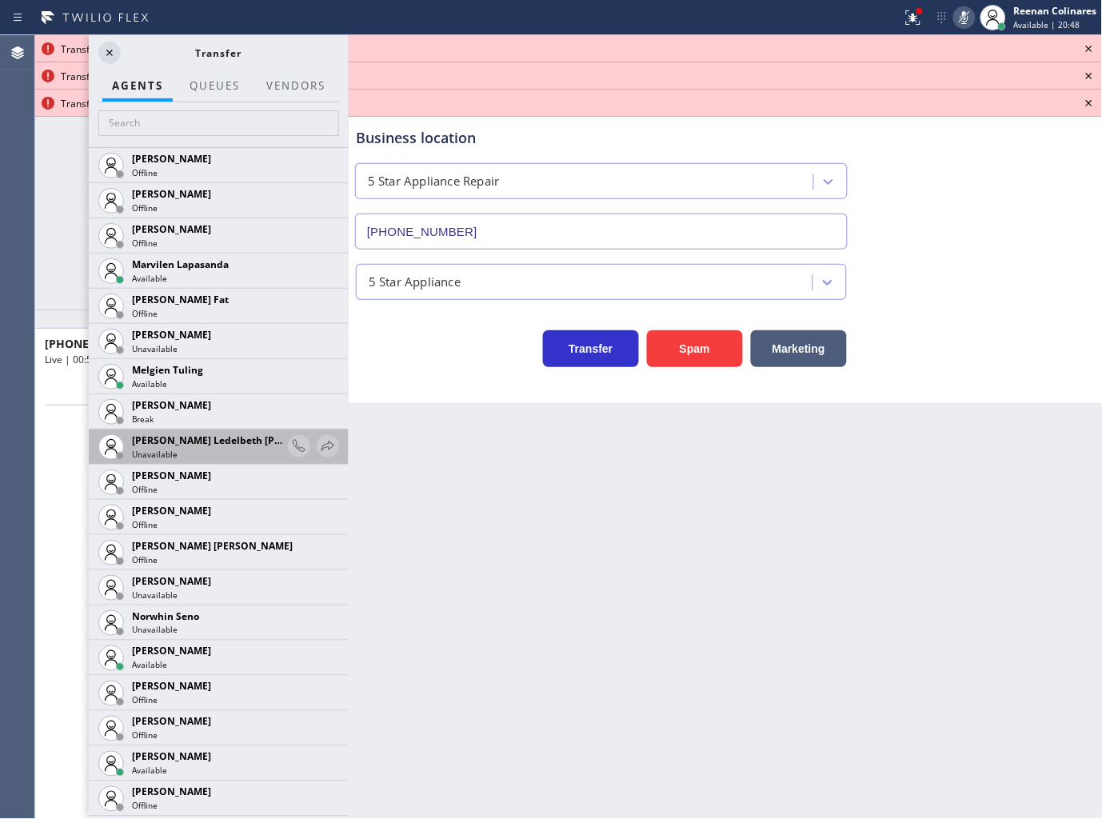
scroll to position [2931, 0]
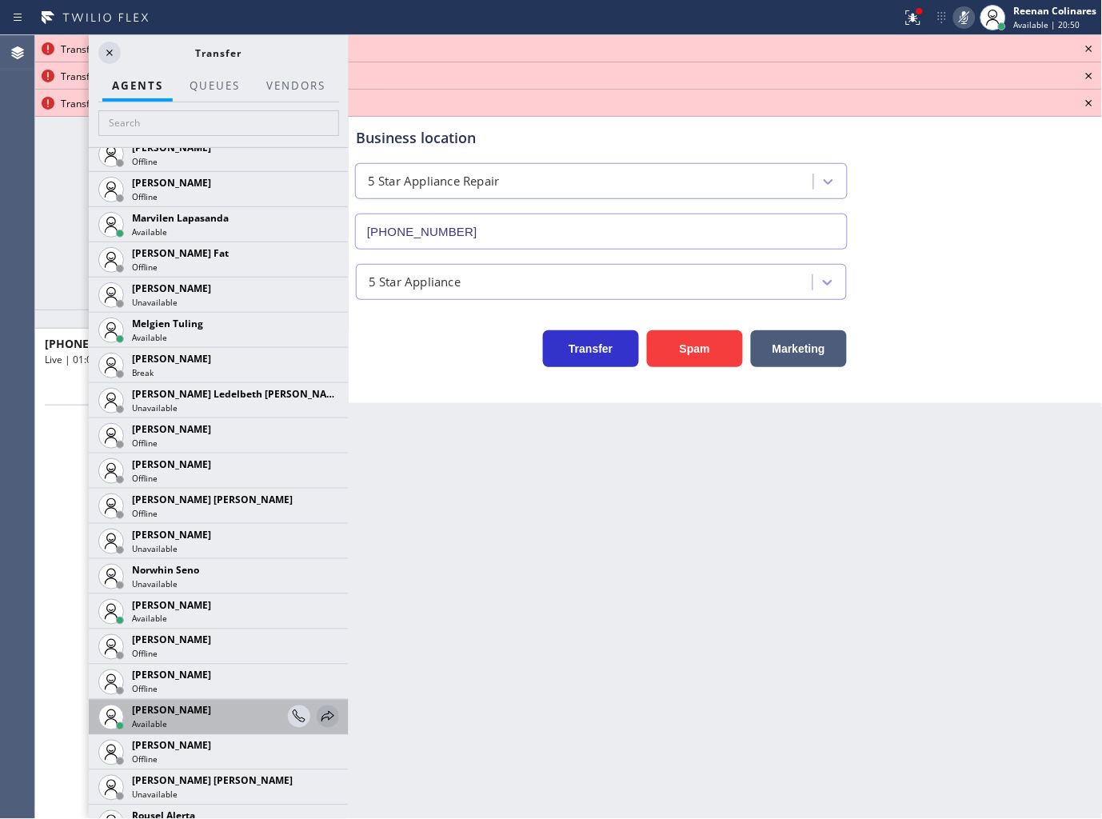
click at [318, 710] on icon at bounding box center [327, 716] width 19 height 19
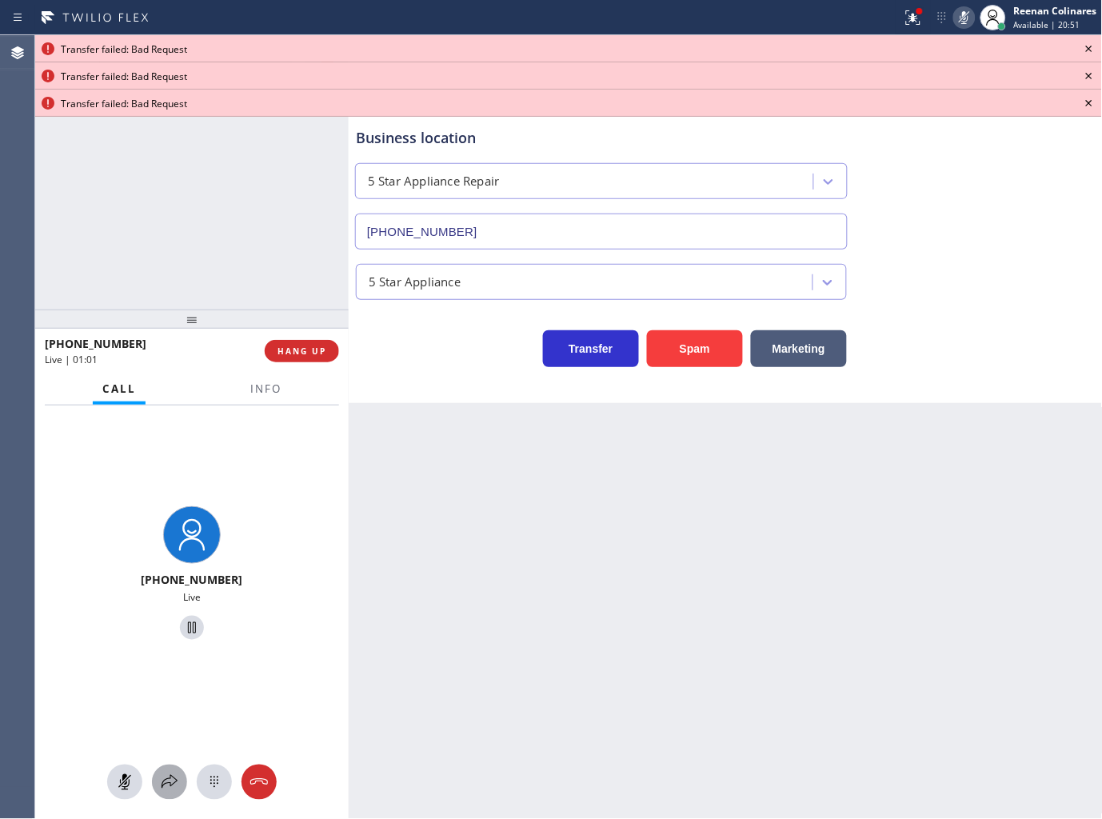
click at [173, 779] on icon at bounding box center [169, 781] width 19 height 19
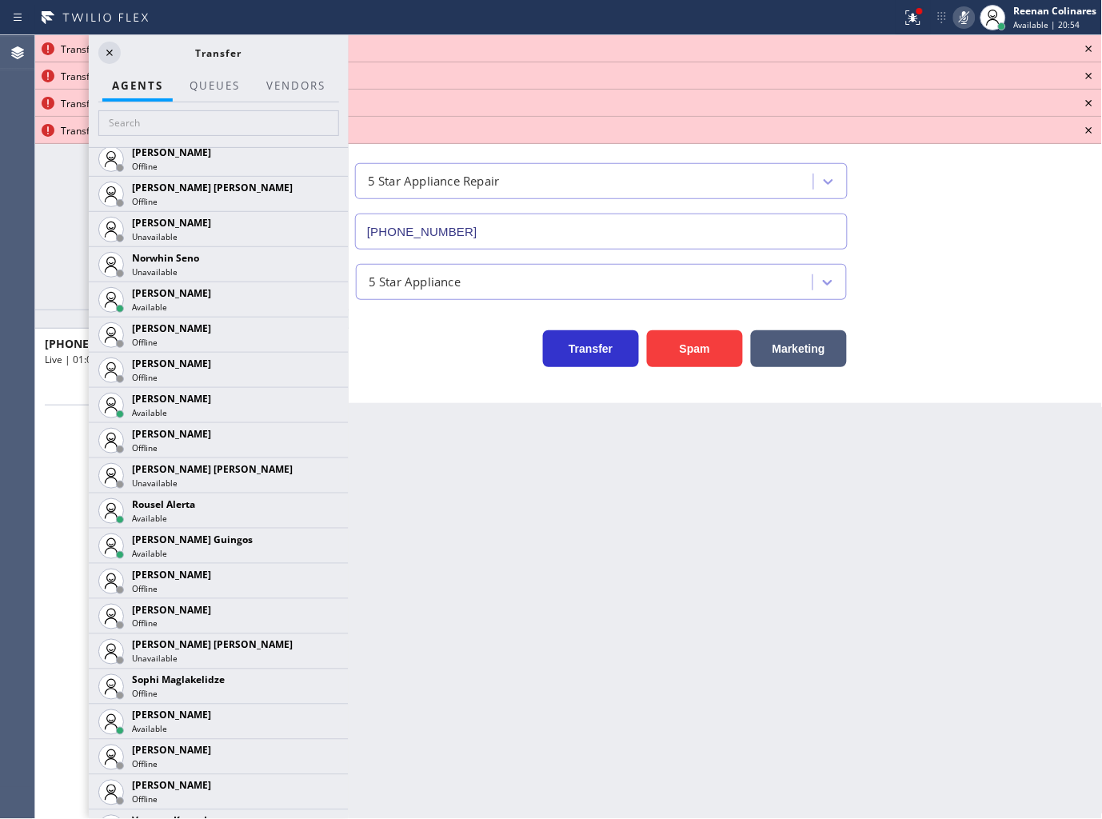
scroll to position [3372, 0]
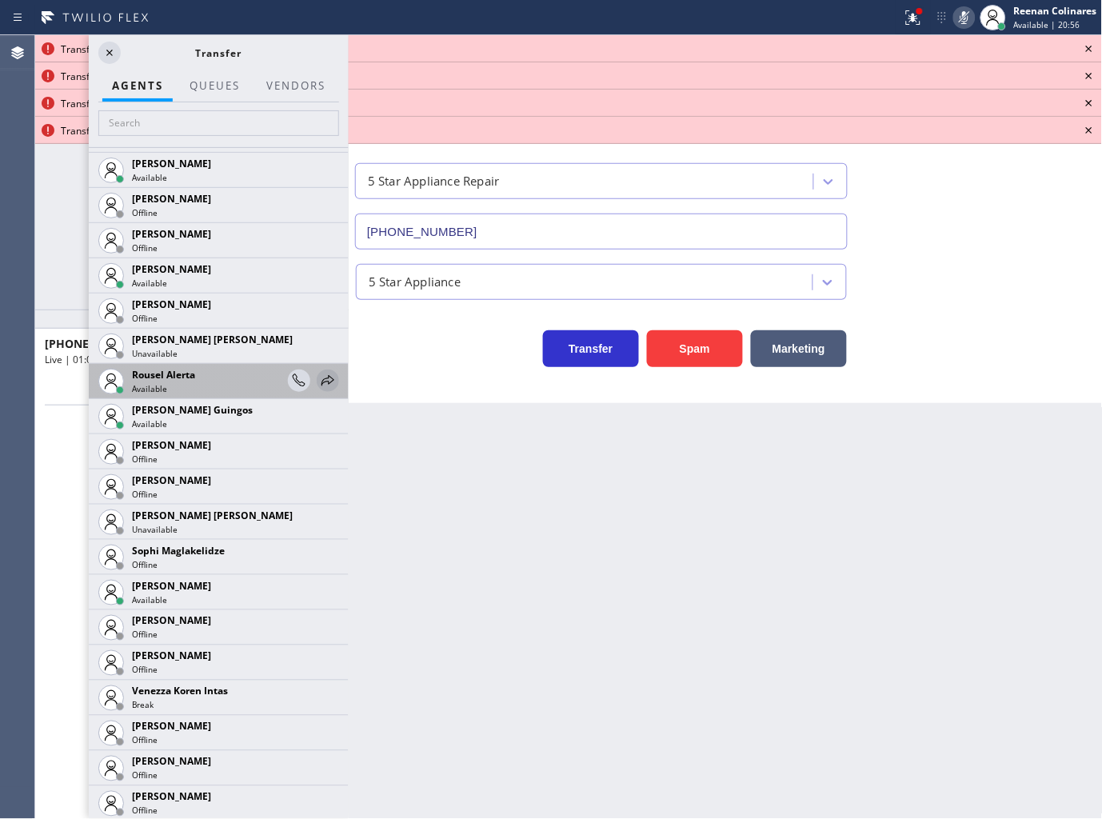
click at [318, 374] on icon at bounding box center [327, 380] width 19 height 19
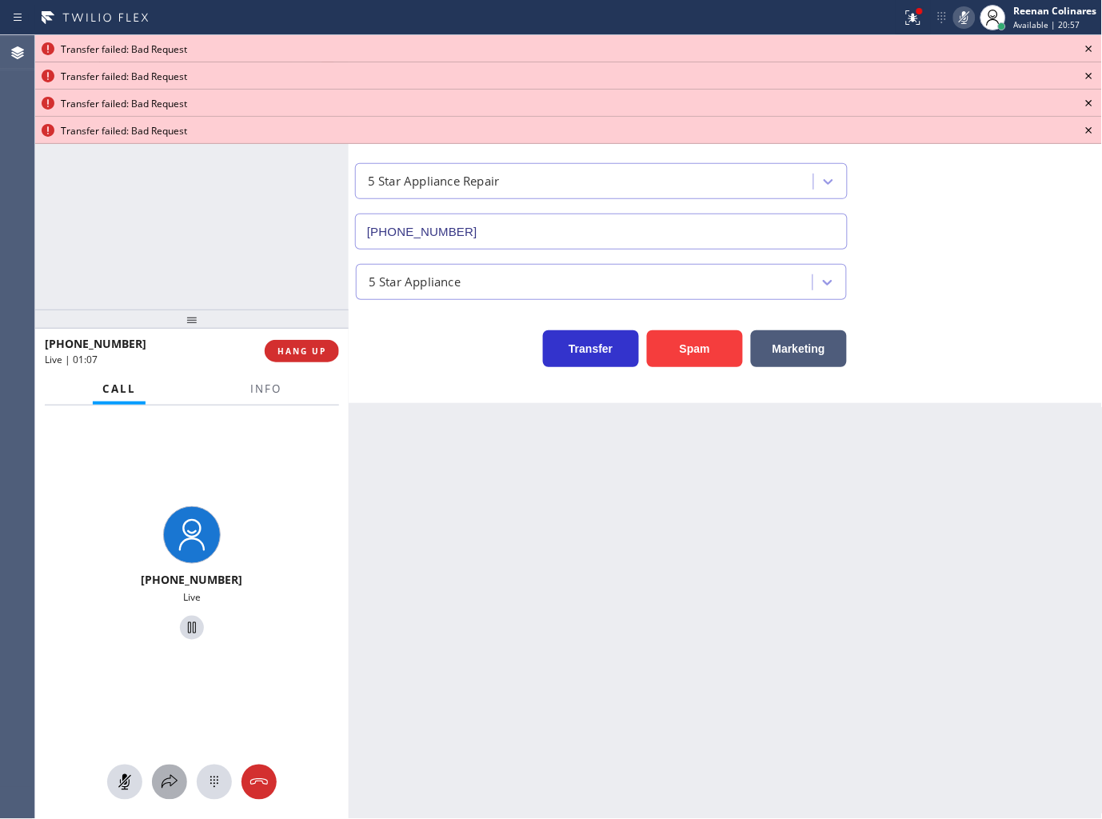
click at [173, 779] on icon at bounding box center [169, 781] width 19 height 19
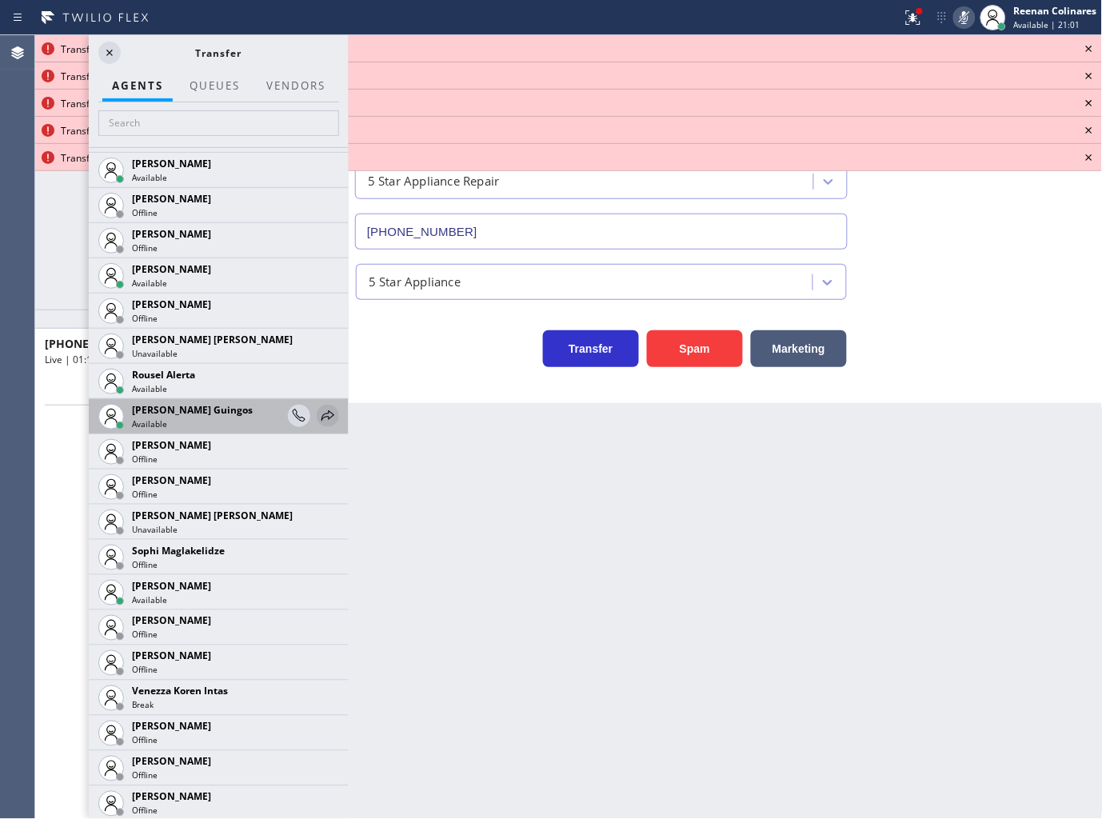
click at [318, 413] on icon at bounding box center [327, 415] width 19 height 19
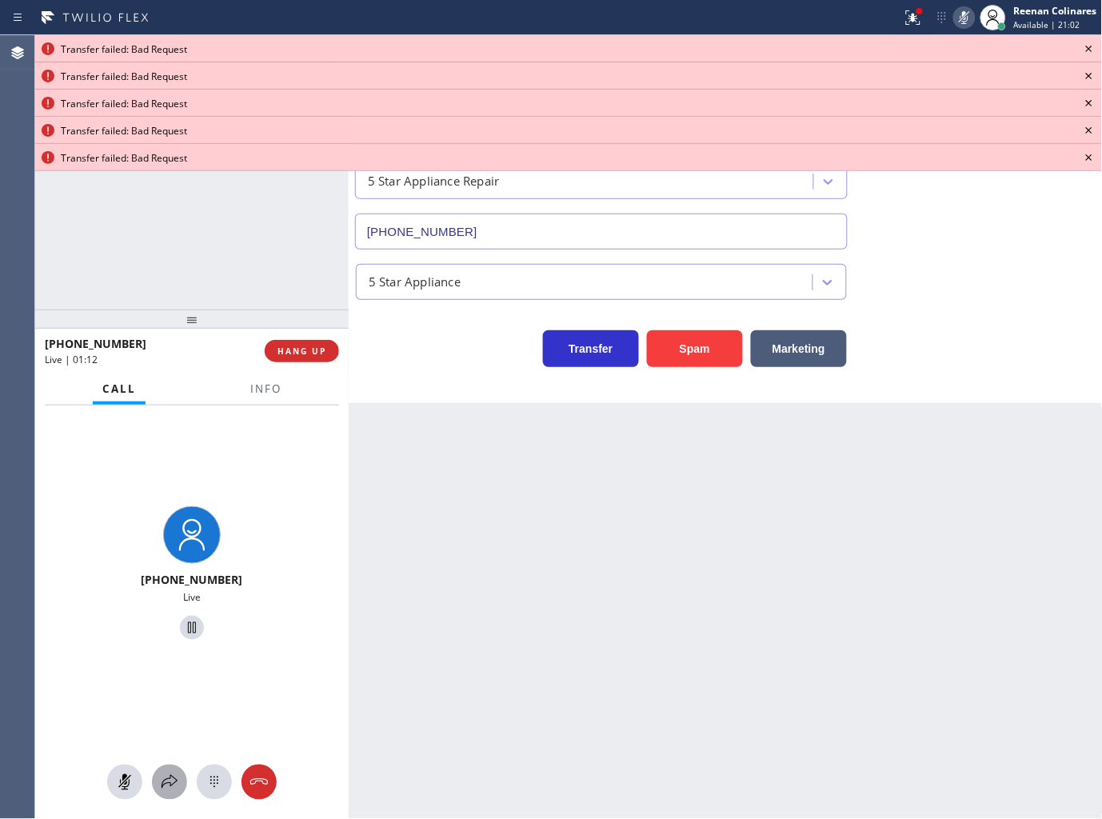
click at [165, 769] on button at bounding box center [169, 781] width 35 height 35
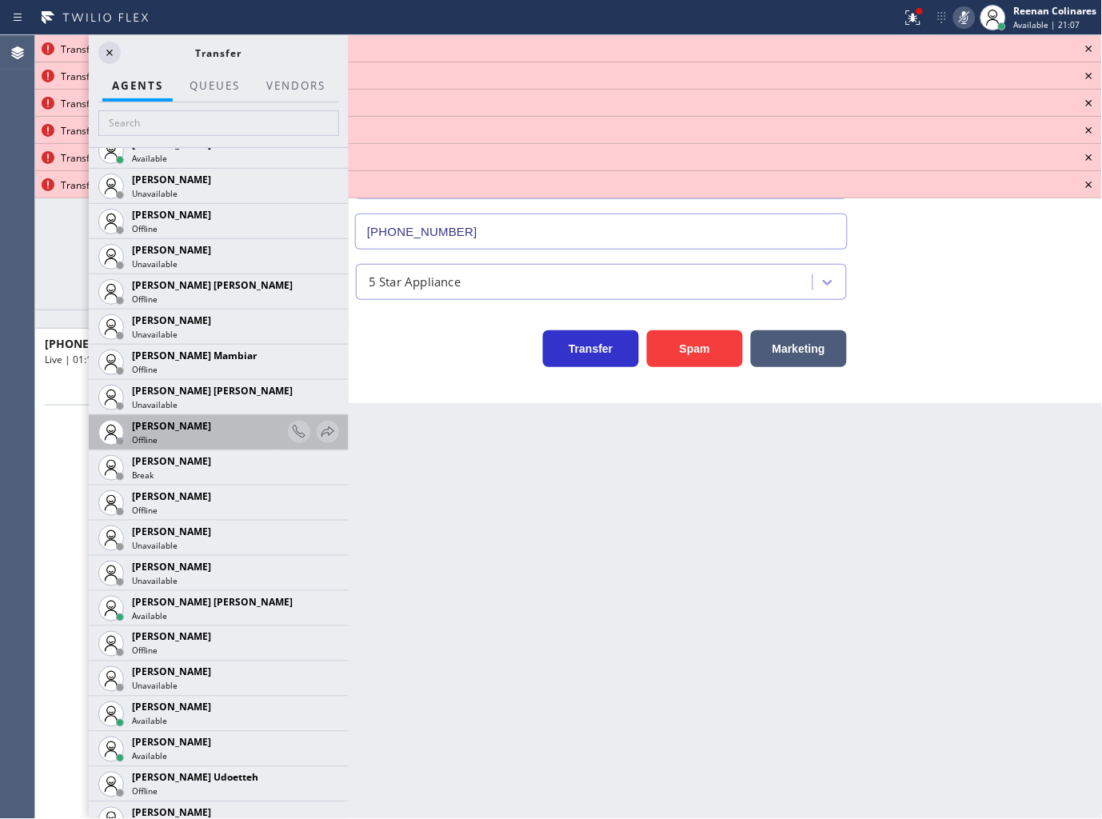
scroll to position [1243, 0]
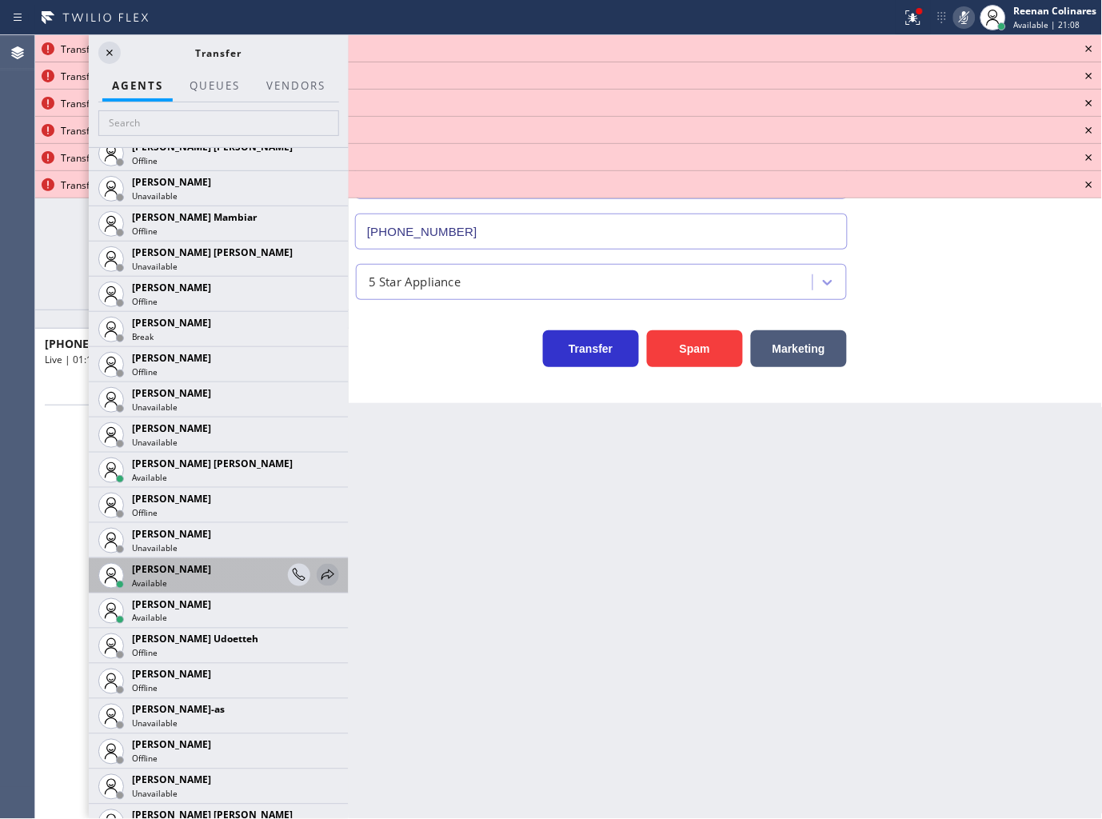
click at [318, 569] on icon at bounding box center [327, 574] width 19 height 19
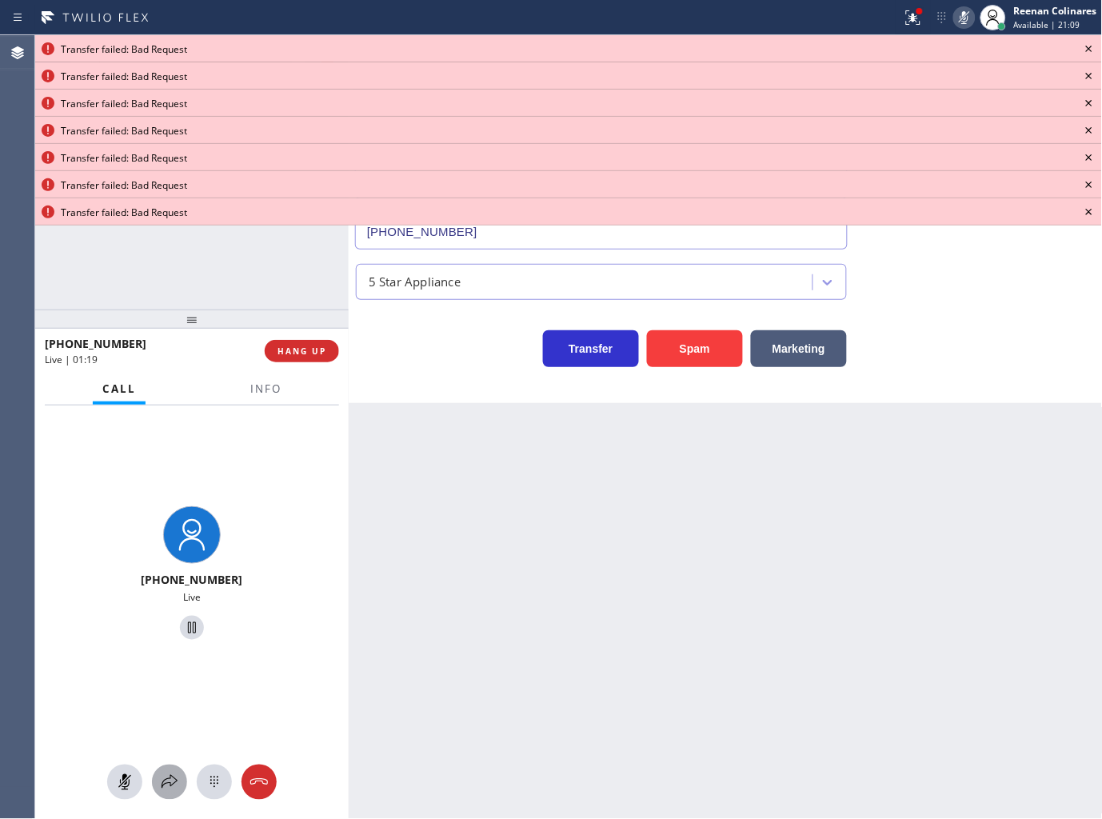
click at [169, 781] on icon at bounding box center [169, 781] width 19 height 19
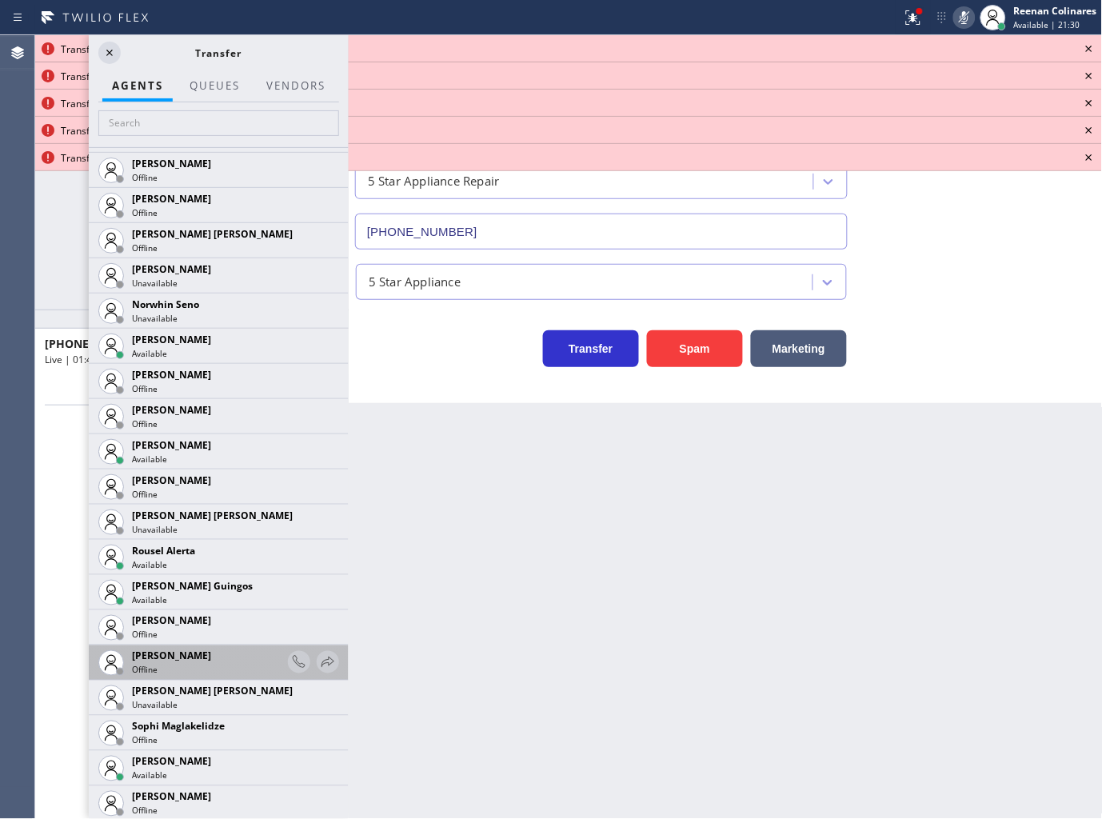
scroll to position [3372, 0]
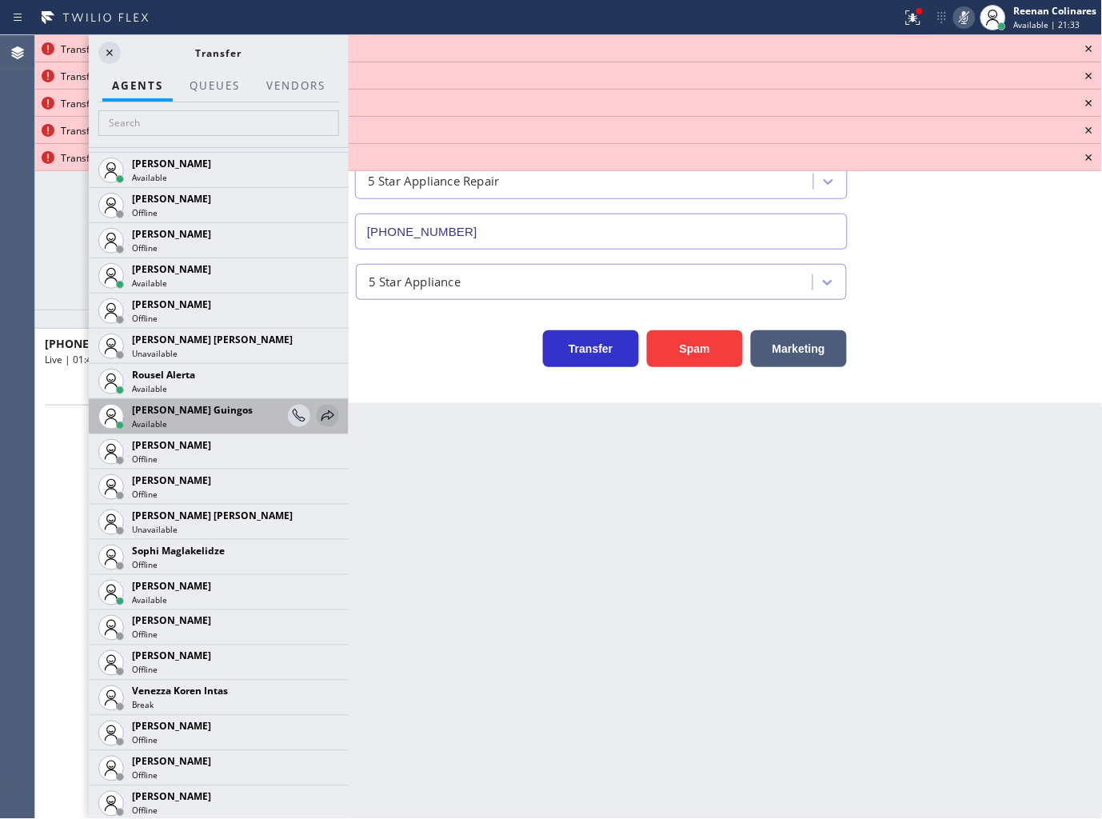
click at [318, 409] on icon at bounding box center [327, 415] width 19 height 19
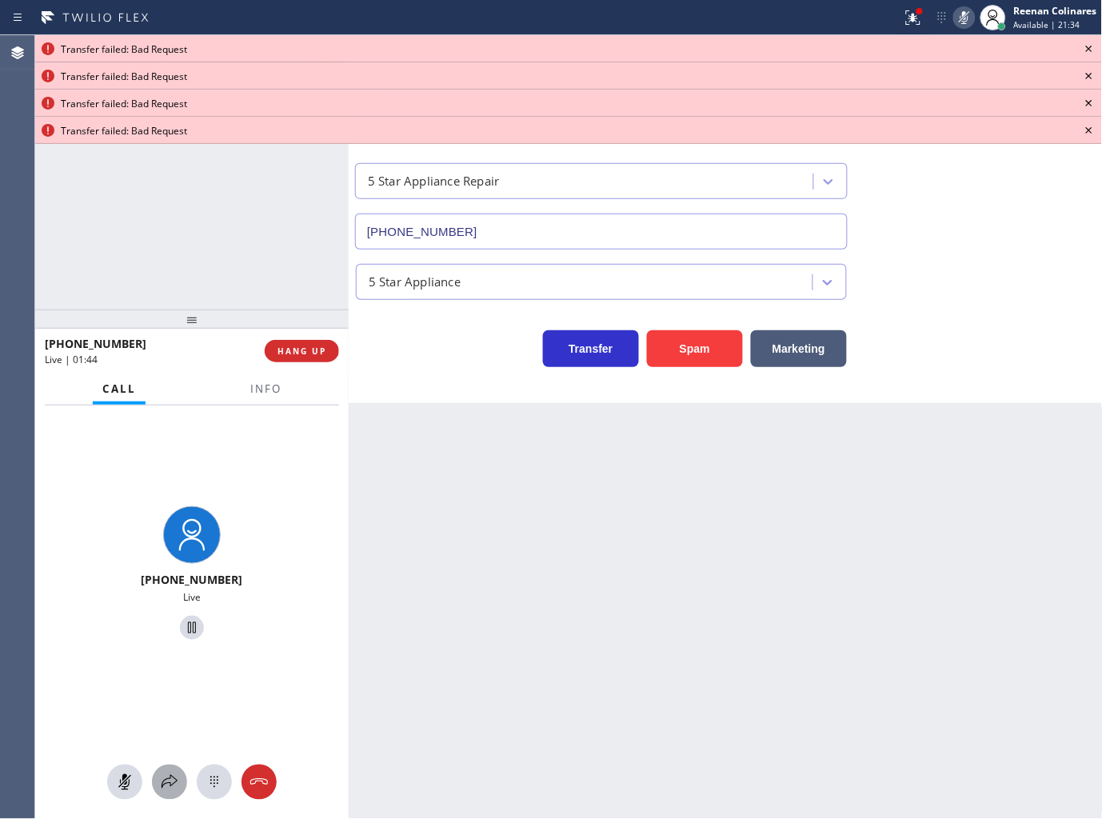
click at [169, 787] on icon at bounding box center [169, 781] width 19 height 19
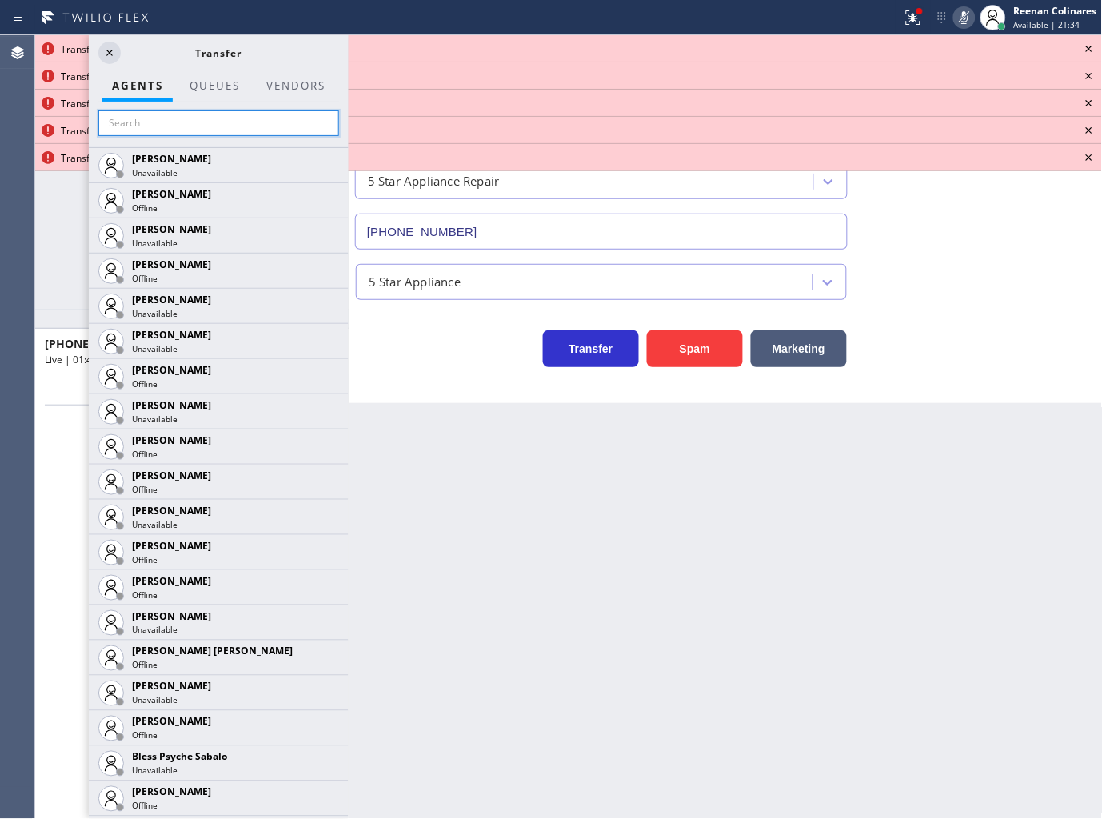
click at [141, 125] on input "text" at bounding box center [218, 123] width 241 height 26
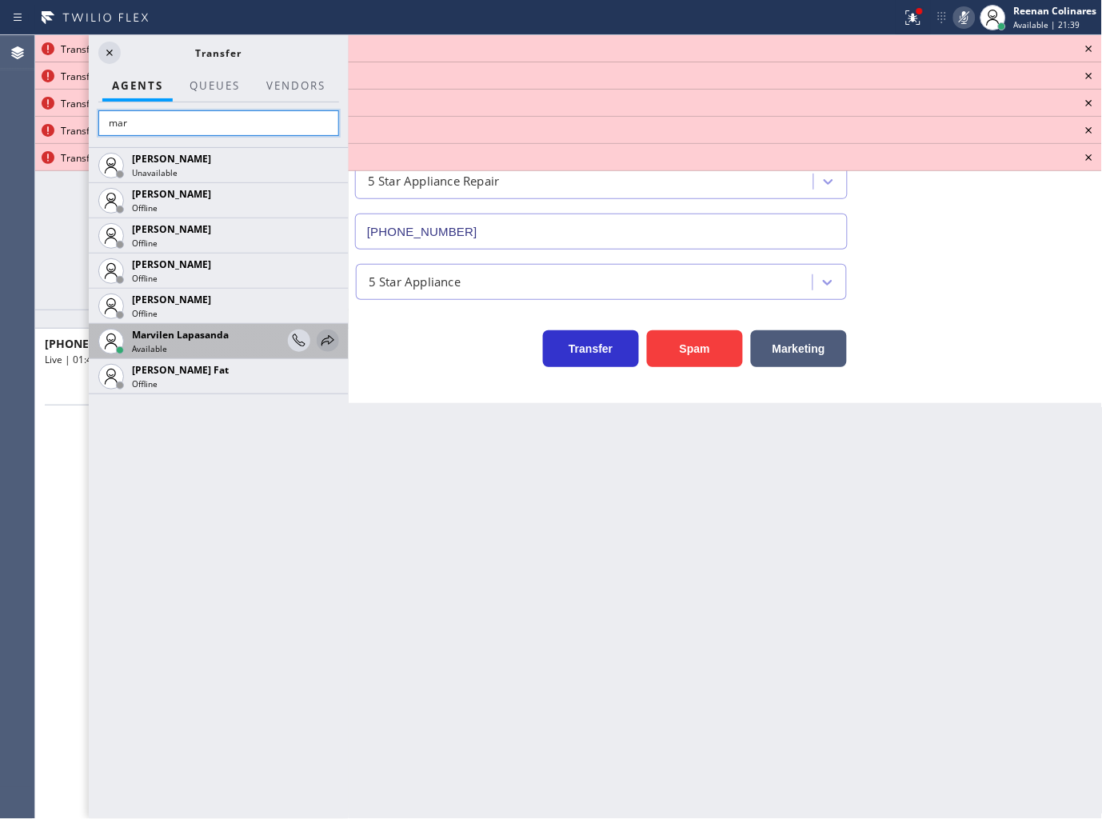
type input "mar"
click at [331, 340] on icon at bounding box center [327, 340] width 19 height 19
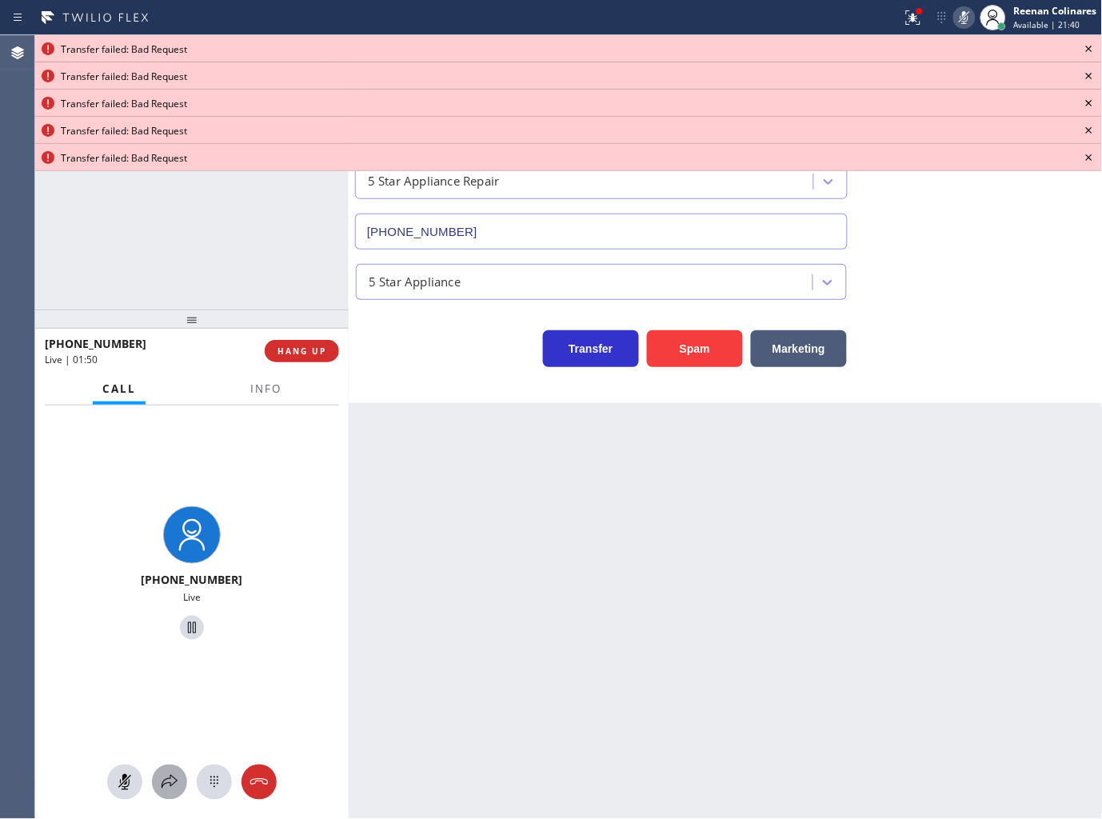
click at [172, 769] on button at bounding box center [169, 781] width 35 height 35
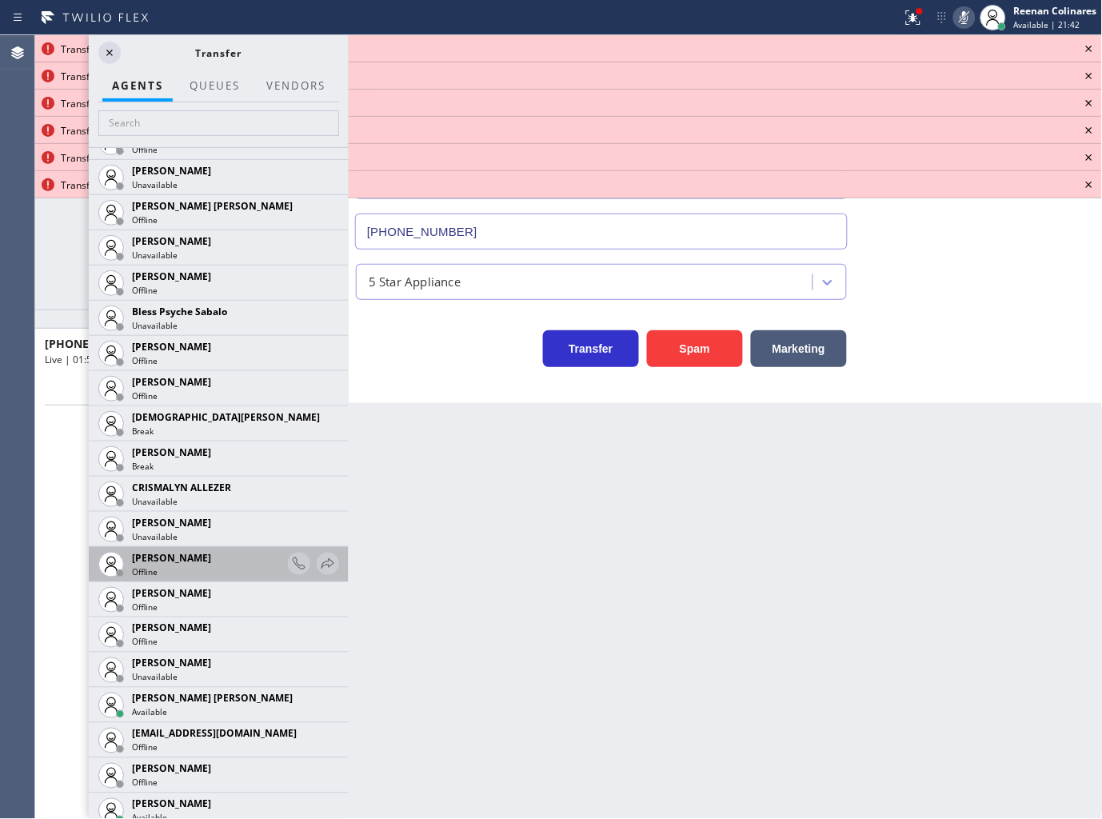
scroll to position [532, 0]
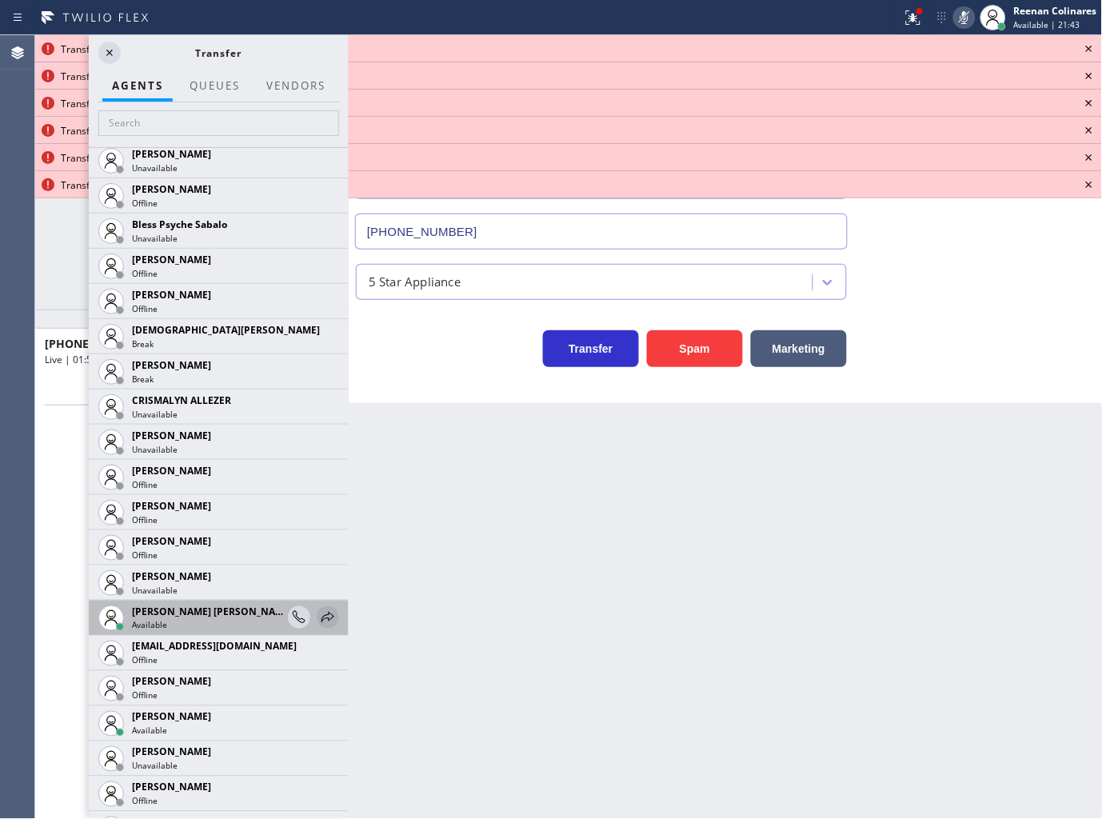
click at [318, 614] on icon at bounding box center [327, 617] width 19 height 19
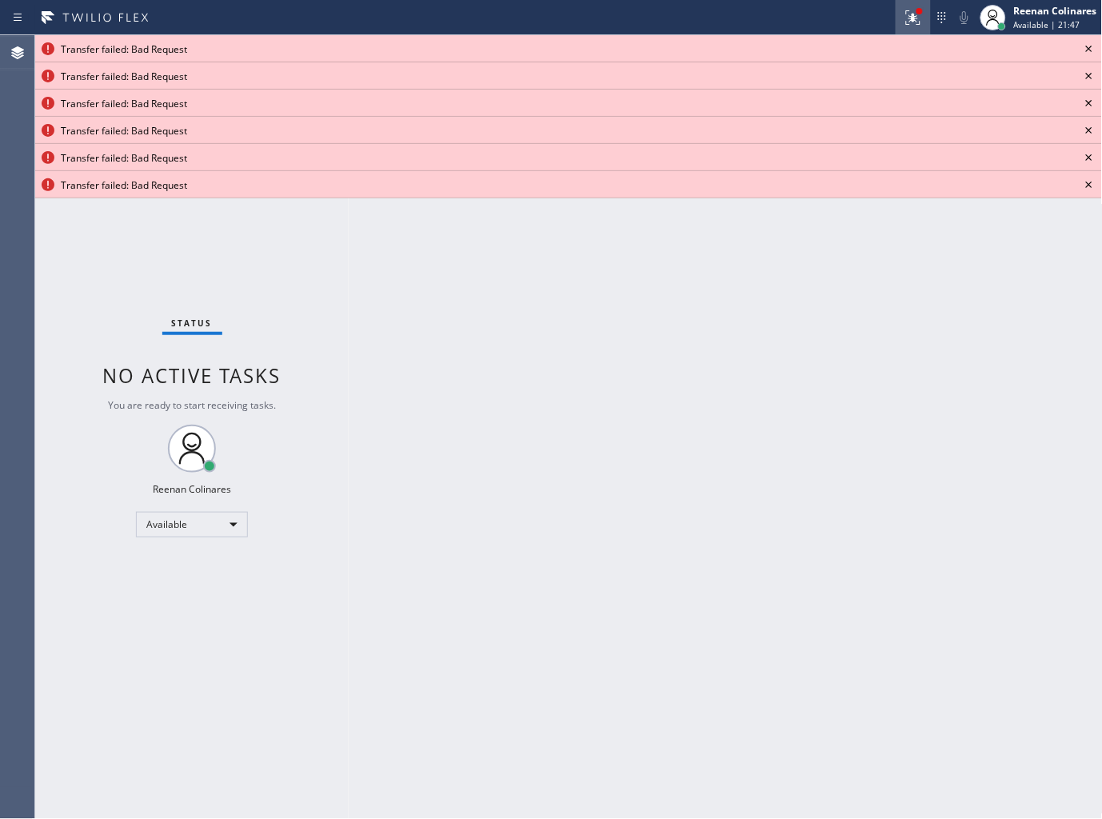
drag, startPoint x: 908, startPoint y: 18, endPoint x: 910, endPoint y: 28, distance: 9.7
click at [908, 18] on icon at bounding box center [912, 17] width 19 height 19
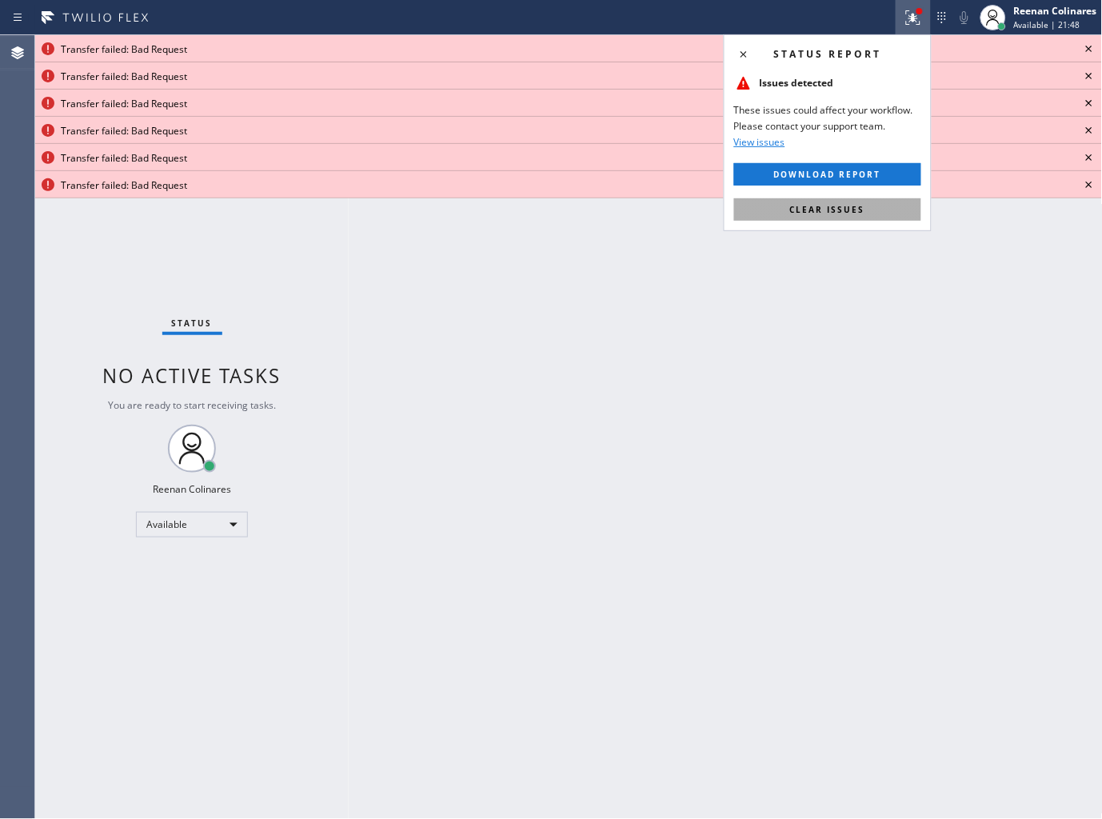
click at [875, 203] on button "Clear issues" at bounding box center [827, 209] width 187 height 22
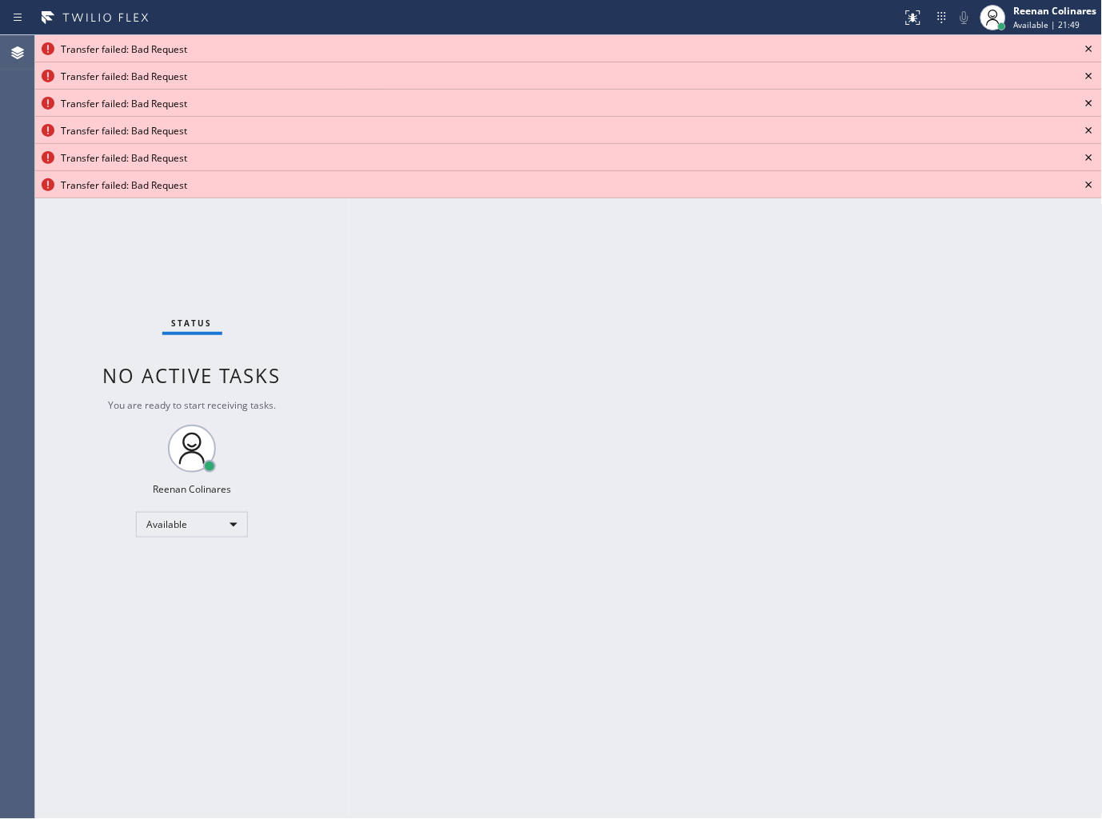
click at [1087, 49] on icon at bounding box center [1088, 48] width 19 height 19
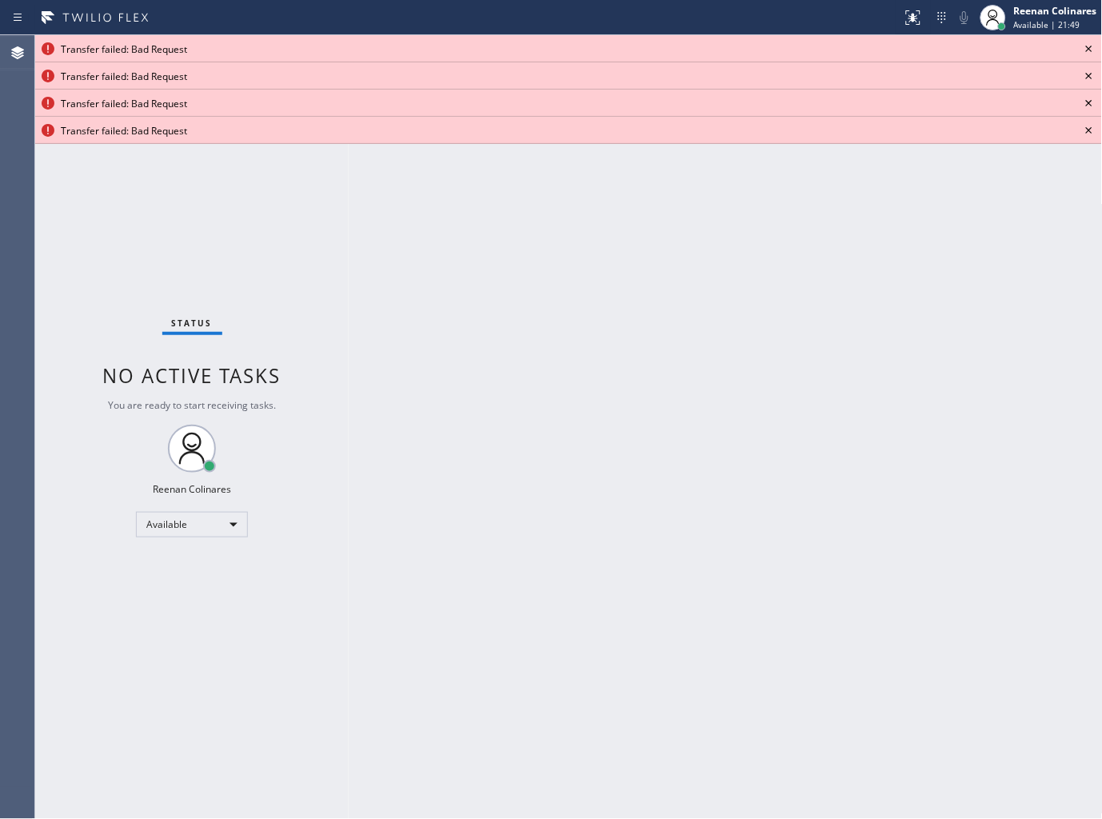
click at [1087, 49] on icon at bounding box center [1088, 48] width 19 height 19
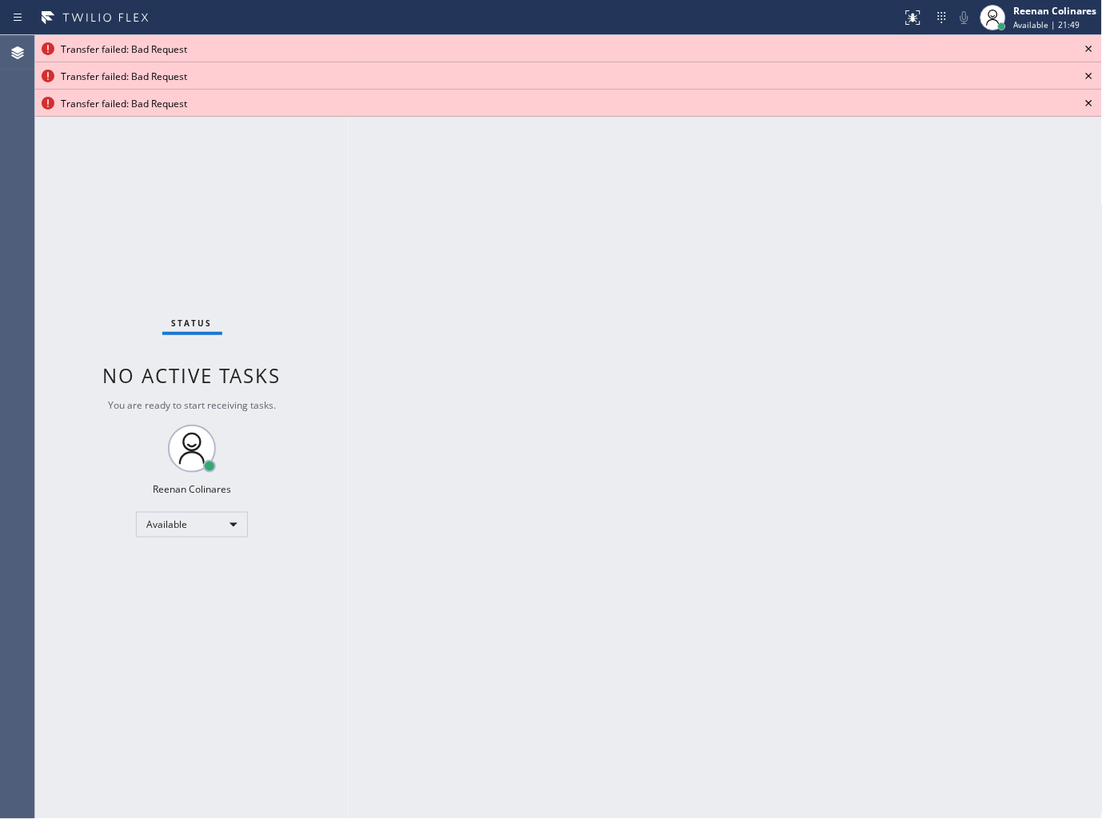
click at [1087, 49] on icon at bounding box center [1088, 48] width 19 height 19
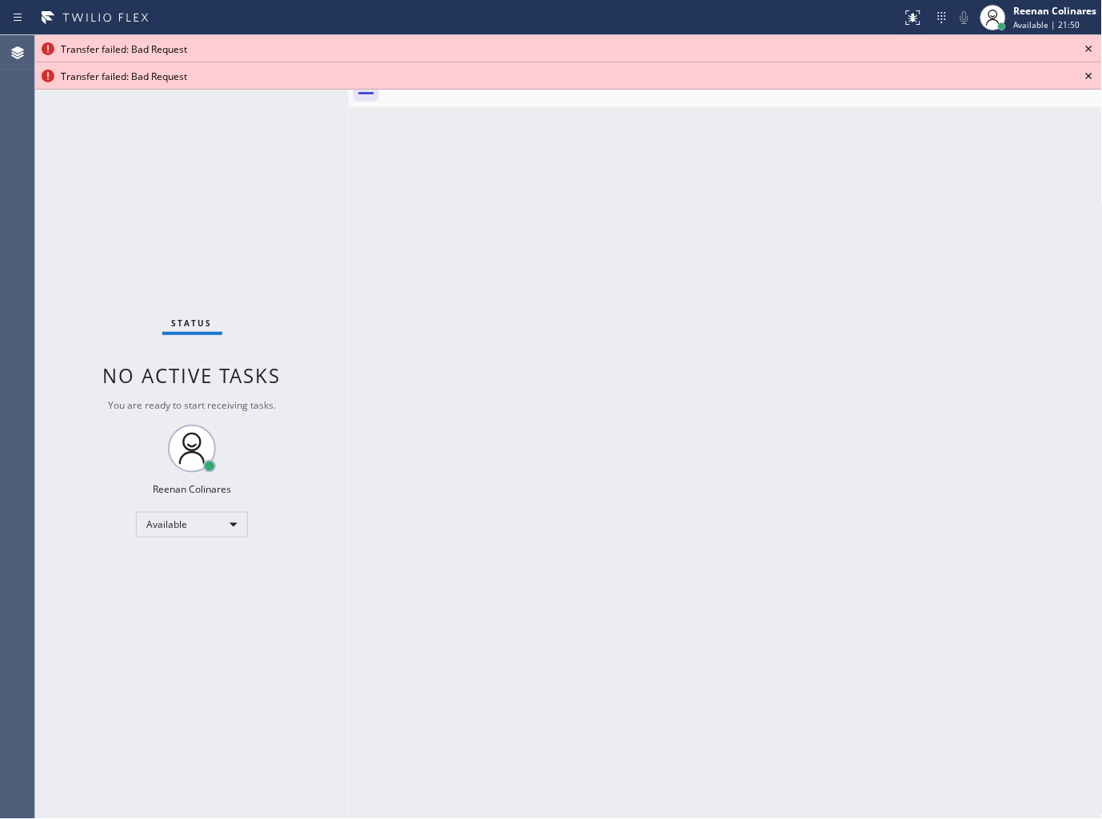
click at [1087, 49] on icon at bounding box center [1088, 48] width 19 height 19
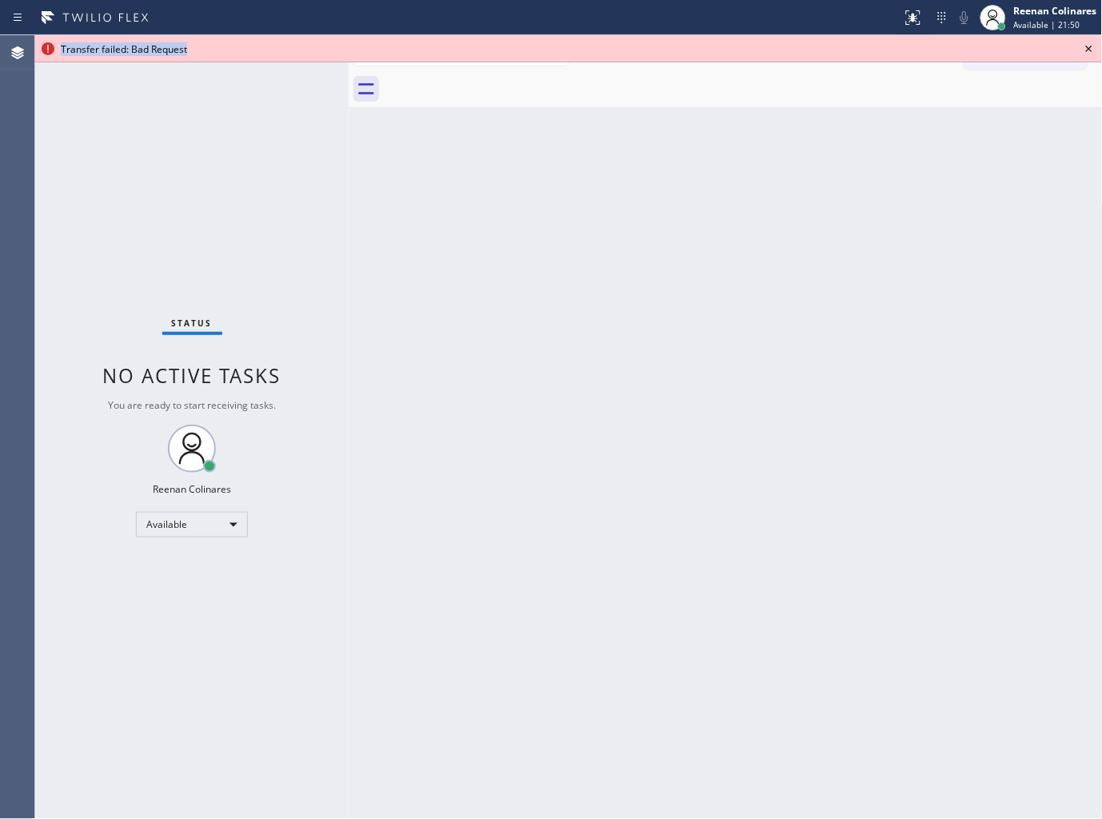
click at [1087, 49] on icon at bounding box center [1088, 48] width 19 height 19
click at [1087, 49] on div "Call to Customer Outbound call Location Search location Your caller id phone nu…" at bounding box center [1033, 53] width 138 height 28
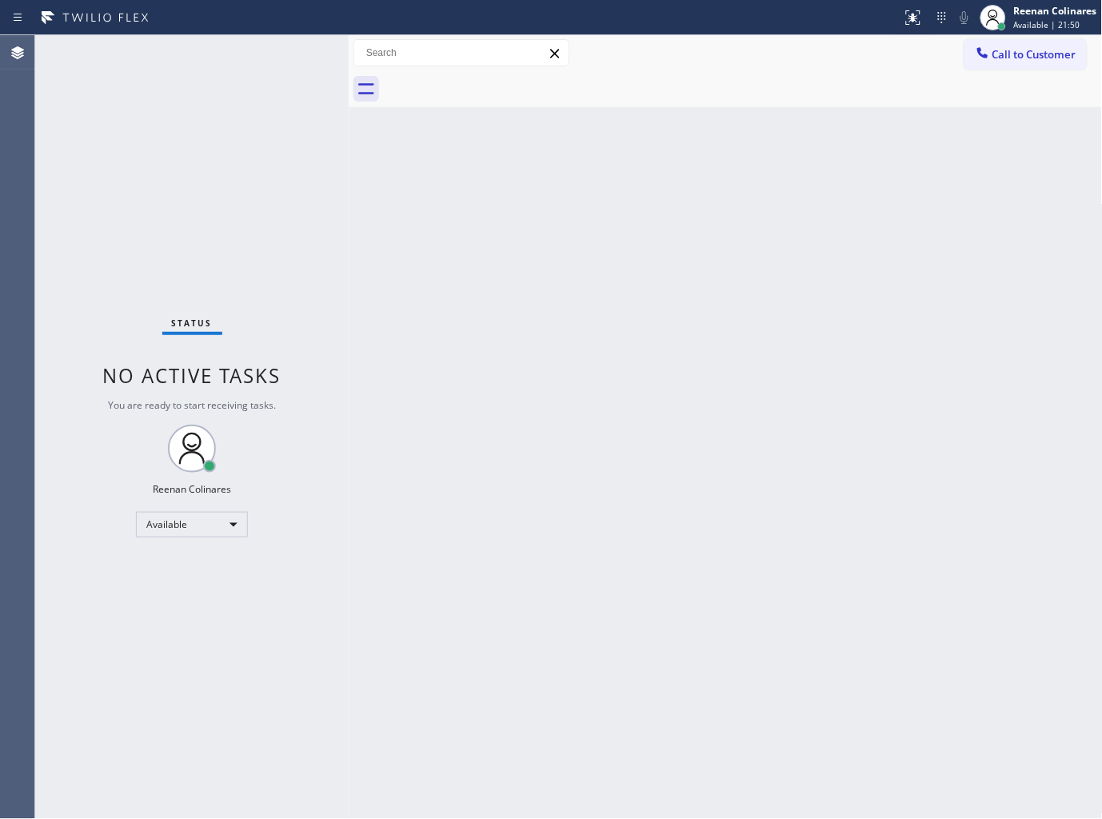
click at [628, 331] on div "Back to Dashboard Change Sender ID Customers Technicians Select a contact Outbo…" at bounding box center [726, 426] width 754 height 783
click at [757, 213] on div "Back to Dashboard Change Sender ID Customers Technicians Select a contact Outbo…" at bounding box center [726, 426] width 754 height 783
click at [746, 225] on div "Back to Dashboard Change Sender ID Customers Technicians Select a contact Outbo…" at bounding box center [726, 426] width 754 height 783
click at [718, 201] on div "Back to Dashboard Change Sender ID Customers Technicians Select a contact Outbo…" at bounding box center [726, 426] width 754 height 783
click at [222, 73] on div "Status No active tasks You are ready to start receiving tasks. Reenan Colinares…" at bounding box center [191, 426] width 313 height 783
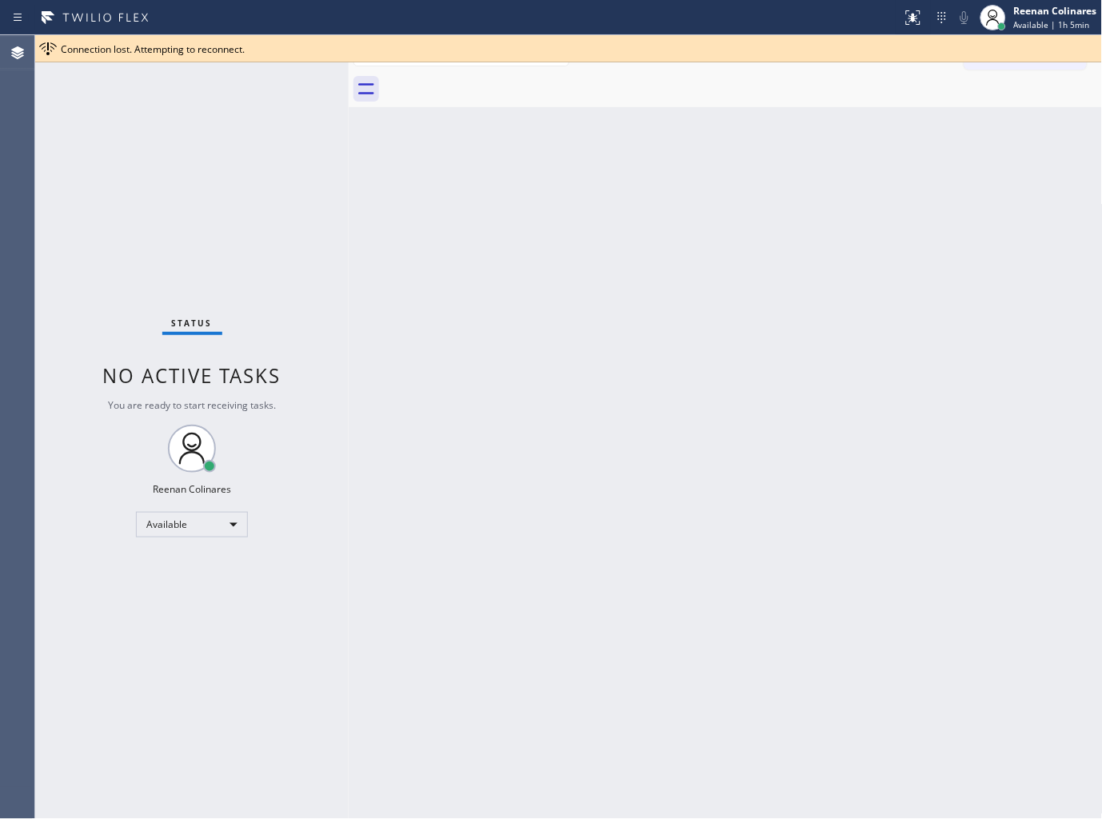
click at [585, 373] on div "Back to Dashboard Change Sender ID Customers Technicians Select a contact Outbo…" at bounding box center [726, 426] width 754 height 783
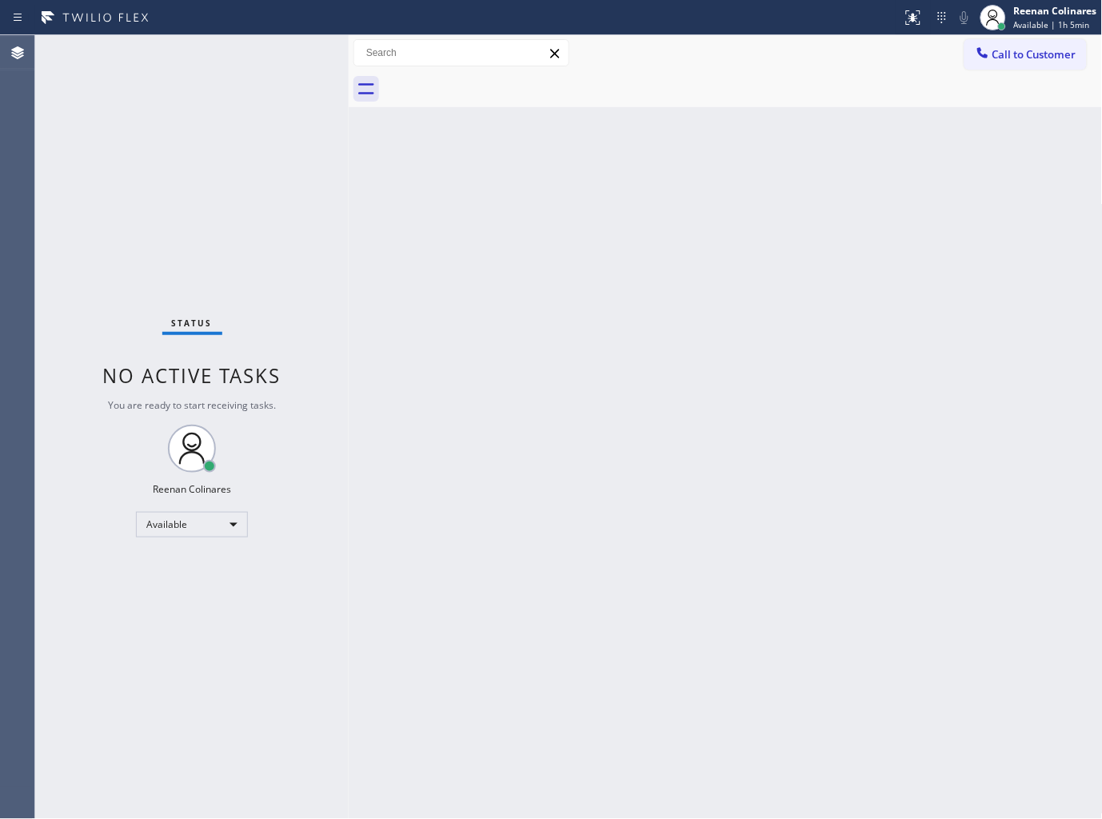
click at [641, 181] on div "Back to Dashboard Change Sender ID Customers Technicians Select a contact Outbo…" at bounding box center [726, 426] width 754 height 783
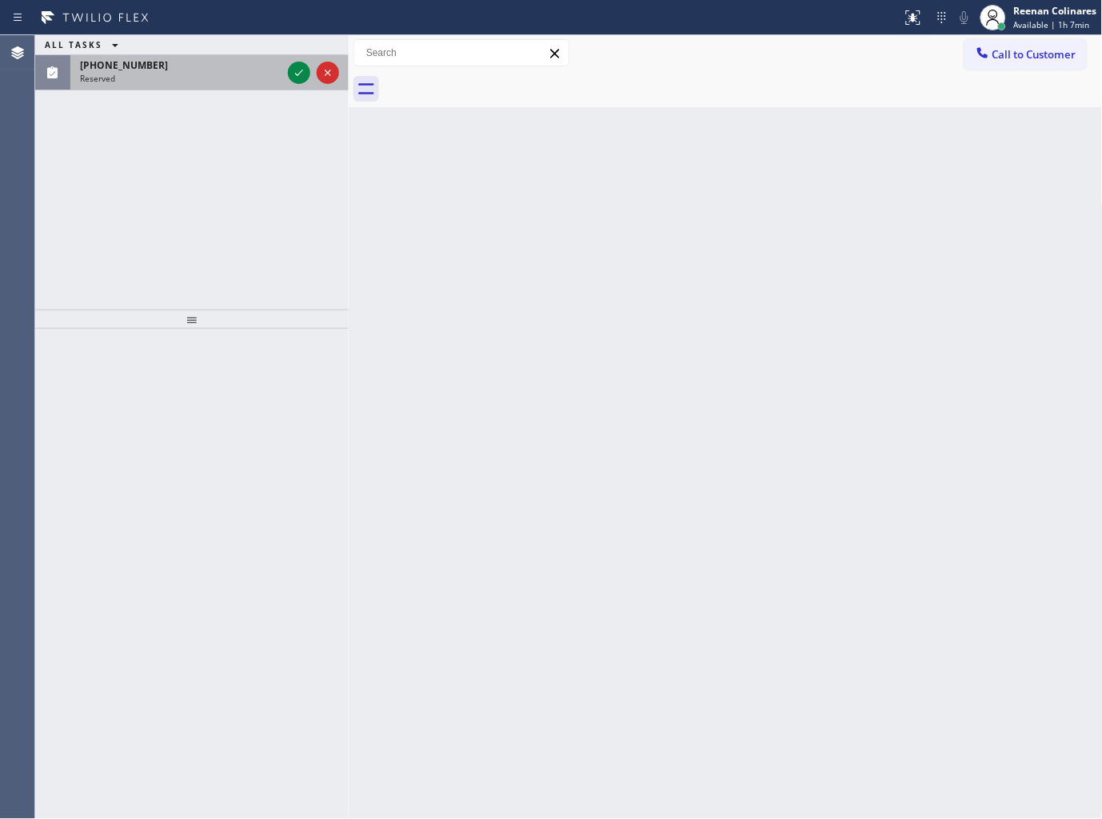
click at [225, 82] on div "Reserved" at bounding box center [180, 78] width 201 height 11
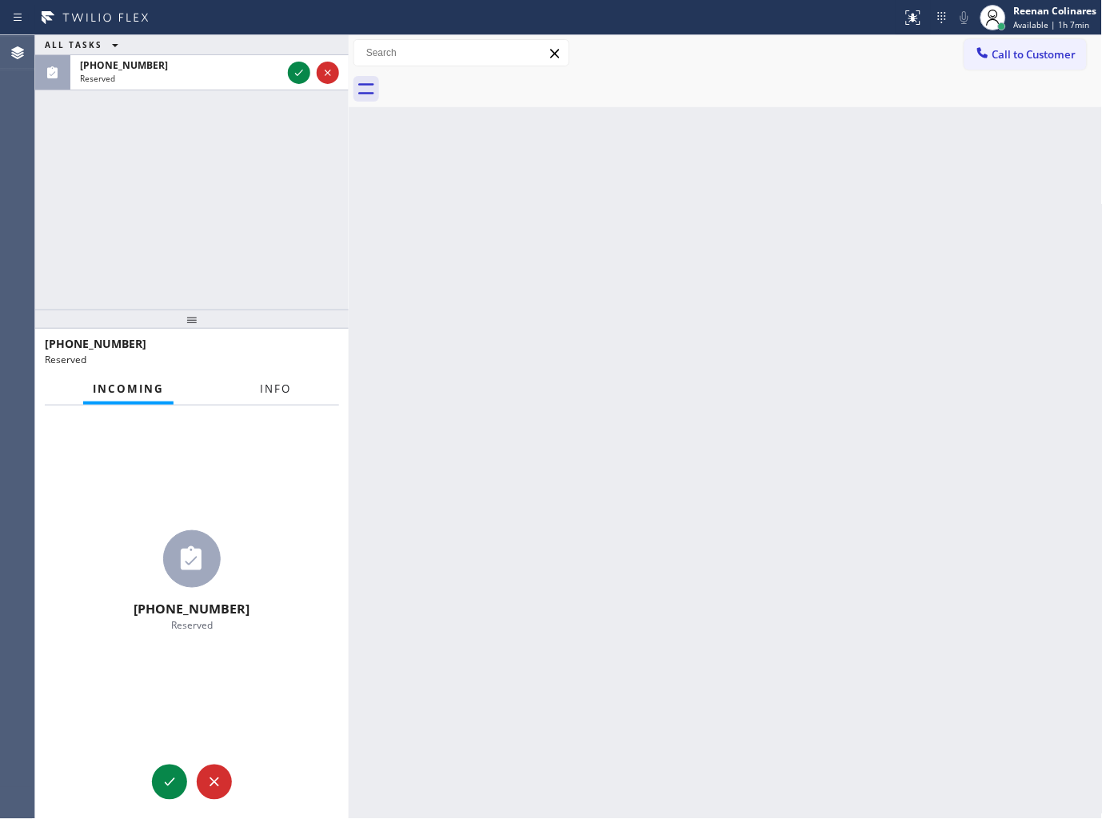
click at [286, 381] on span "Info" at bounding box center [275, 388] width 31 height 14
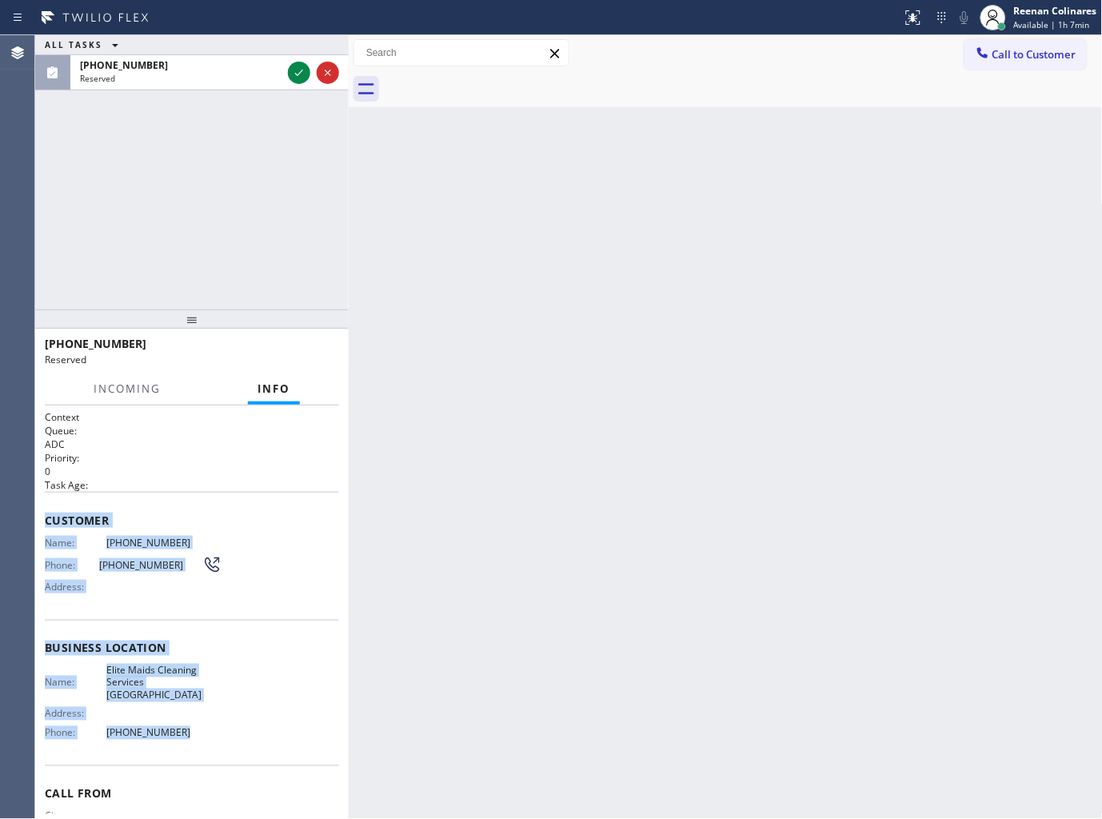
drag, startPoint x: 42, startPoint y: 510, endPoint x: 301, endPoint y: 747, distance: 351.4
click at [214, 741] on div "Context Queue: ADC Priority: 0 Task Age: Customer Name: [PHONE_NUMBER] Phone: […" at bounding box center [191, 612] width 313 height 414
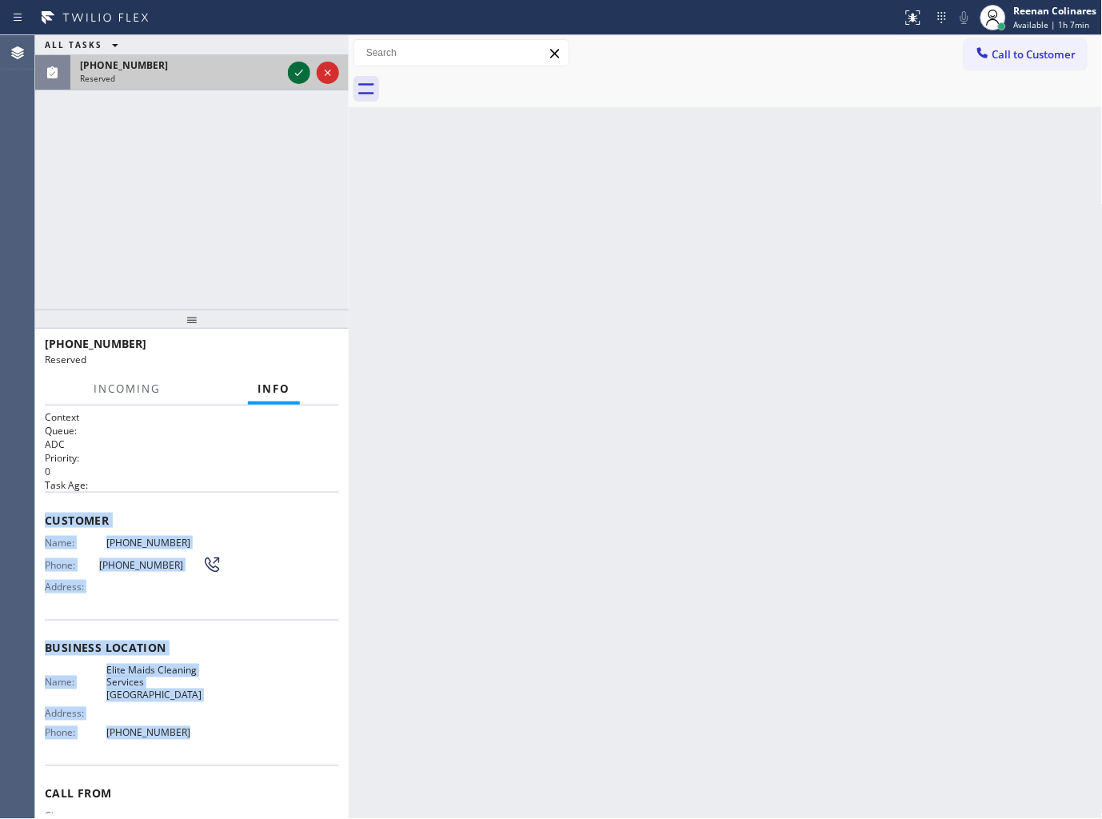
click at [300, 68] on icon at bounding box center [298, 72] width 19 height 19
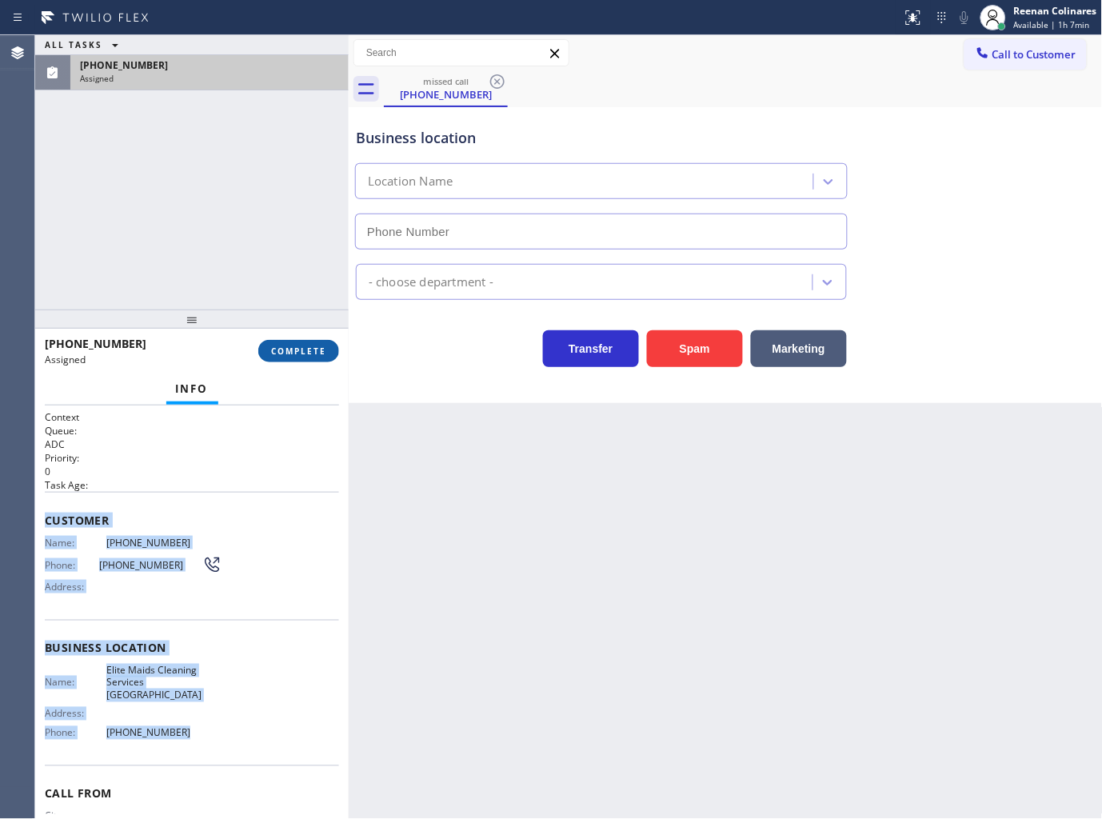
click at [329, 342] on button "COMPLETE" at bounding box center [298, 351] width 81 height 22
type input "[PHONE_NUMBER]"
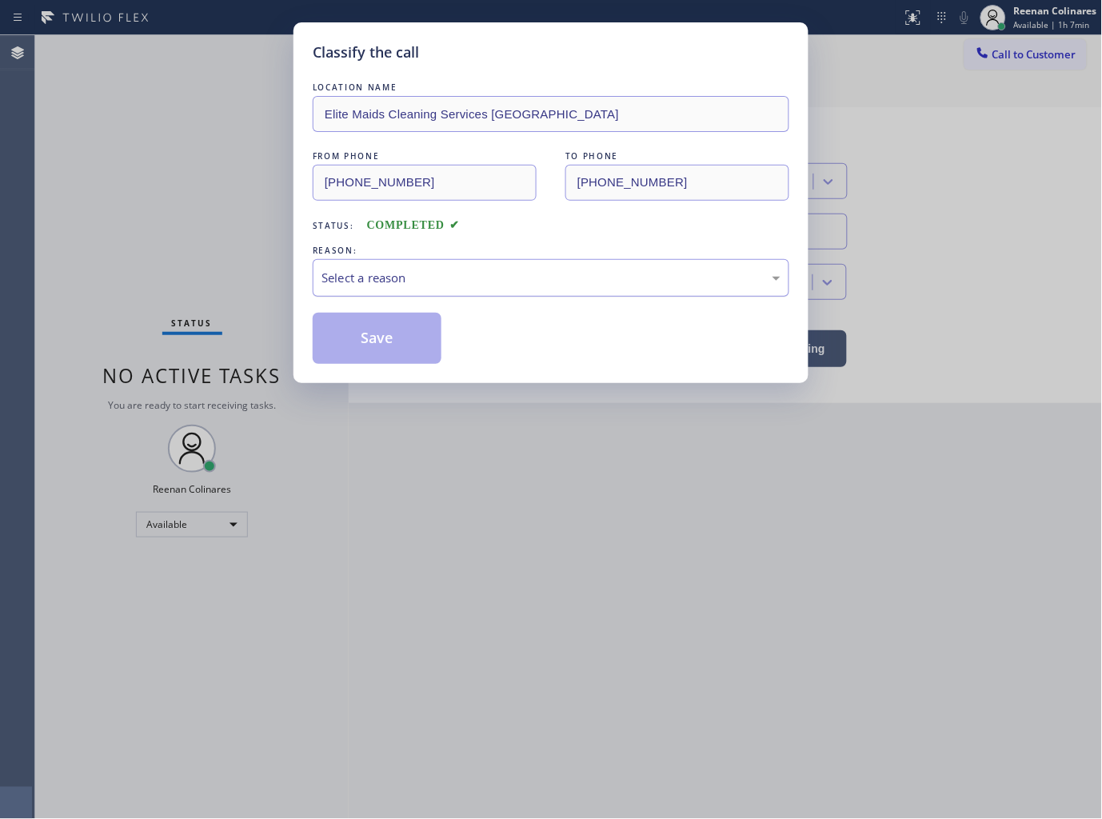
click at [422, 282] on div "Select a reason" at bounding box center [550, 278] width 459 height 18
click at [361, 349] on button "Save" at bounding box center [377, 338] width 129 height 51
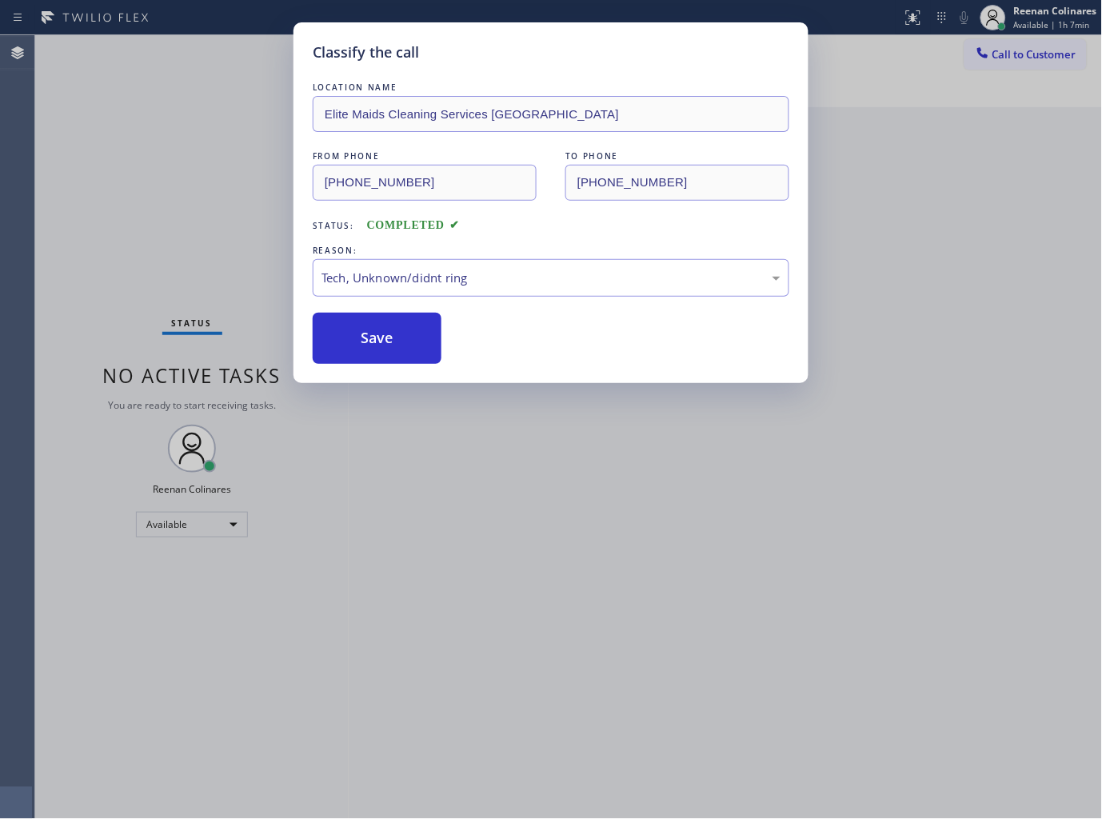
click at [186, 269] on div "Classify the call LOCATION NAME Elite Maids Cleaning Services Hempstead FROM PH…" at bounding box center [551, 409] width 1102 height 819
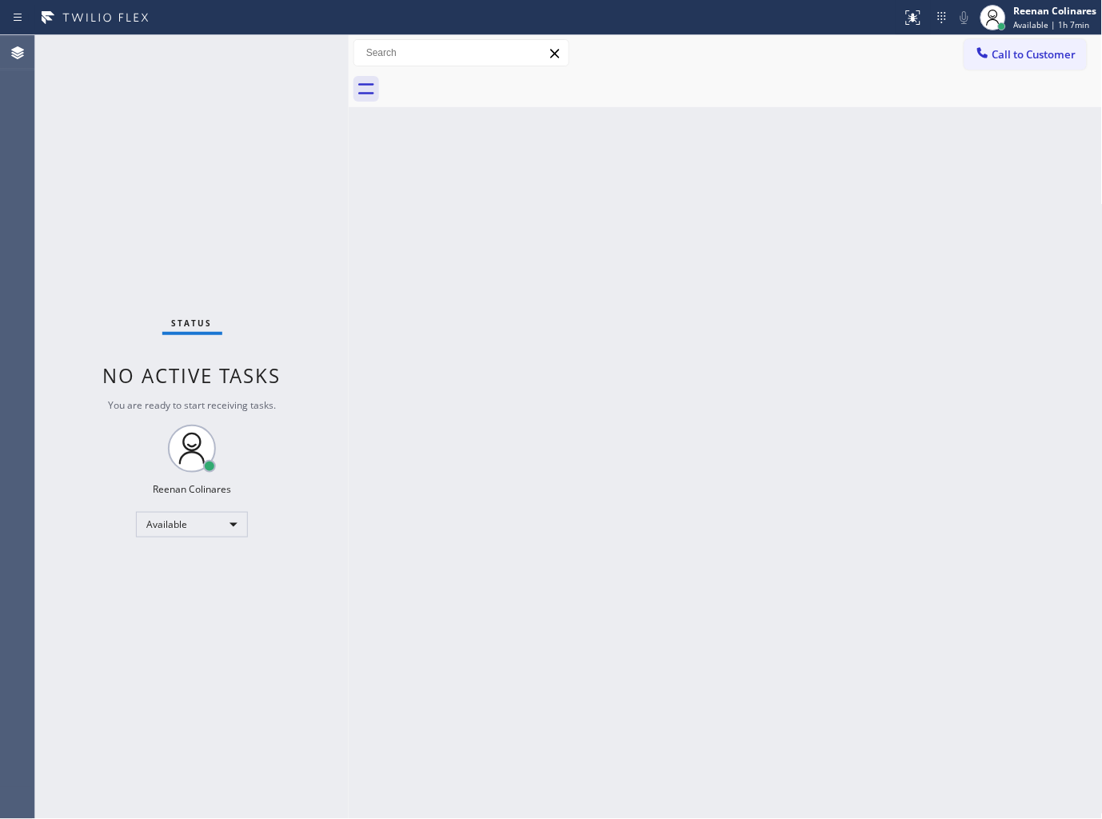
click at [145, 214] on div "Status No active tasks You are ready to start receiving tasks. Reenan Colinares…" at bounding box center [191, 426] width 313 height 783
click at [229, 537] on div "Status No active tasks You are ready to start receiving tasks. Reenan Colinares…" at bounding box center [191, 426] width 313 height 783
click at [216, 531] on div "Available" at bounding box center [192, 525] width 112 height 26
click at [187, 603] on li "Break" at bounding box center [191, 605] width 109 height 19
click at [1041, 25] on span "Break | 5:37" at bounding box center [1038, 24] width 48 height 11
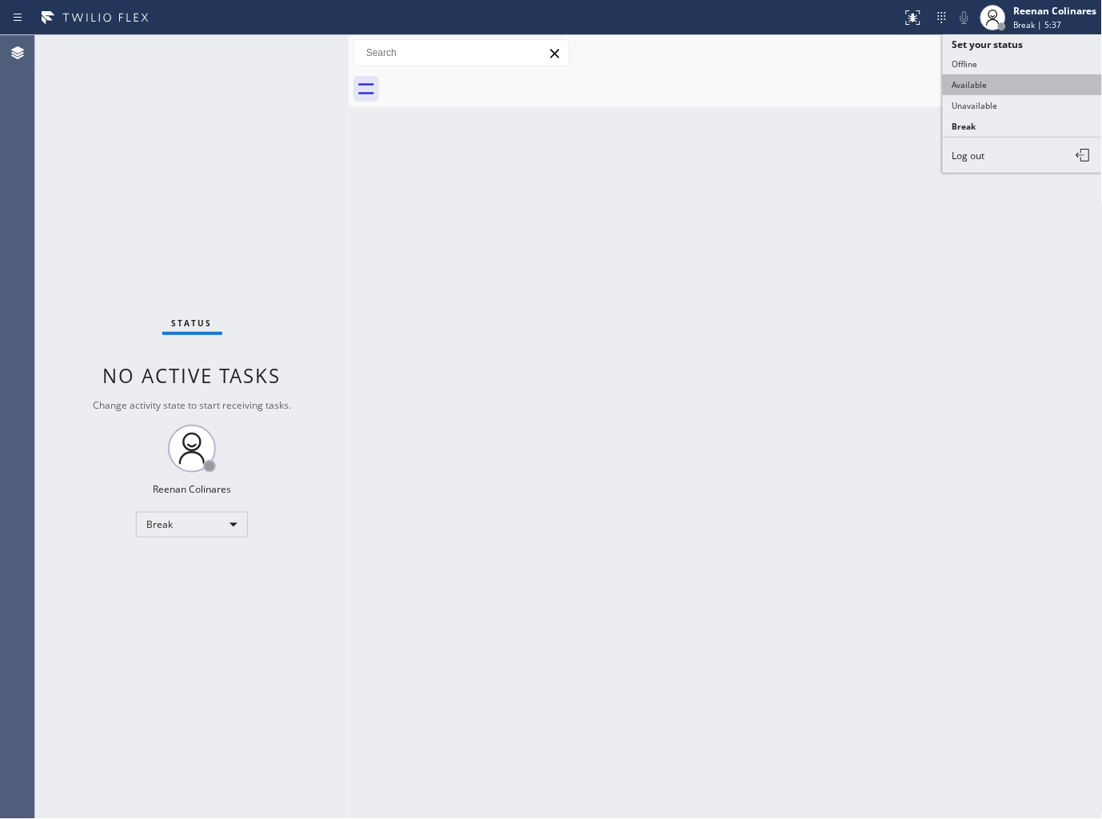
click at [979, 80] on button "Available" at bounding box center [1023, 84] width 160 height 21
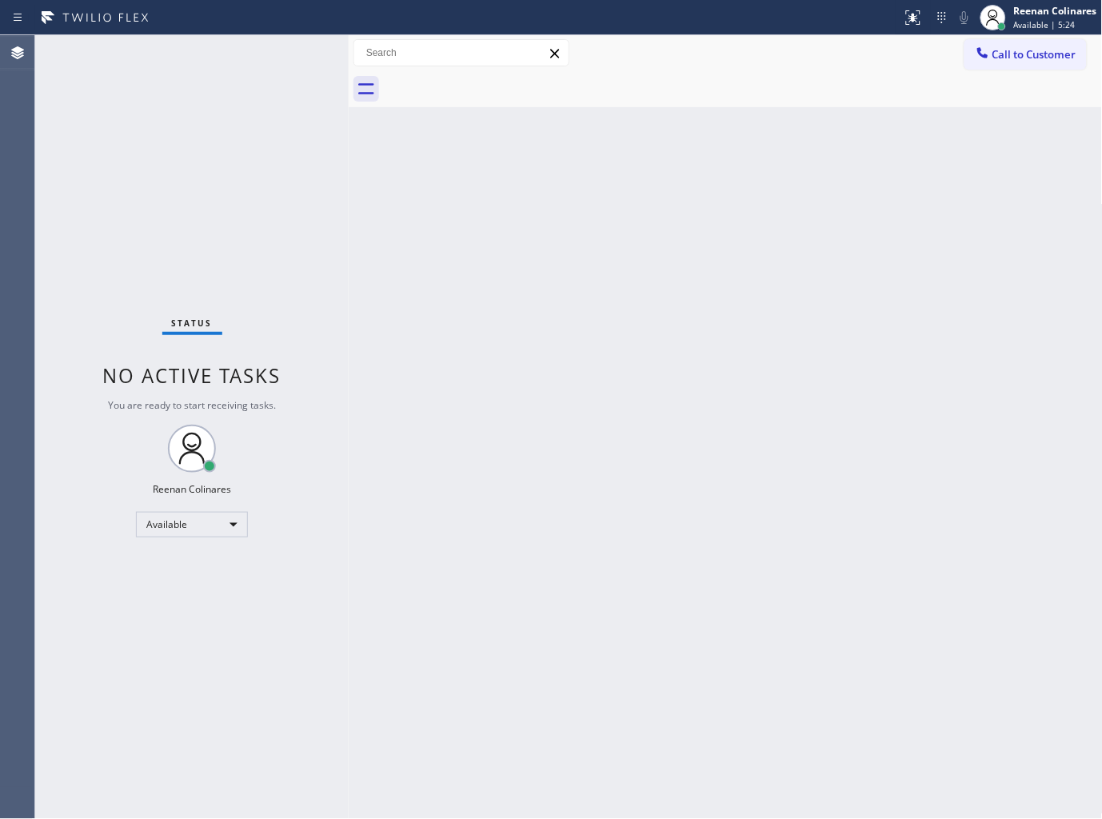
click at [513, 354] on div "Back to Dashboard Change Sender ID Customers Technicians Select a contact Outbo…" at bounding box center [726, 426] width 754 height 783
click at [853, 107] on div "Back to Dashboard Change Sender ID Customers Technicians Select a contact Outbo…" at bounding box center [726, 426] width 754 height 783
click at [611, 74] on div at bounding box center [743, 89] width 719 height 36
click at [632, 197] on div "Back to Dashboard Change Sender ID Customers Technicians Select a contact Outbo…" at bounding box center [726, 426] width 754 height 783
click at [221, 170] on div "Status No active tasks You are ready to start receiving tasks. Reenan Colinares…" at bounding box center [191, 426] width 313 height 783
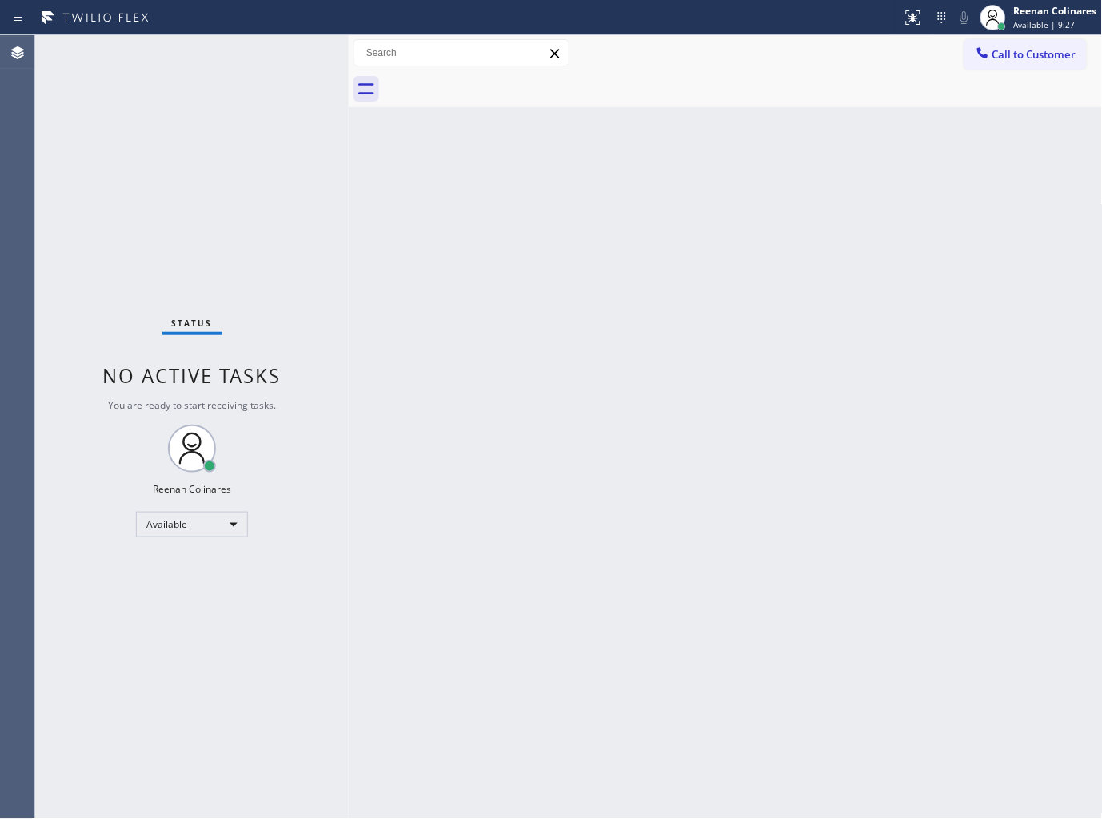
click at [238, 163] on div "Status No active tasks You are ready to start receiving tasks. Reenan Colinares…" at bounding box center [191, 426] width 313 height 783
click at [915, 22] on icon at bounding box center [912, 17] width 19 height 19
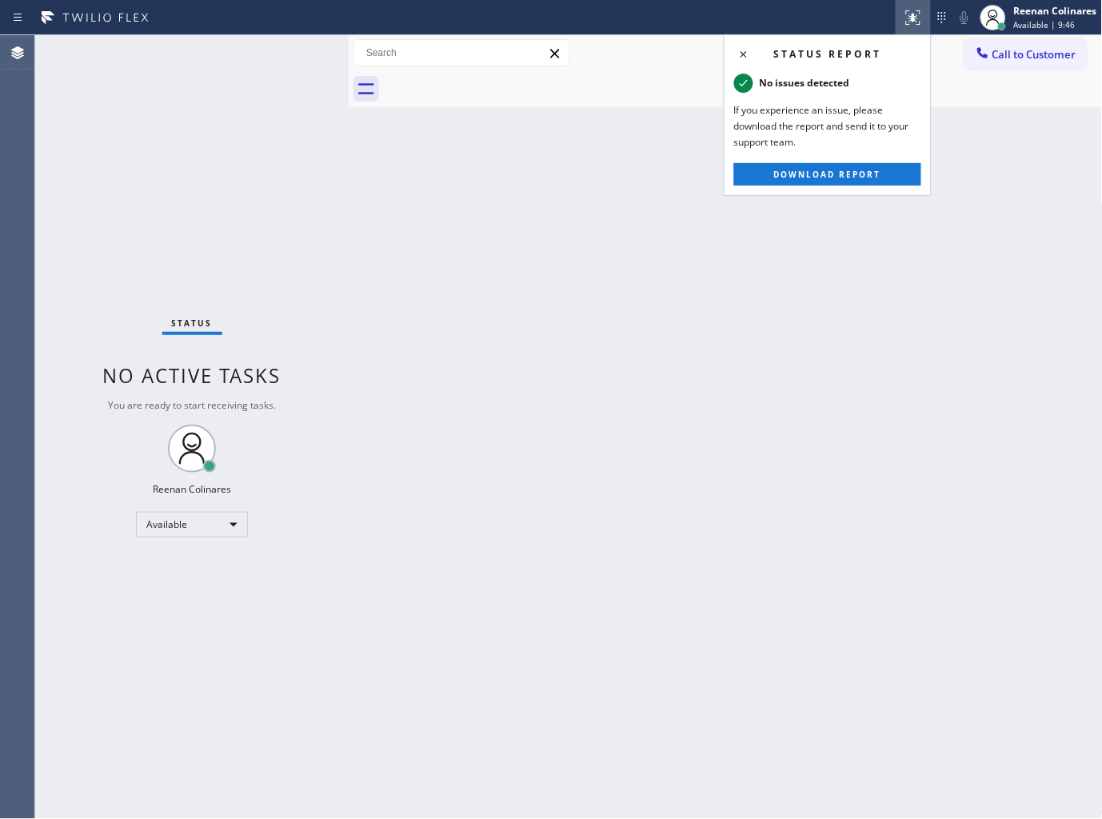
click at [540, 314] on div "Back to Dashboard Change Sender ID Customers Technicians Select a contact Outbo…" at bounding box center [726, 426] width 754 height 783
drag, startPoint x: 373, startPoint y: 345, endPoint x: 412, endPoint y: 317, distance: 48.1
click at [390, 330] on div "Back to Dashboard Change Sender ID Customers Technicians Select a contact Outbo…" at bounding box center [726, 426] width 754 height 783
click at [474, 285] on div "Back to Dashboard Change Sender ID Customers Technicians Select a contact Outbo…" at bounding box center [726, 426] width 754 height 783
click at [920, 18] on icon at bounding box center [912, 17] width 19 height 19
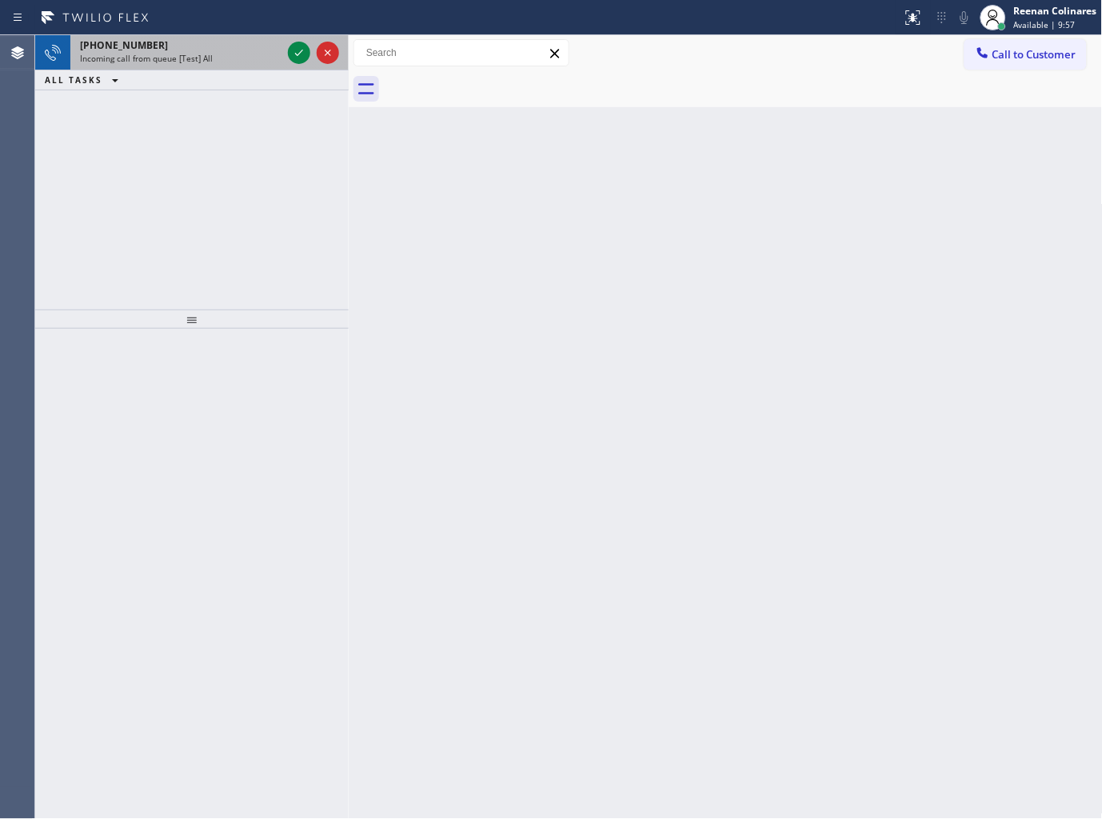
click at [136, 62] on span "Incoming call from queue [Test] All" at bounding box center [146, 58] width 133 height 11
drag, startPoint x: 537, startPoint y: 133, endPoint x: 246, endPoint y: 97, distance: 293.2
click at [521, 133] on div "Back to Dashboard Change Sender ID Customers Technicians Select a contact Outbo…" at bounding box center [726, 426] width 754 height 783
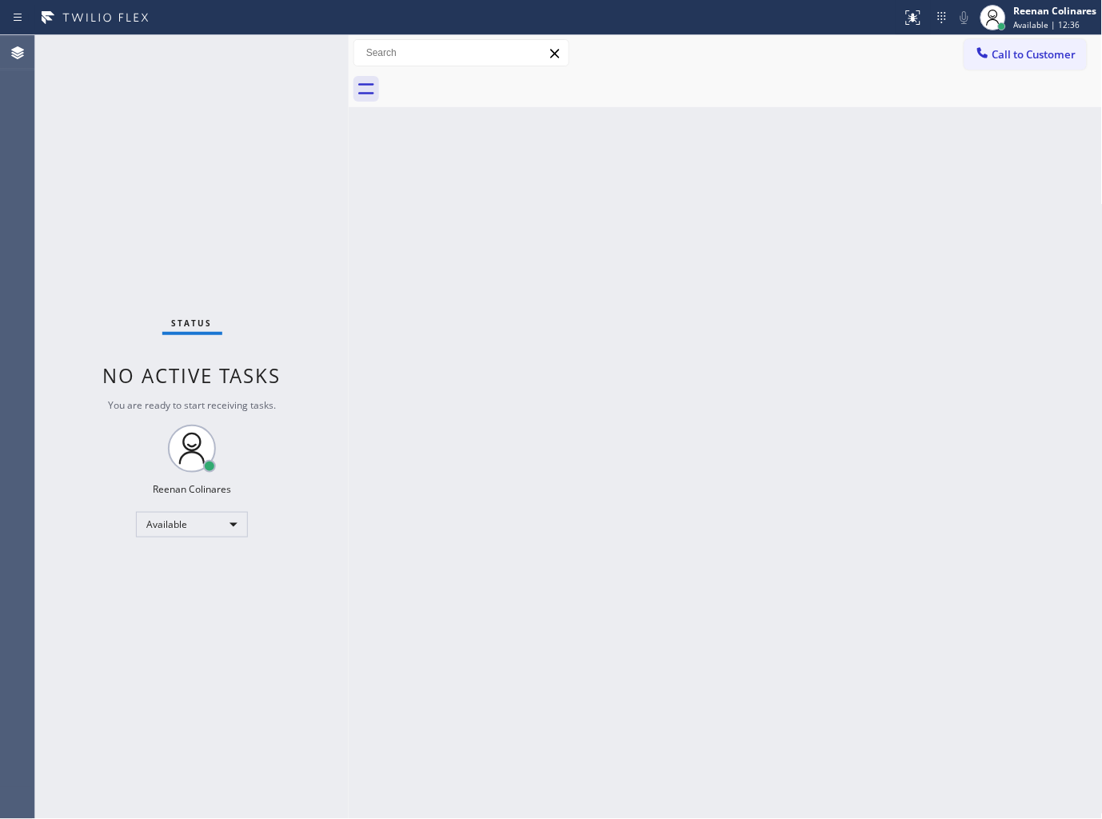
click at [349, 309] on div at bounding box center [349, 426] width 0 height 783
click at [1023, 17] on div "Reenan Colinares" at bounding box center [1055, 11] width 83 height 14
click at [971, 66] on button "Offline" at bounding box center [1023, 64] width 160 height 21
click at [1024, 18] on div "Reenan Colinares Available | 14:51" at bounding box center [1055, 17] width 91 height 28
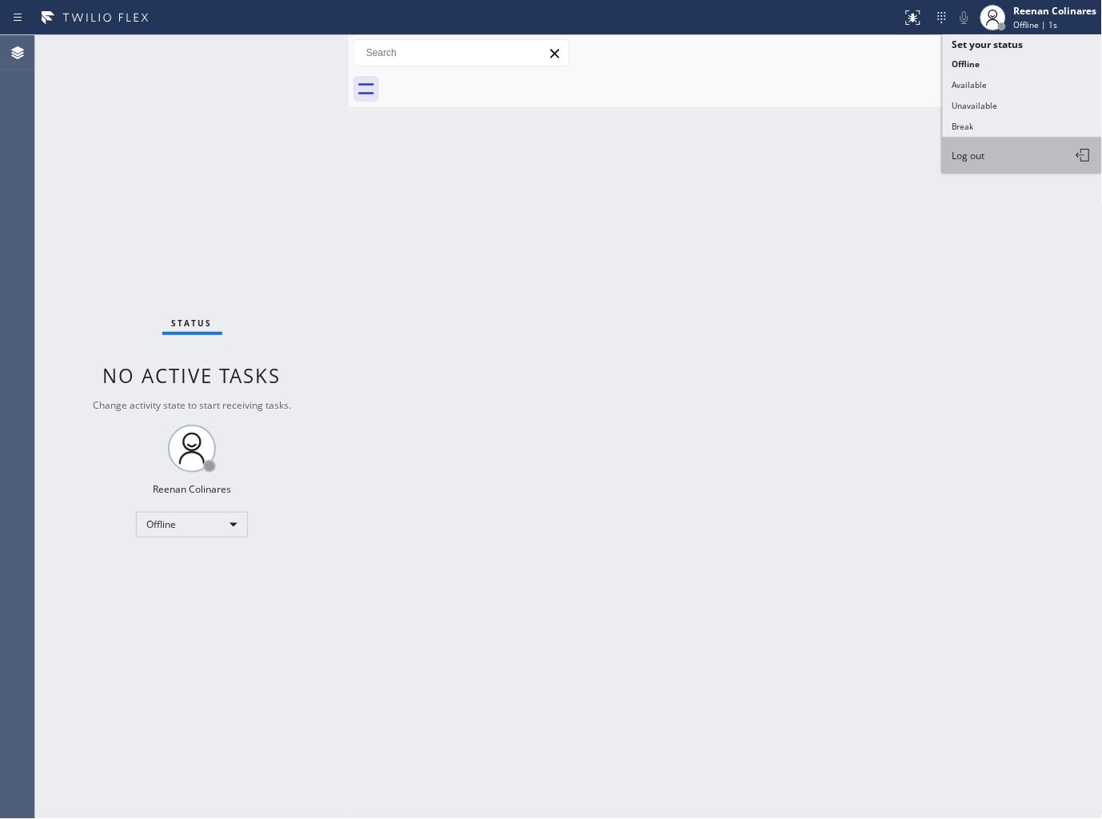
click at [985, 155] on span "Log out" at bounding box center [968, 156] width 33 height 14
